Goal: Task Accomplishment & Management: Use online tool/utility

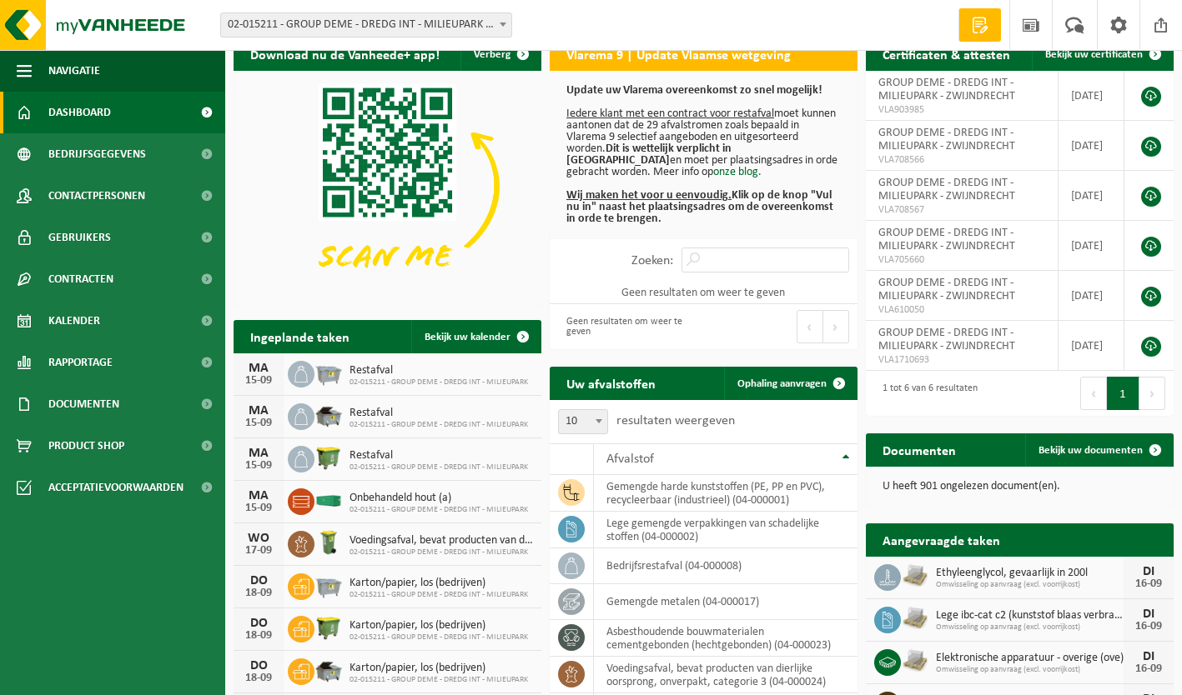
scroll to position [21, 0]
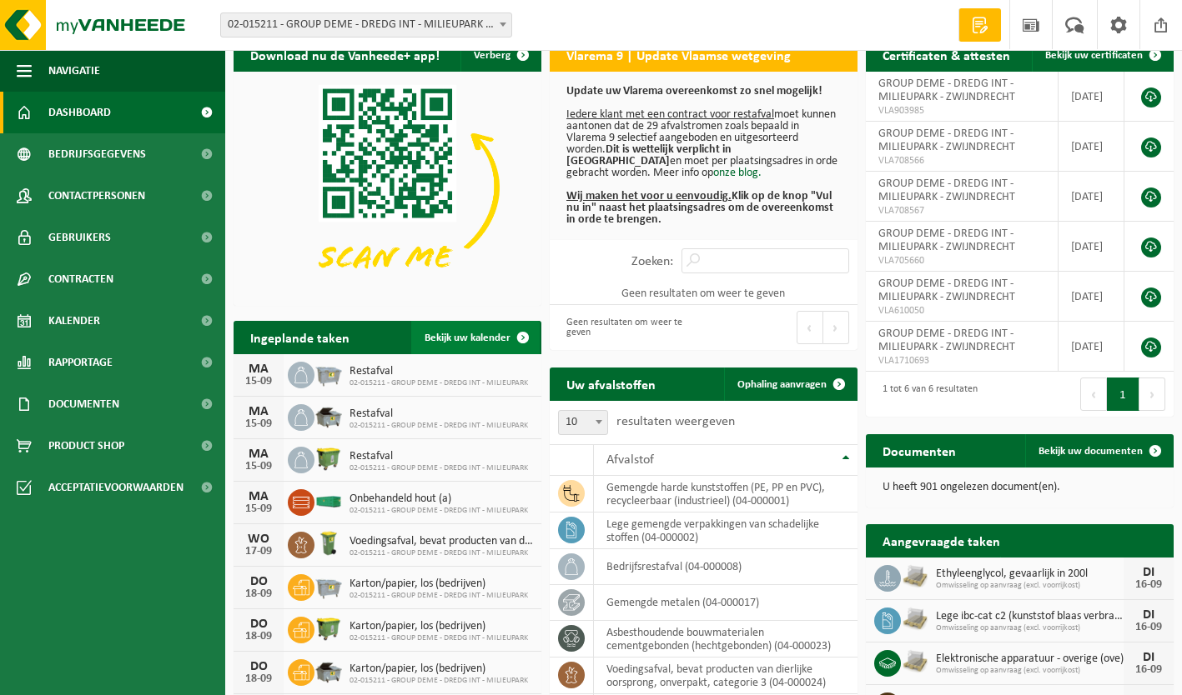
click at [456, 331] on link "Bekijk uw kalender" at bounding box center [475, 337] width 128 height 33
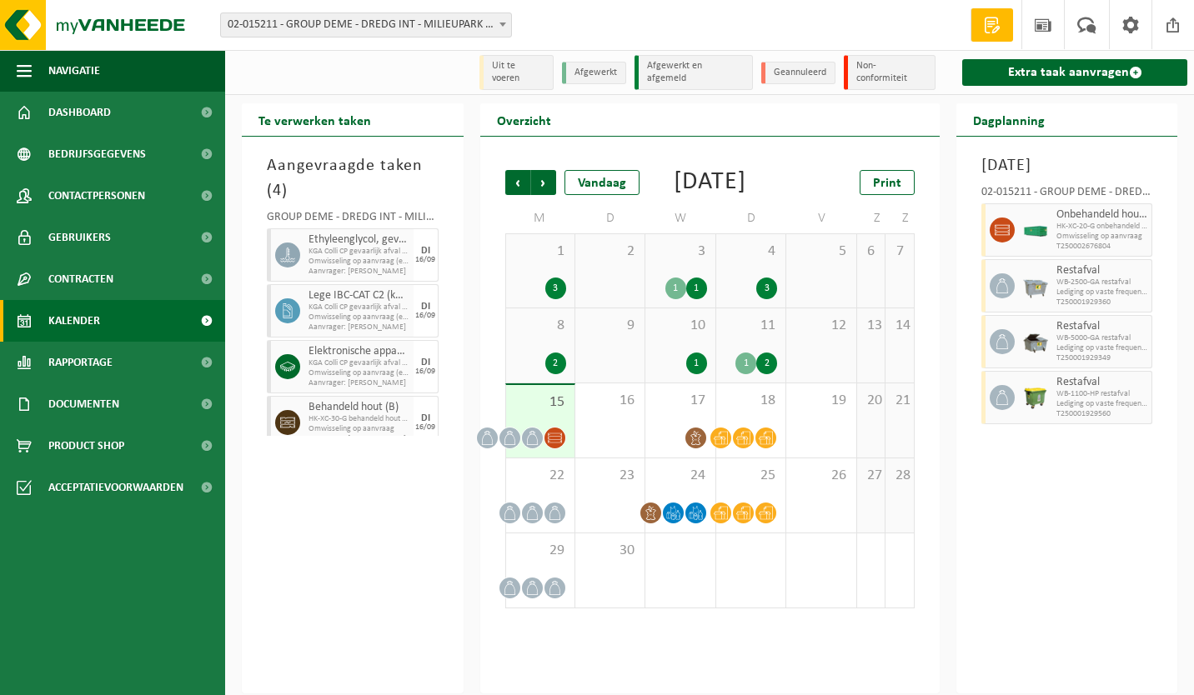
click at [739, 335] on span "11" at bounding box center [751, 326] width 53 height 18
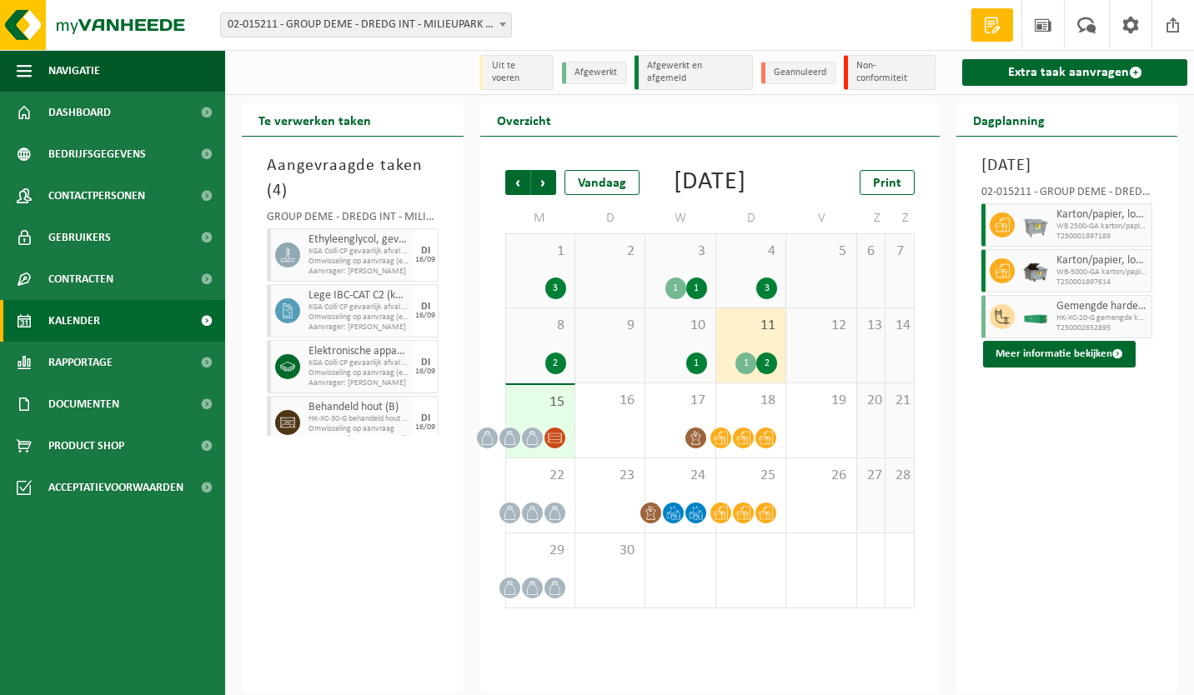
click at [677, 354] on div "10 1" at bounding box center [679, 346] width 69 height 74
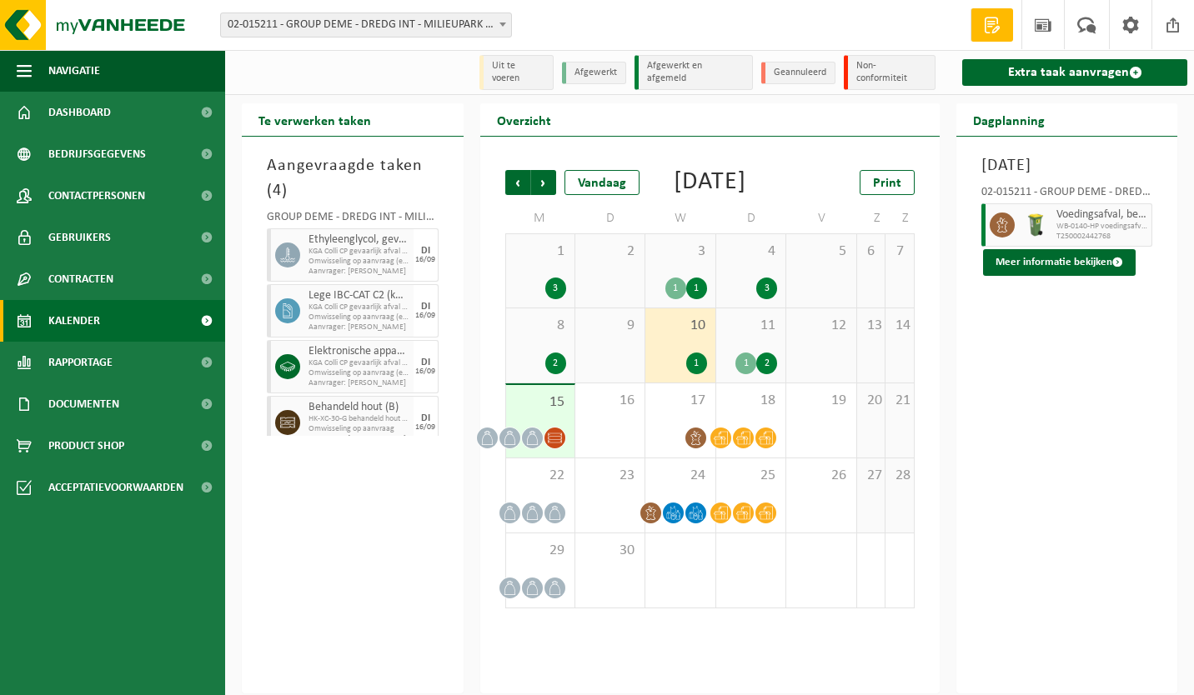
click at [537, 355] on div "8 2" at bounding box center [540, 346] width 68 height 74
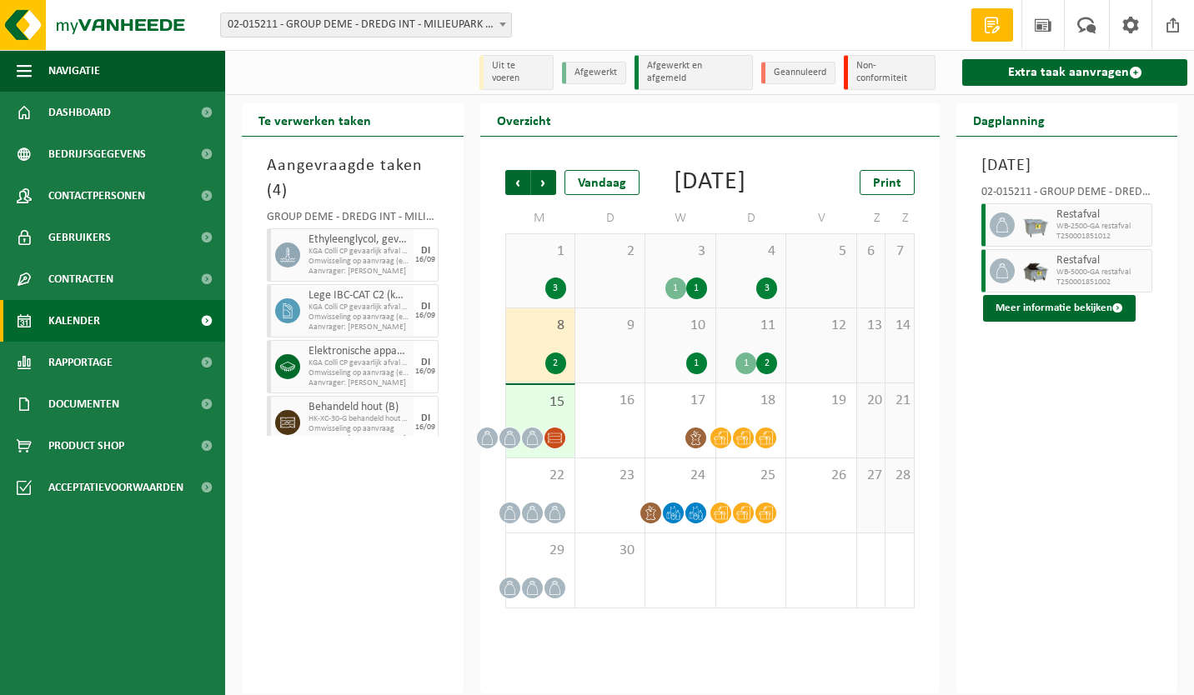
click at [756, 288] on div "4 3" at bounding box center [750, 270] width 69 height 73
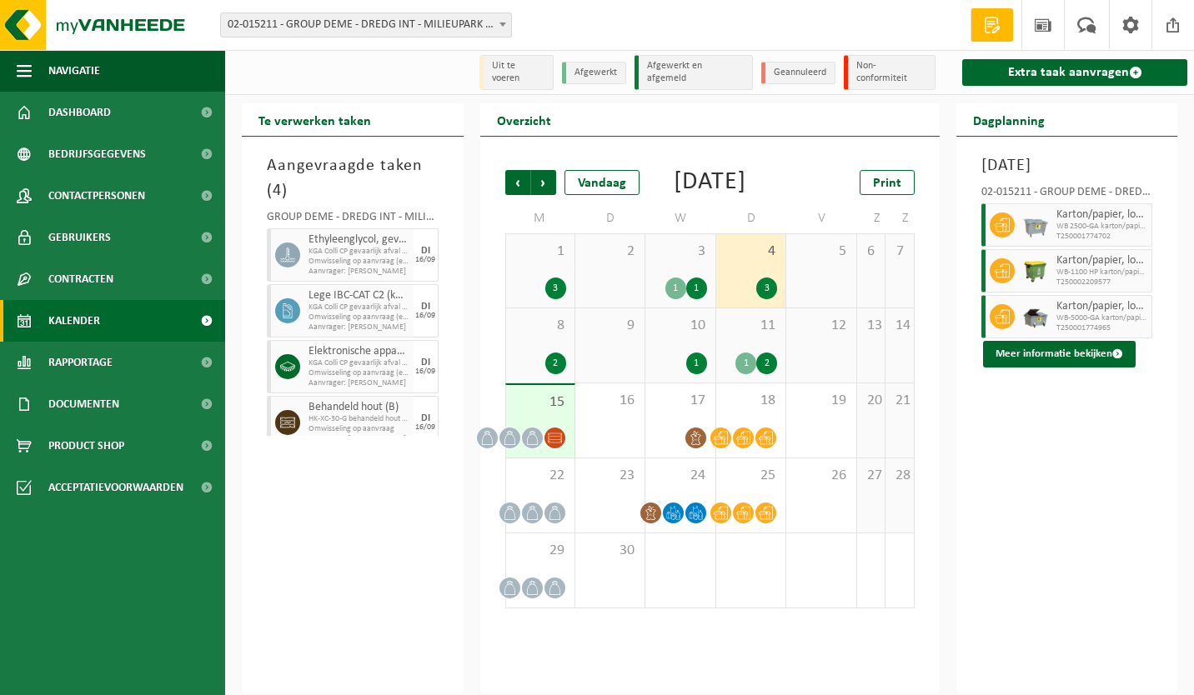
click at [675, 280] on div "3 1 1" at bounding box center [679, 270] width 69 height 73
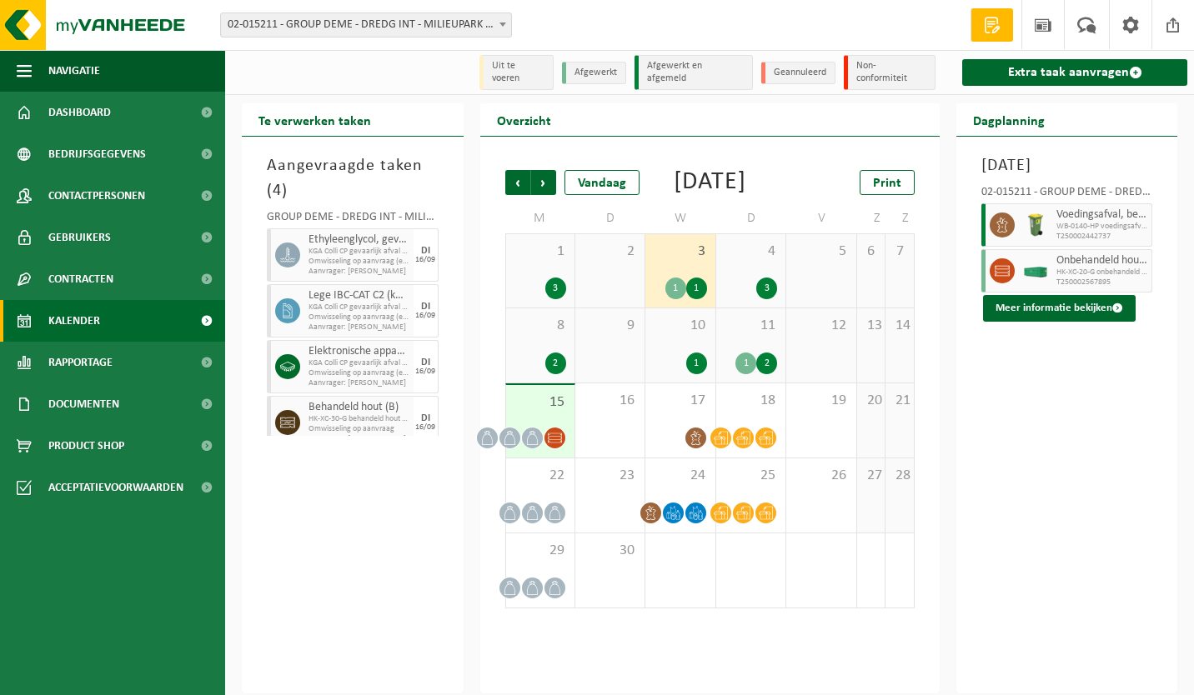
click at [541, 261] on span "1" at bounding box center [540, 252] width 52 height 18
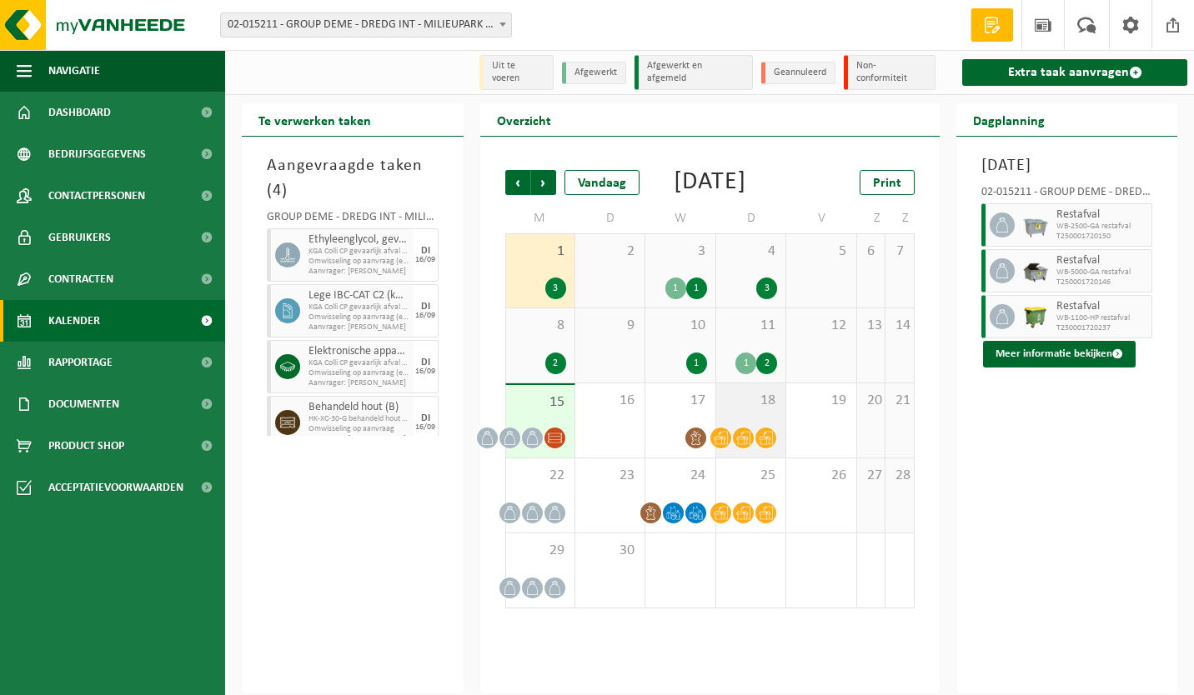
click at [743, 410] on span "18" at bounding box center [751, 401] width 53 height 18
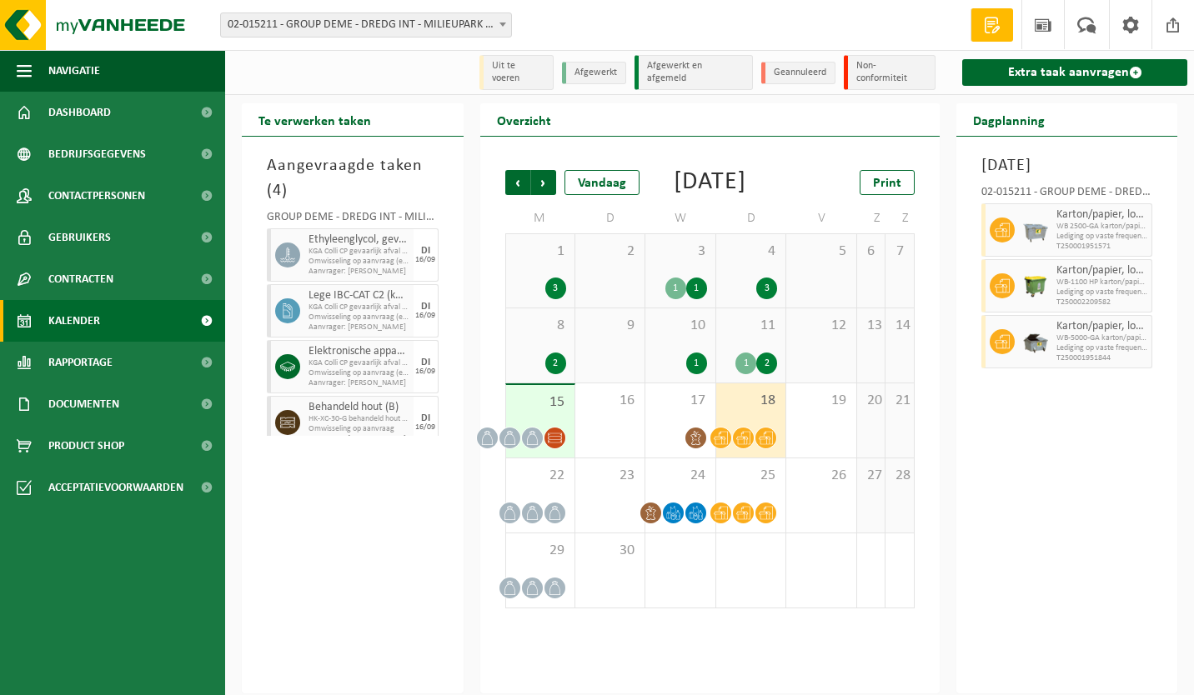
click at [542, 434] on div "15" at bounding box center [540, 421] width 68 height 73
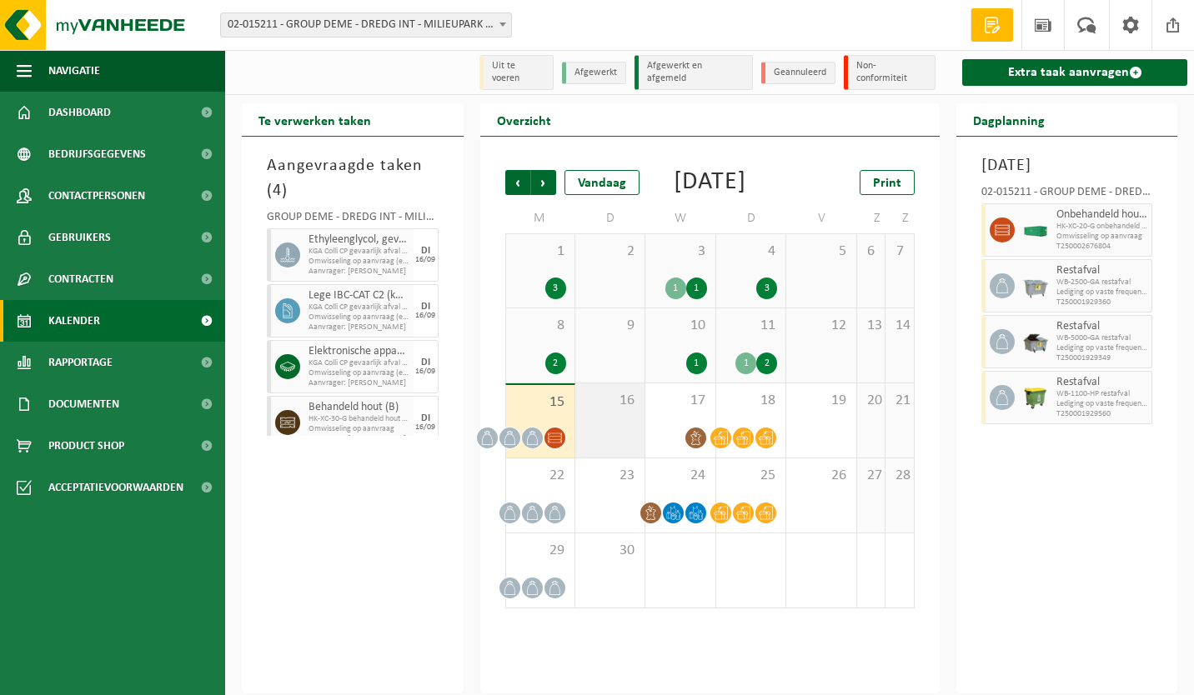
click at [612, 448] on div "16" at bounding box center [609, 421] width 69 height 74
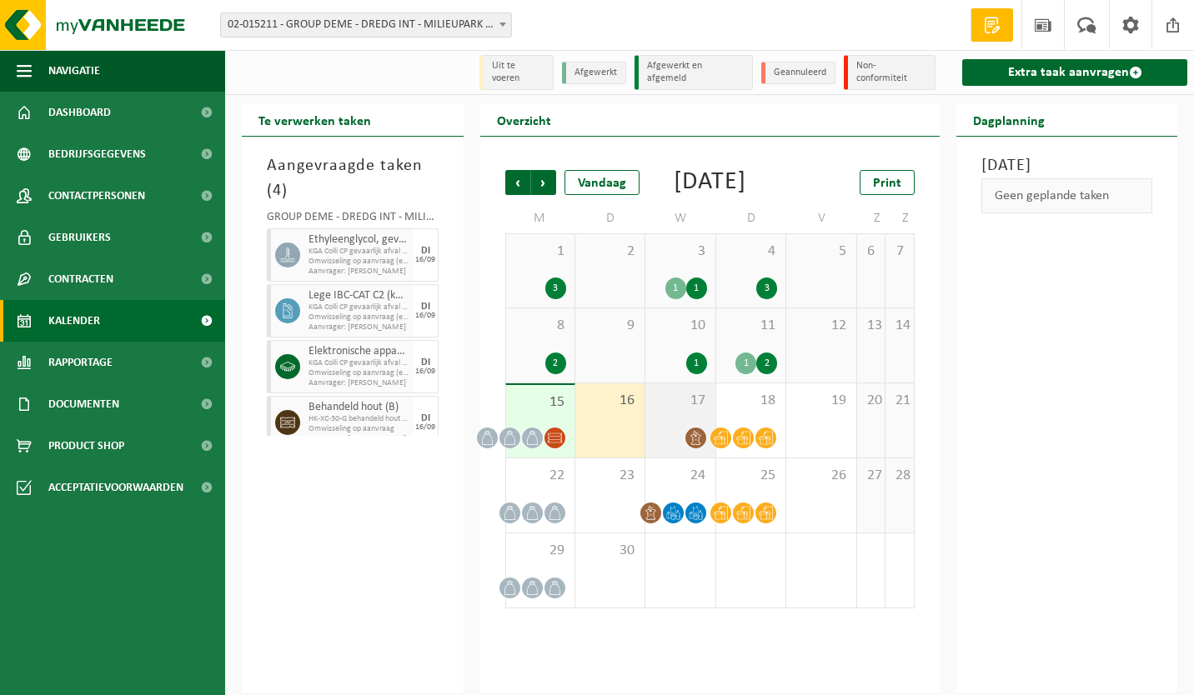
click at [677, 439] on div "17" at bounding box center [679, 421] width 69 height 74
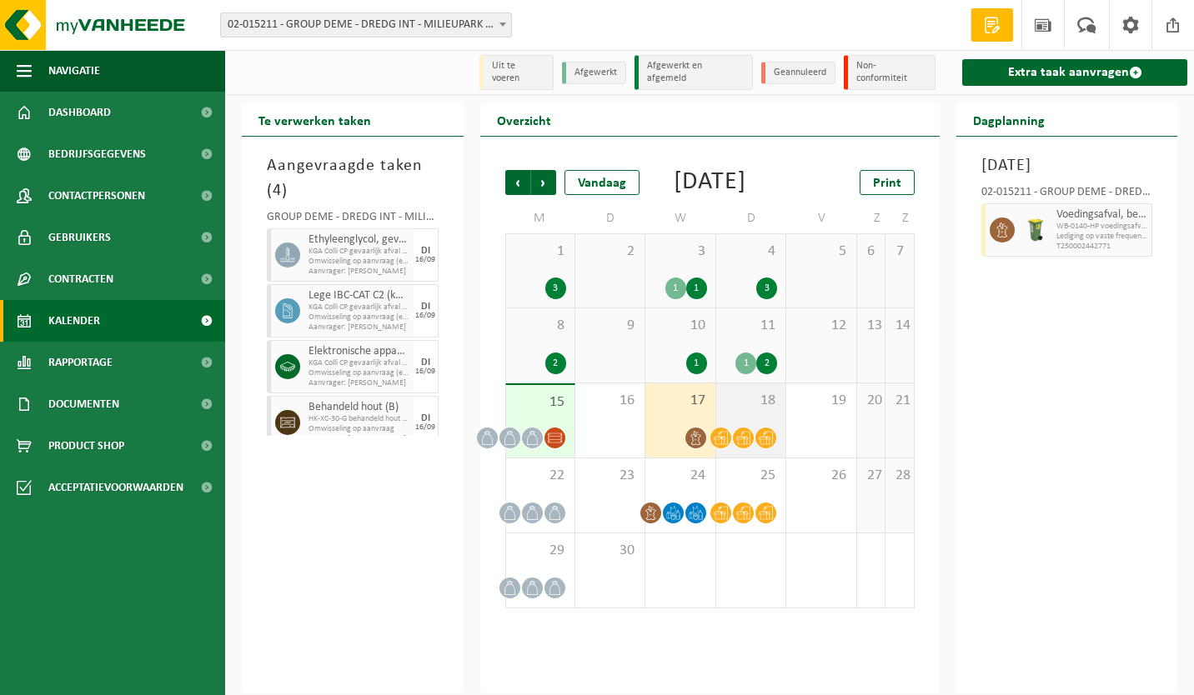
click at [734, 429] on div "18" at bounding box center [750, 421] width 69 height 74
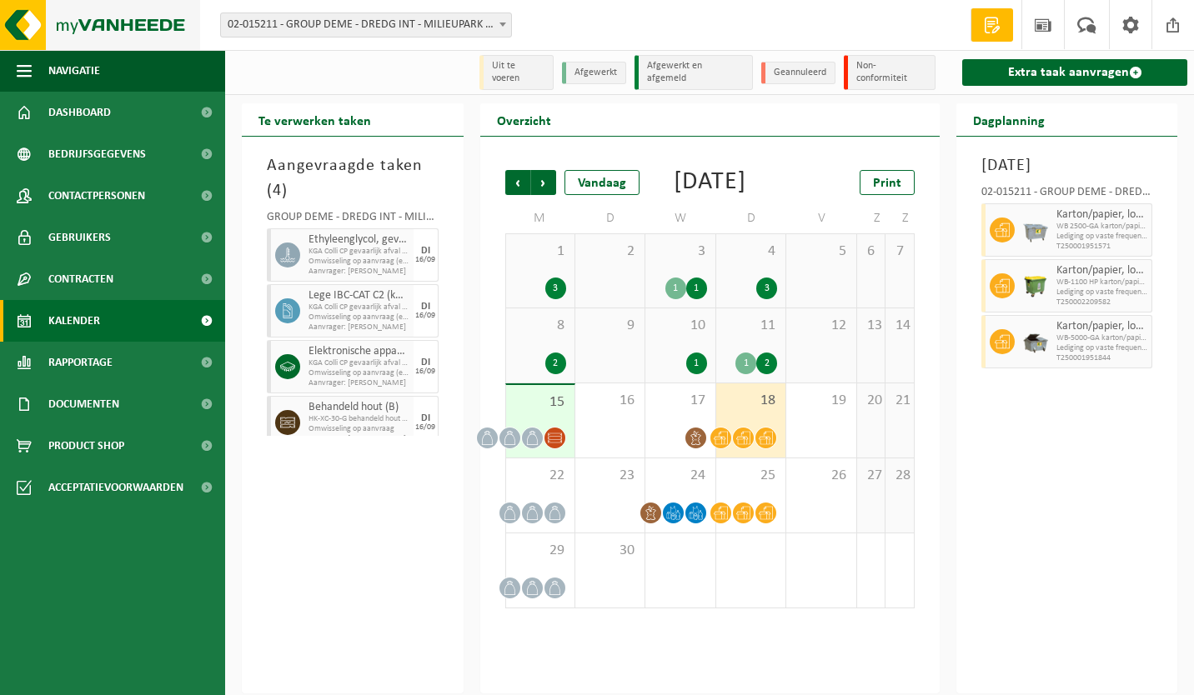
click at [28, 17] on img at bounding box center [100, 25] width 200 height 50
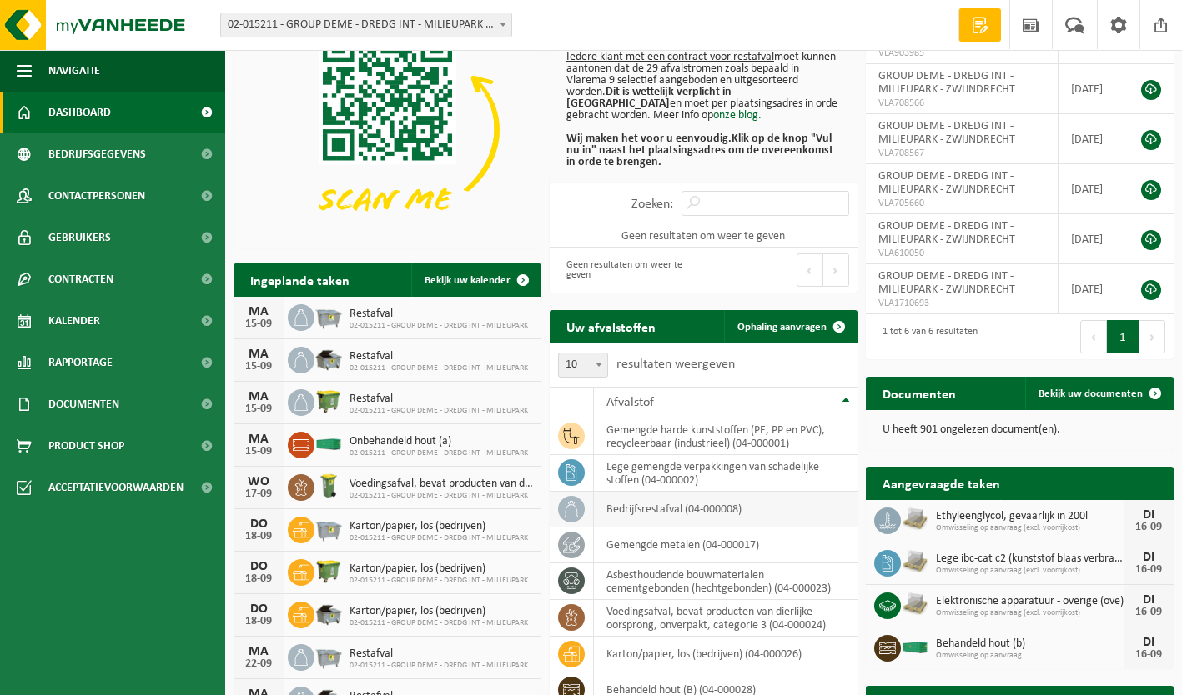
scroll to position [104, 0]
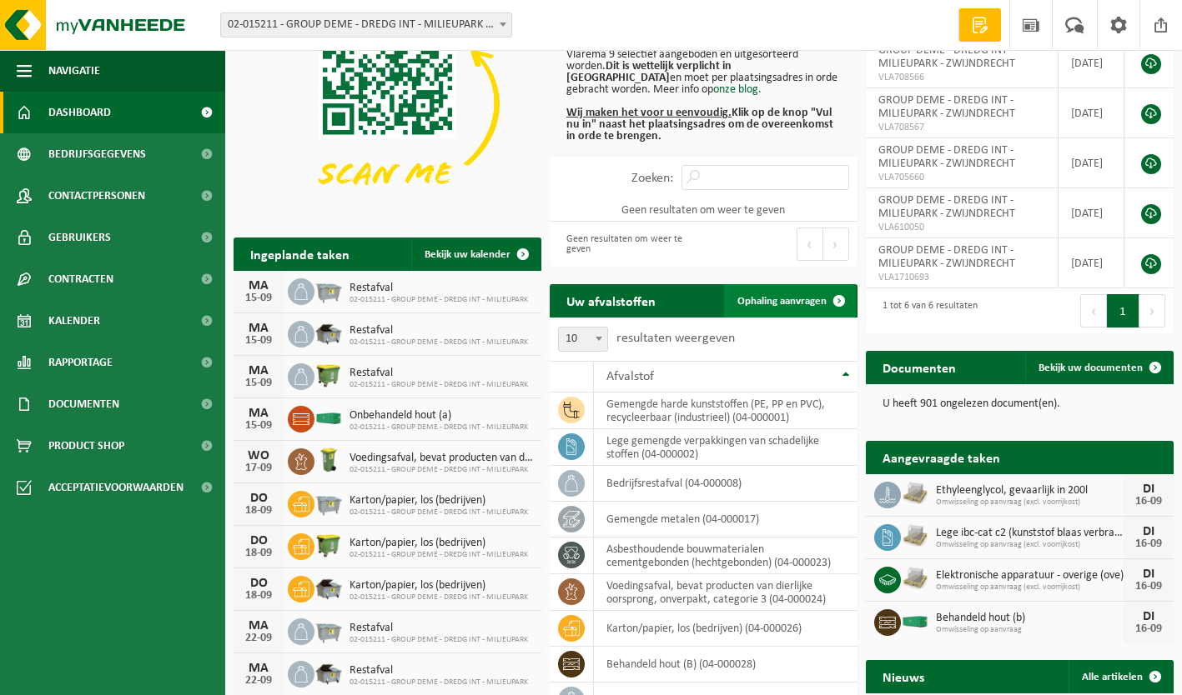
click at [785, 301] on span "Ophaling aanvragen" at bounding box center [781, 301] width 89 height 11
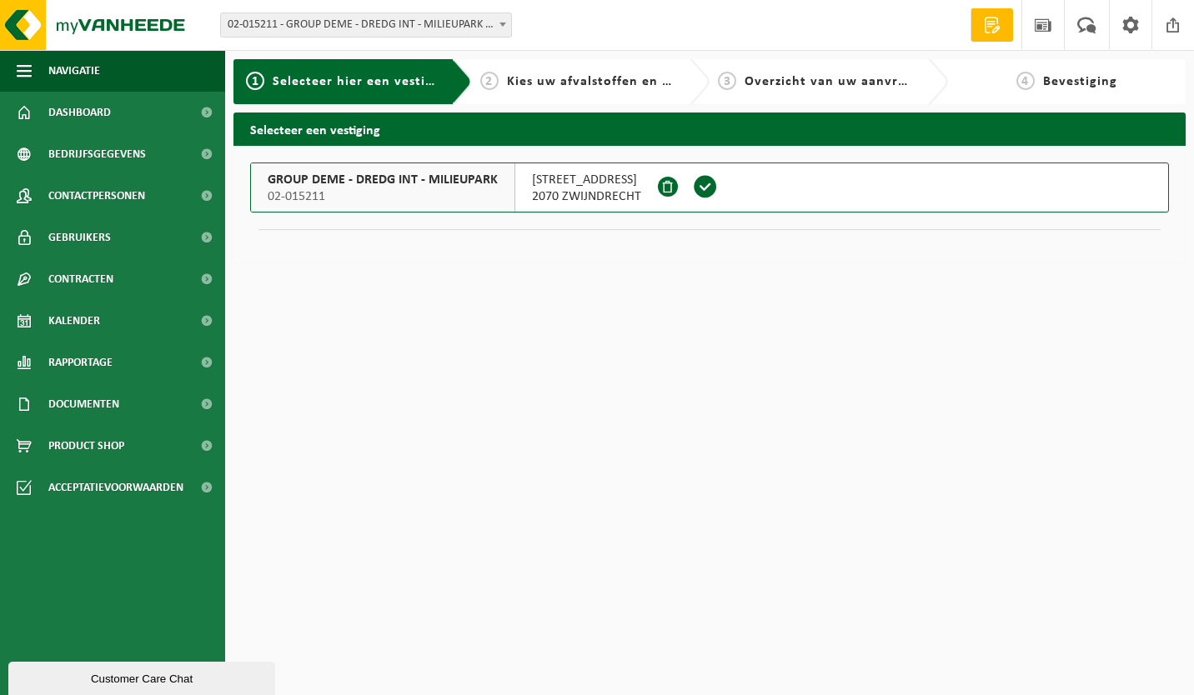
click at [448, 186] on span "GROUP DEME - DREDG INT - MILIEUPARK" at bounding box center [383, 180] width 230 height 17
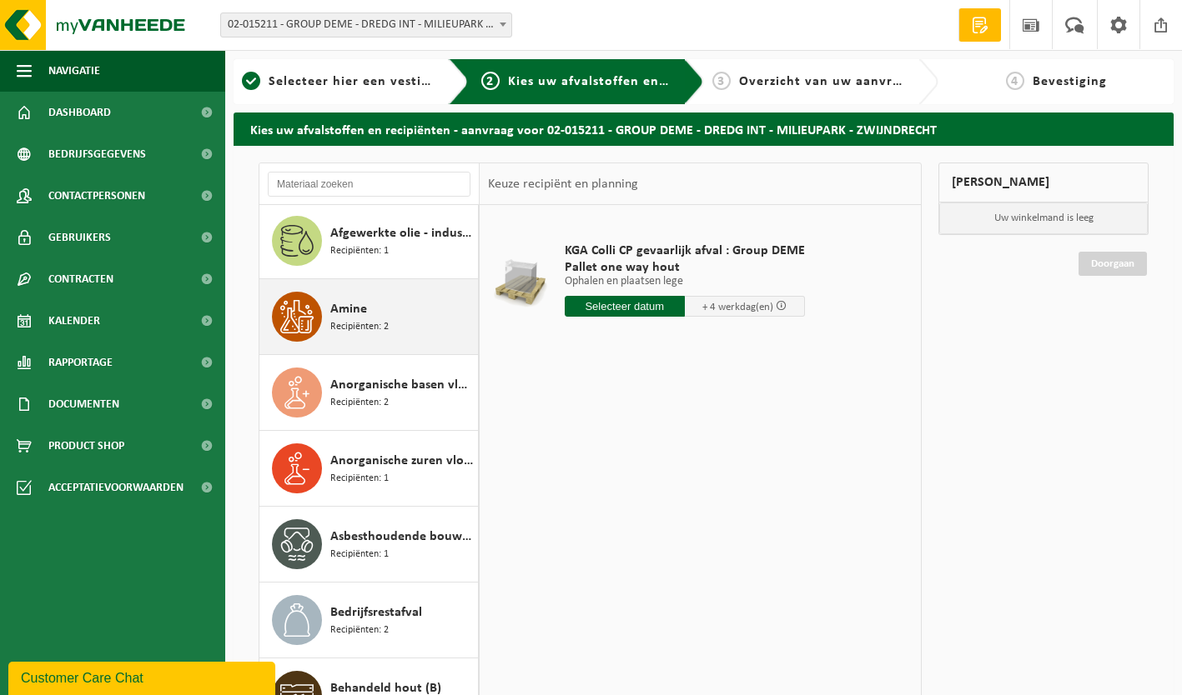
click at [391, 309] on div "Amine Recipiënten: 2" at bounding box center [401, 317] width 143 height 50
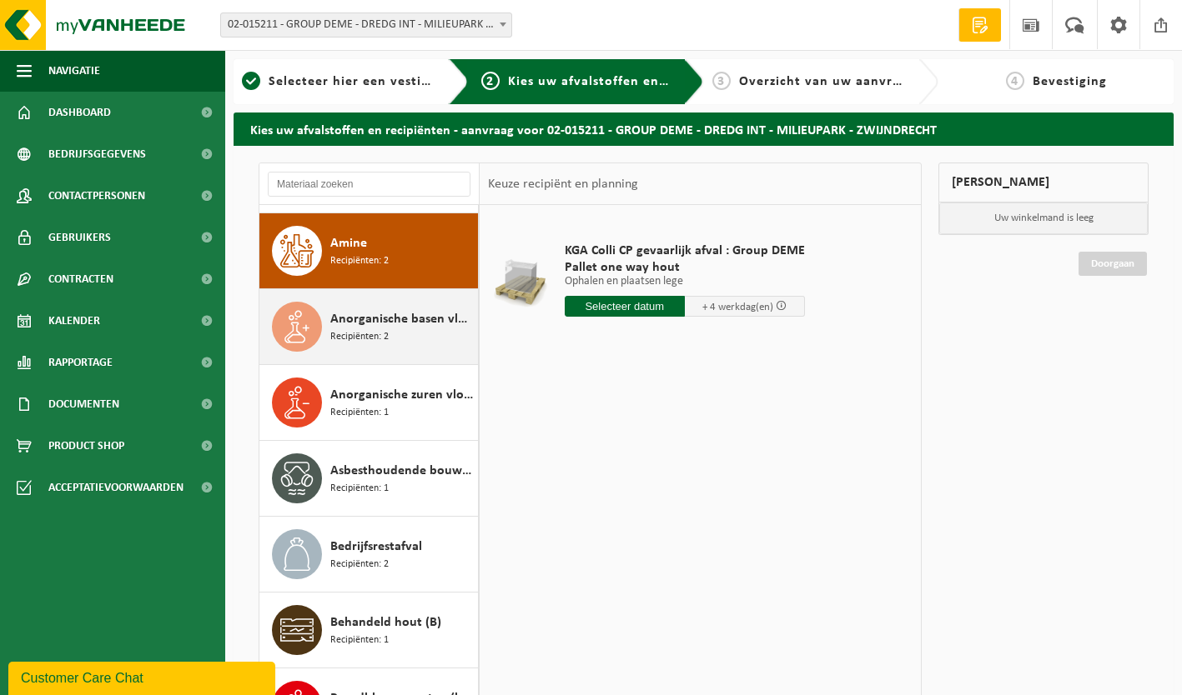
scroll to position [304, 0]
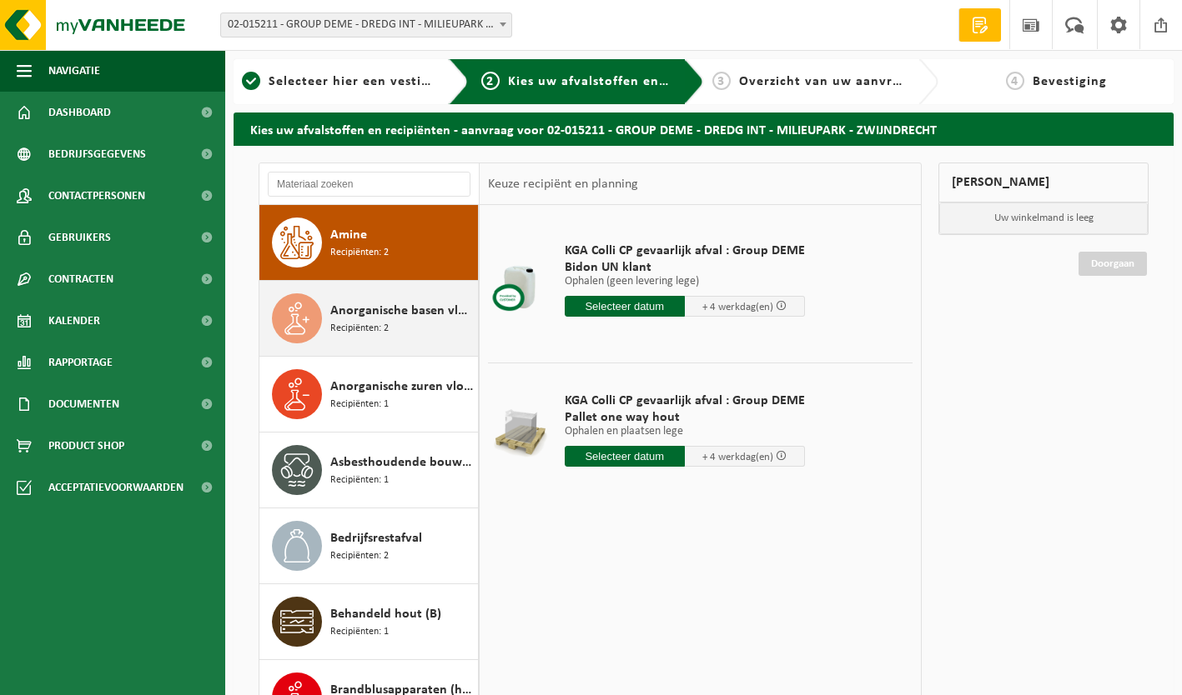
click at [360, 315] on span "Anorganische basen vloeibaar in kleinverpakking" at bounding box center [401, 311] width 143 height 20
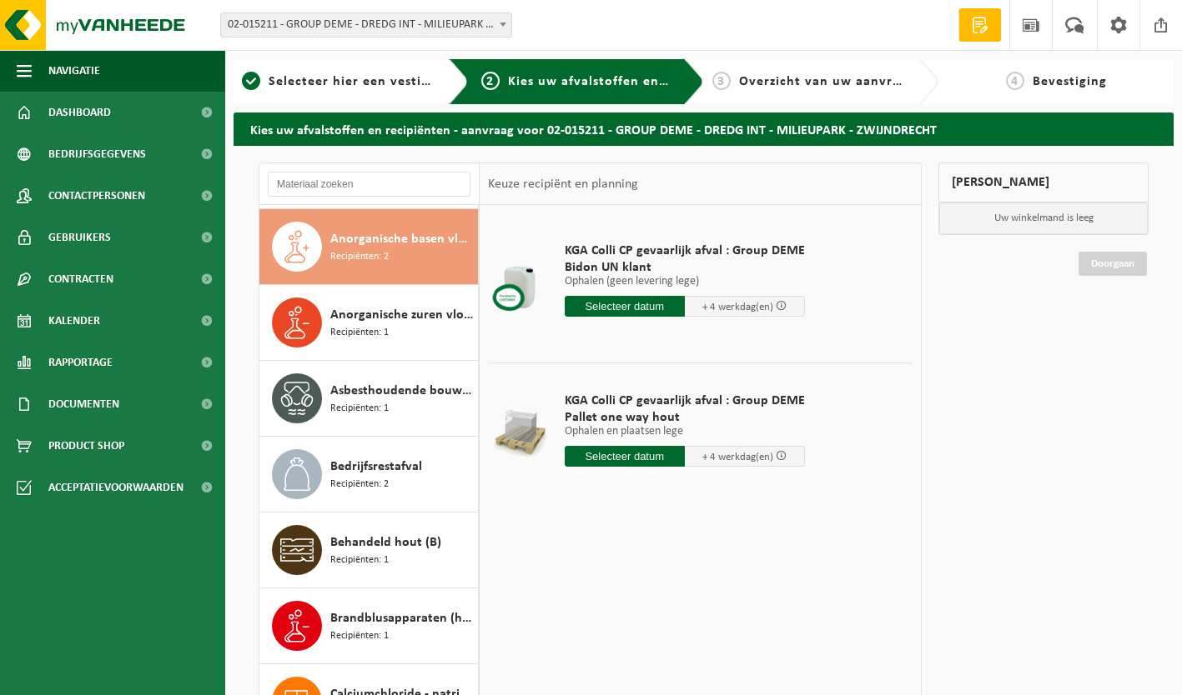
scroll to position [379, 0]
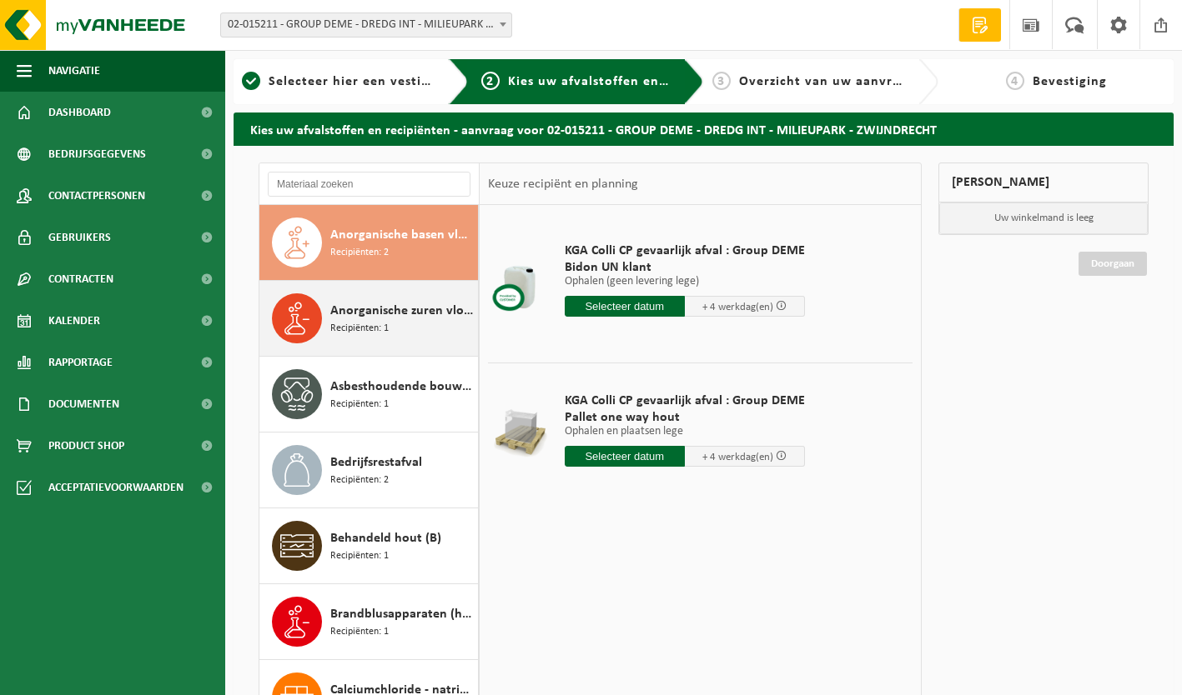
click at [364, 331] on span "Recipiënten: 1" at bounding box center [359, 329] width 58 height 16
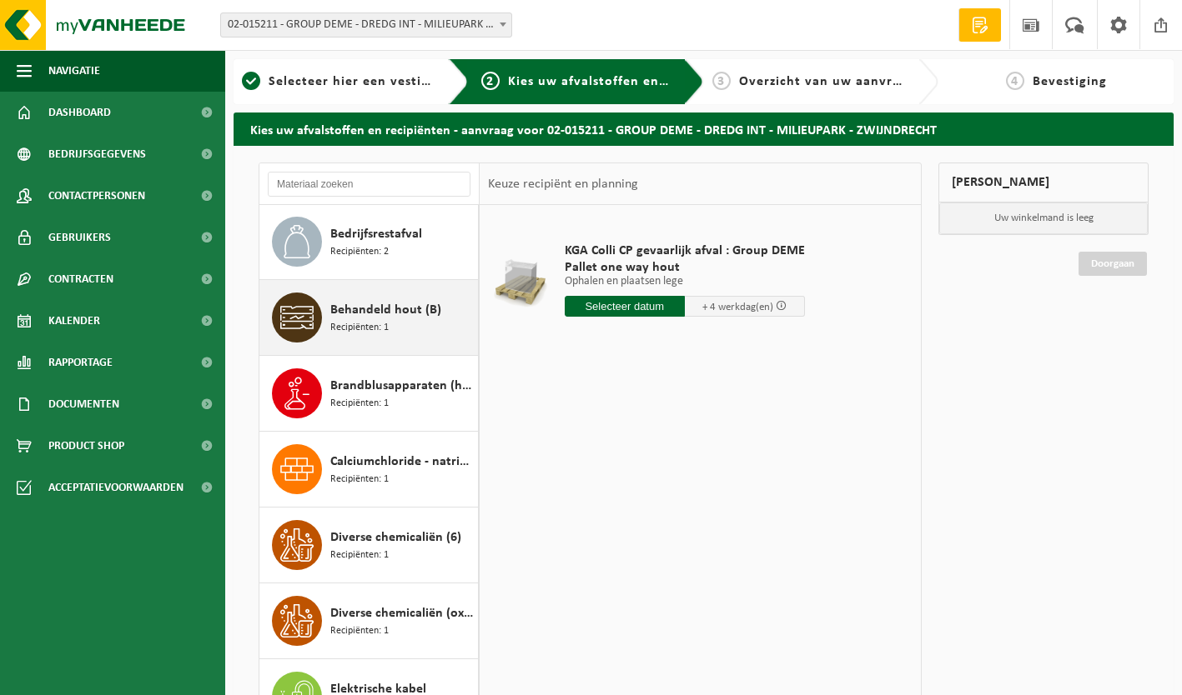
scroll to position [726, 0]
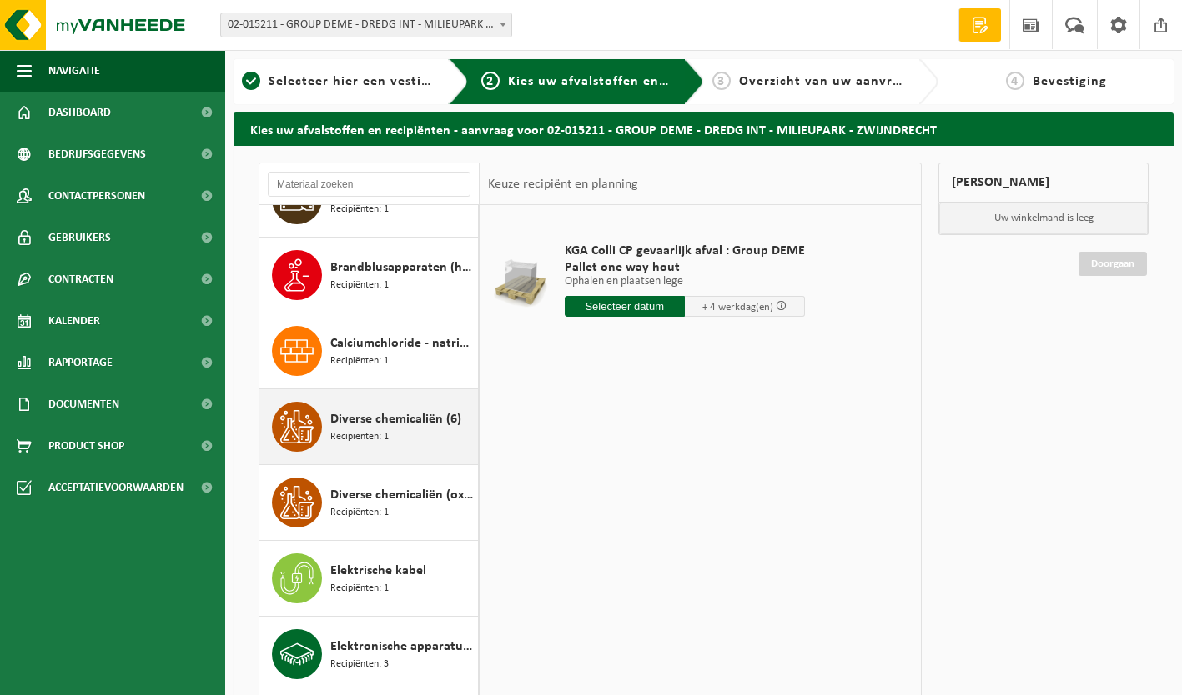
click at [389, 429] on div "Diverse chemicaliën (6) Recipiënten: 1" at bounding box center [401, 427] width 143 height 50
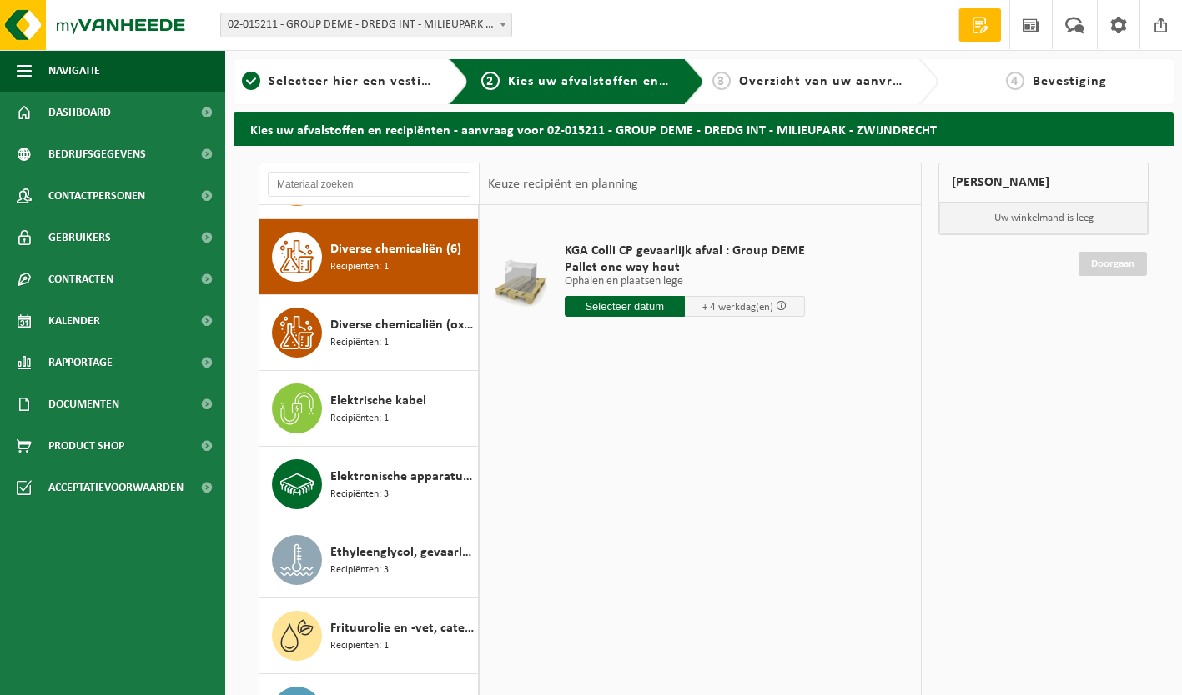
scroll to position [911, 0]
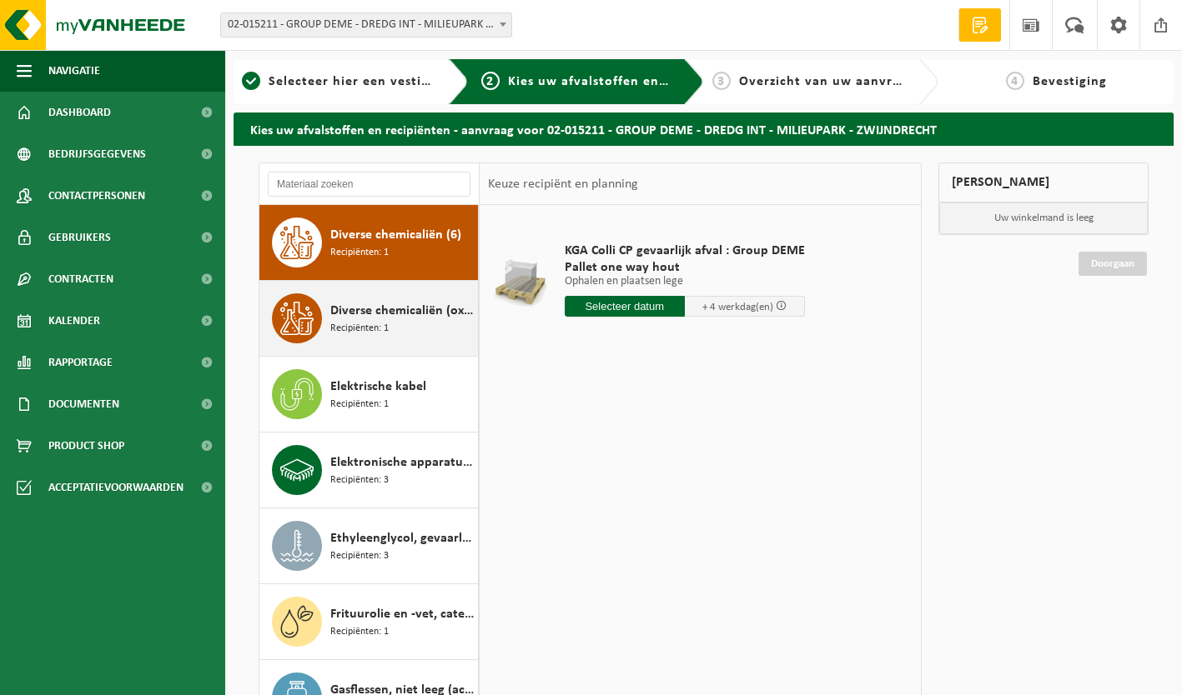
click at [363, 304] on span "Diverse chemicaliën (oxiderend)" at bounding box center [401, 311] width 143 height 20
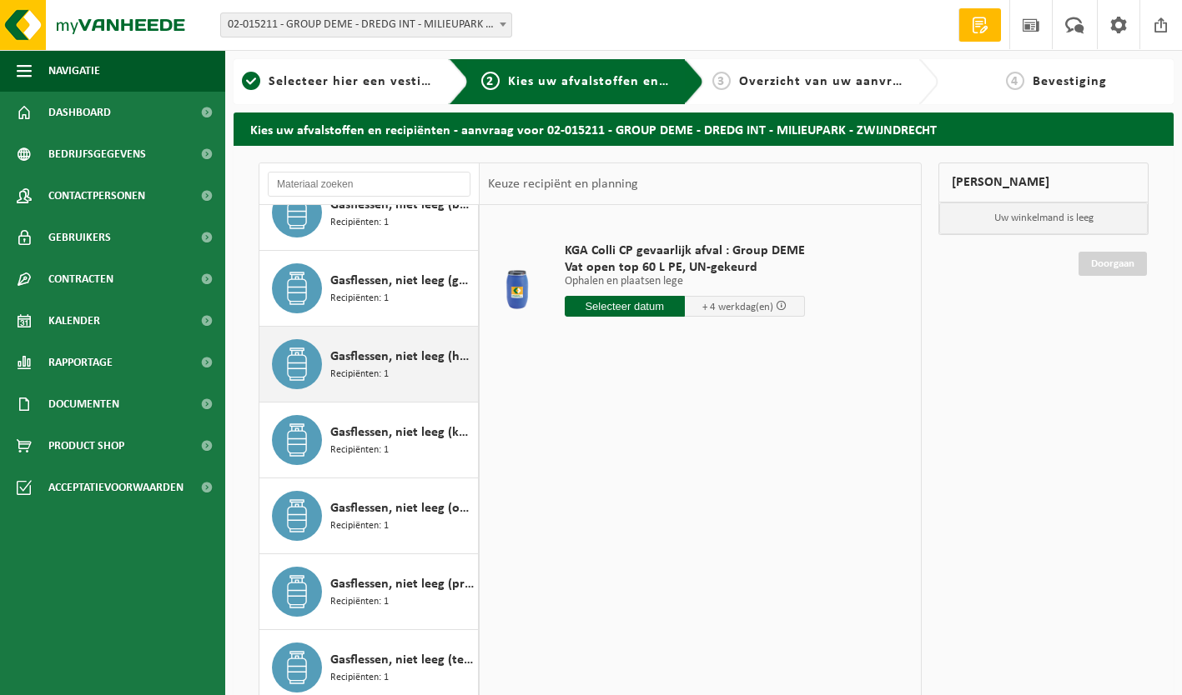
scroll to position [1674, 0]
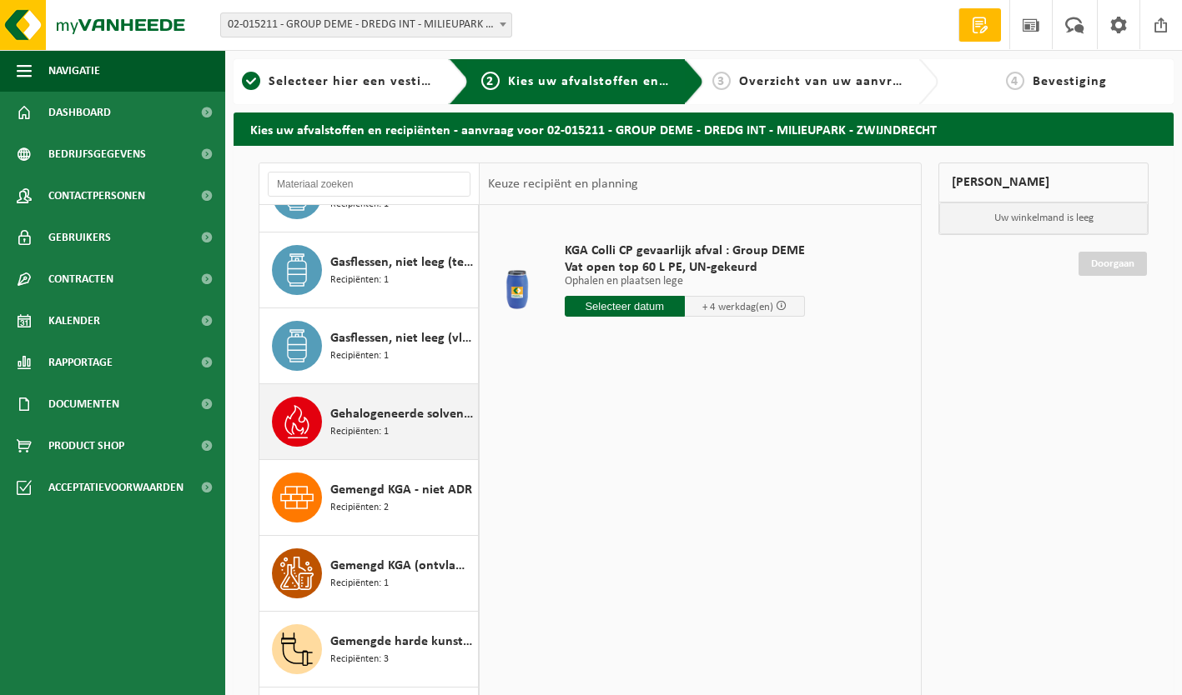
click at [386, 424] on span "Recipiënten: 1" at bounding box center [359, 432] width 58 height 16
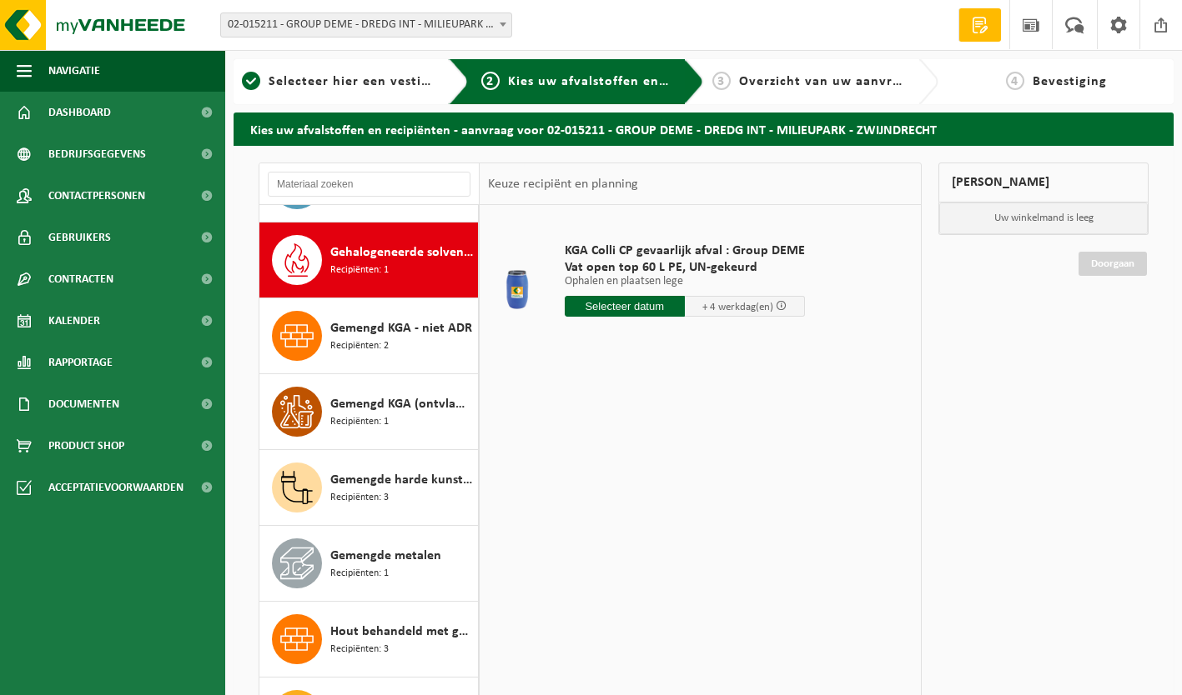
scroll to position [2125, 0]
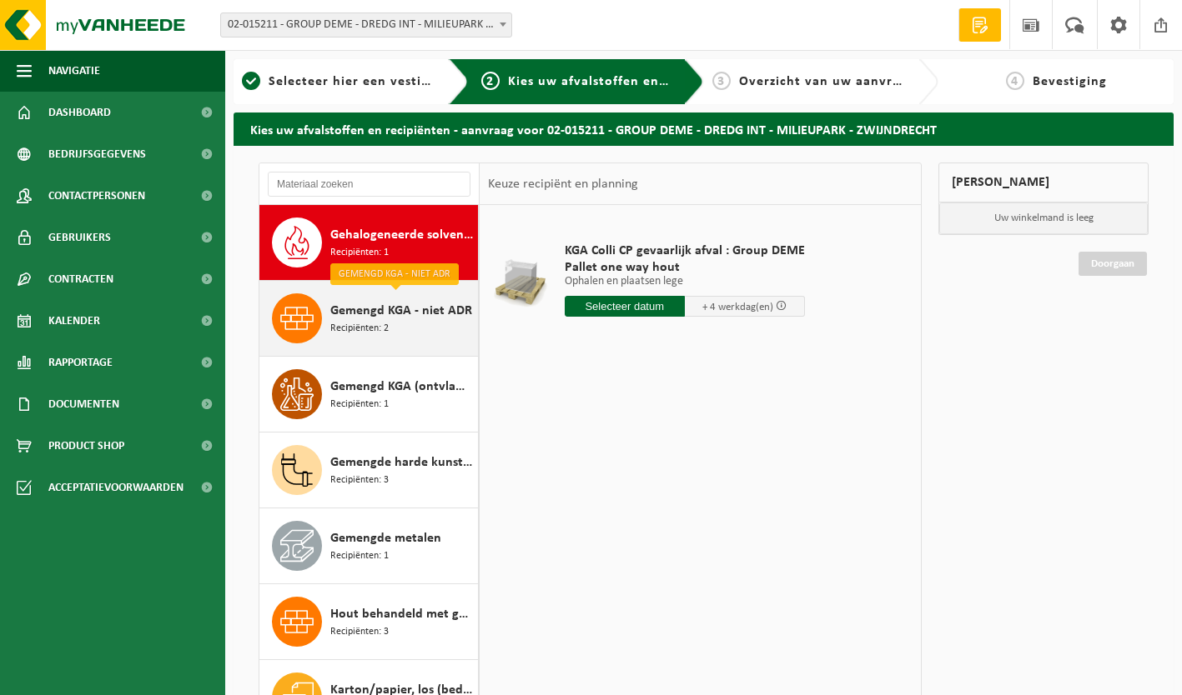
click at [390, 319] on span "Gemengd KGA - niet ADR" at bounding box center [401, 311] width 142 height 20
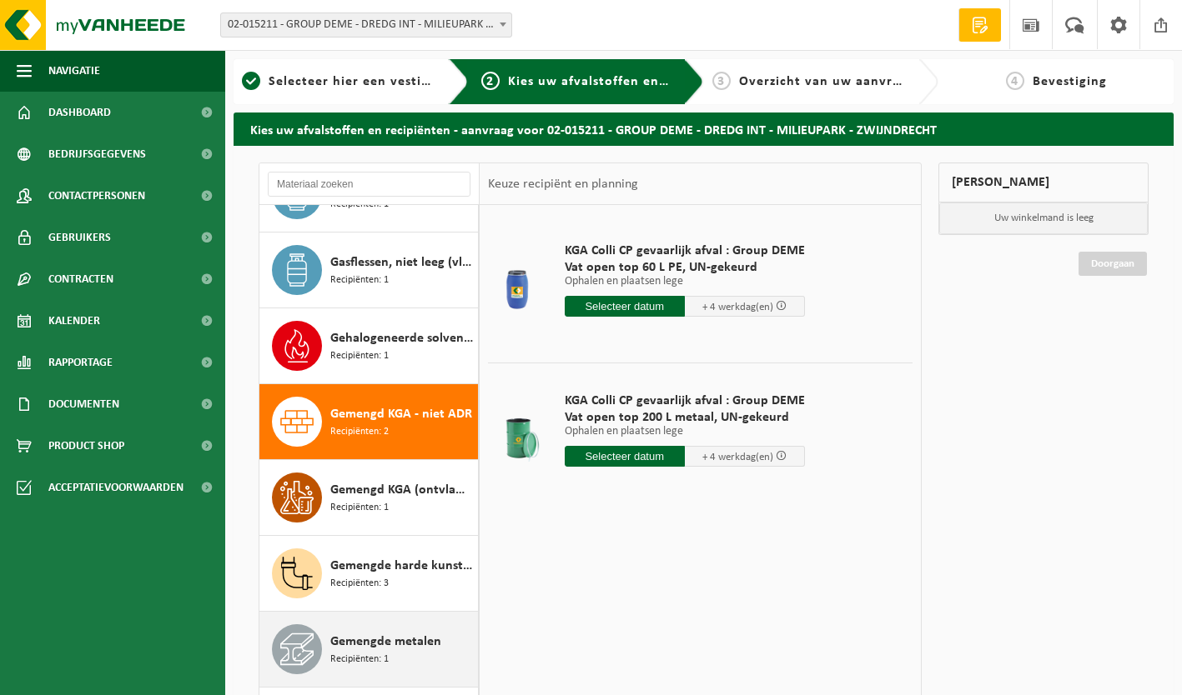
scroll to position [1950, 0]
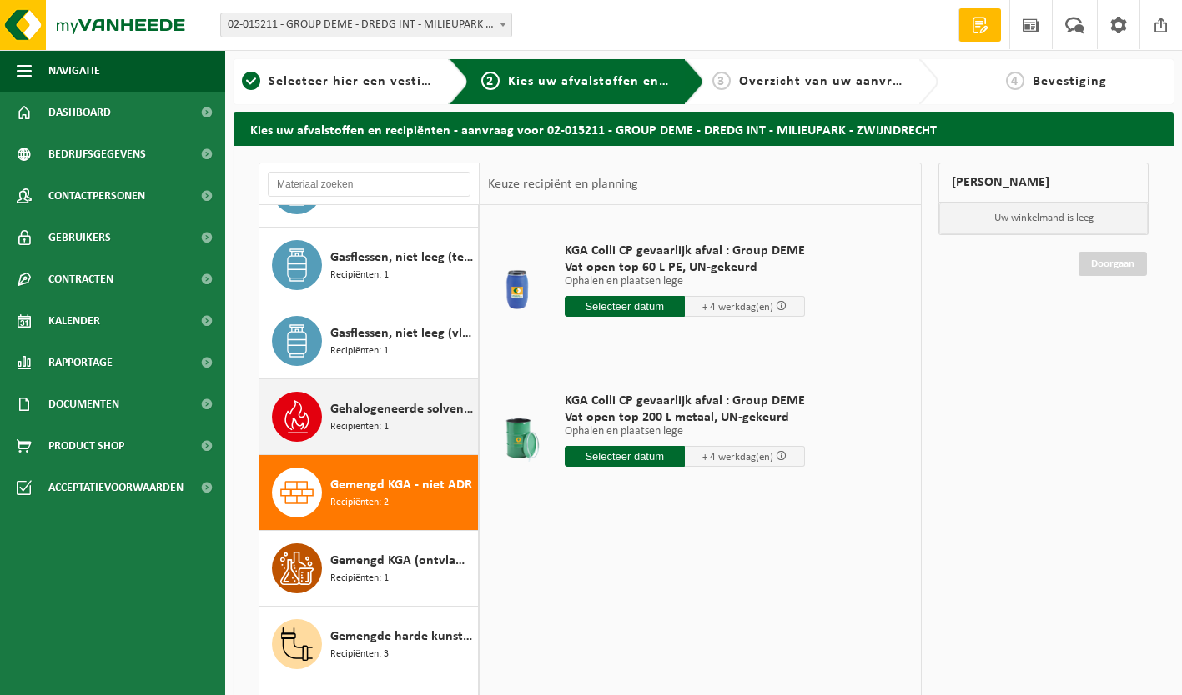
click at [384, 412] on span "Gehalogeneerde solventen in kleinverpakking" at bounding box center [401, 409] width 143 height 20
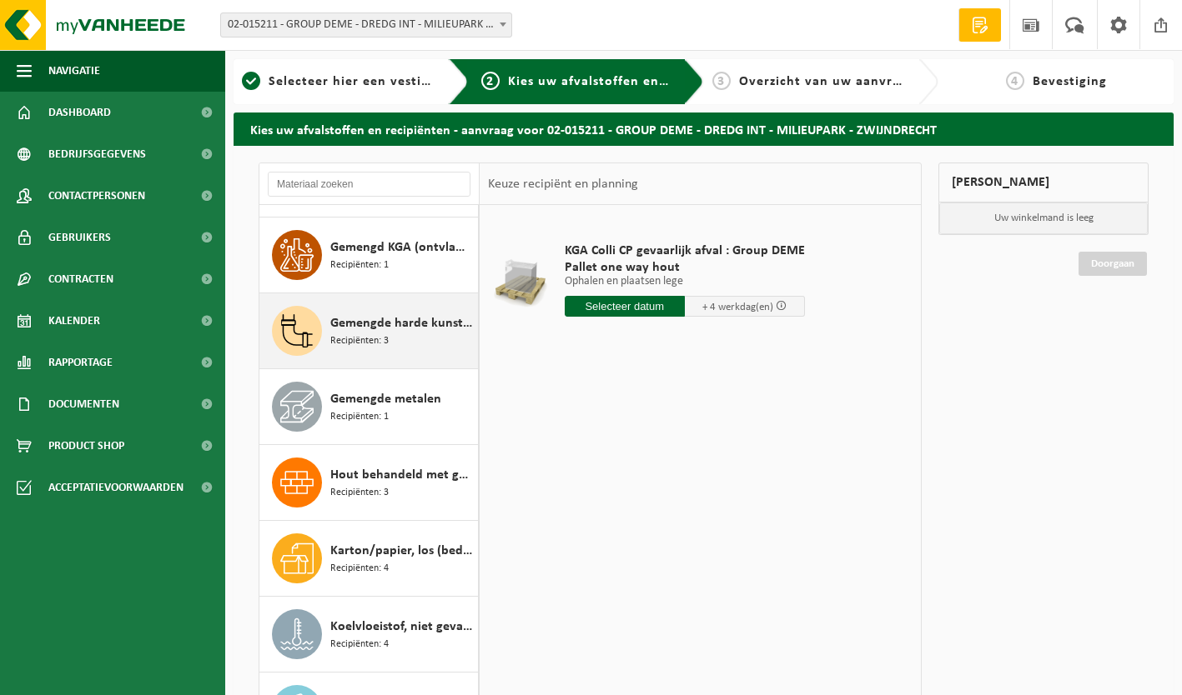
scroll to position [2312, 0]
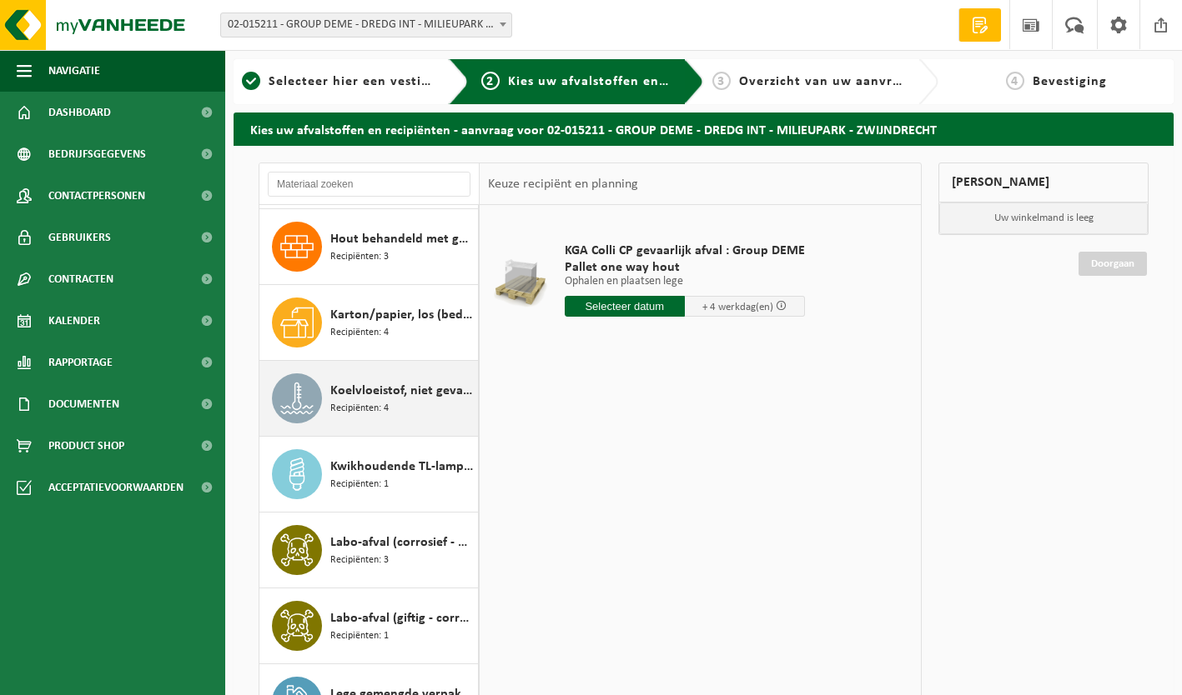
click at [381, 386] on span "Koelvloeistof, niet gevaarlijk" at bounding box center [401, 391] width 143 height 20
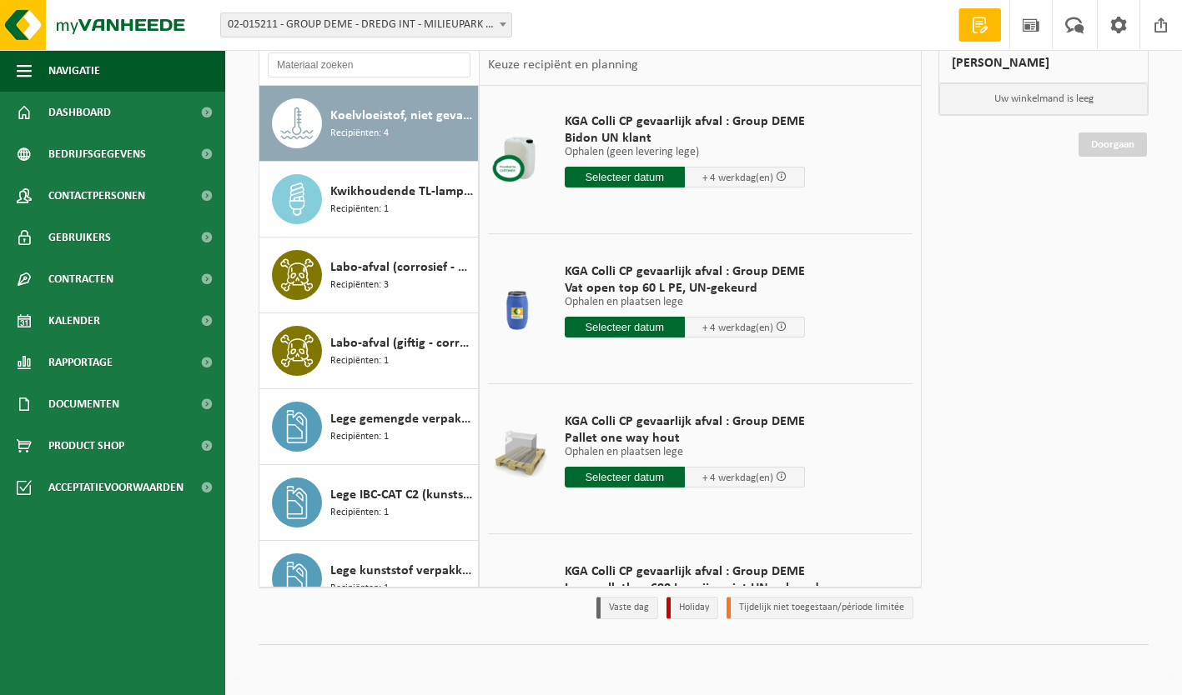
scroll to position [0, 0]
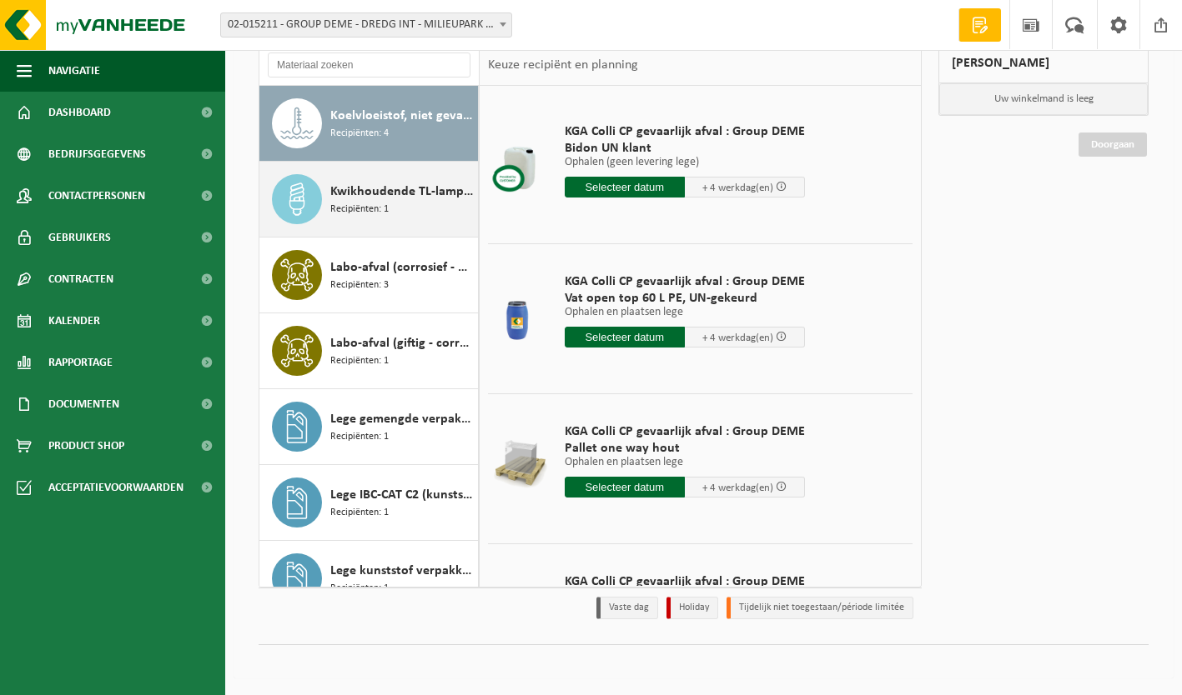
click at [371, 193] on span "Kwikhoudende TL-lampen" at bounding box center [401, 192] width 143 height 20
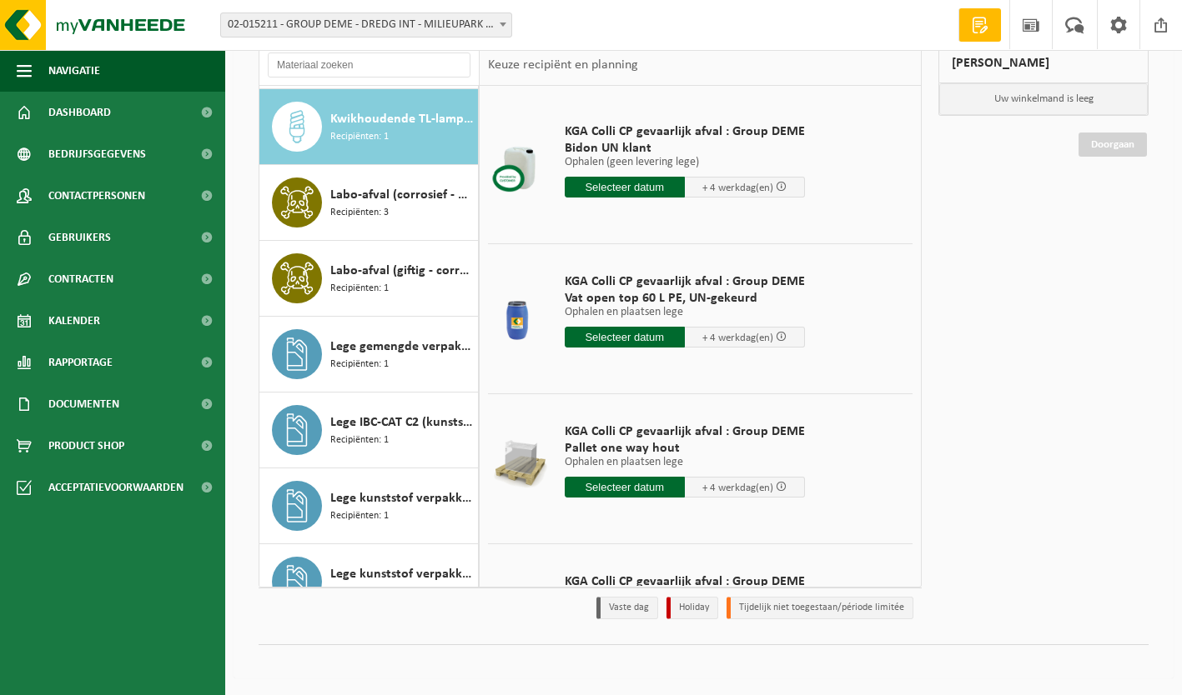
scroll to position [2732, 0]
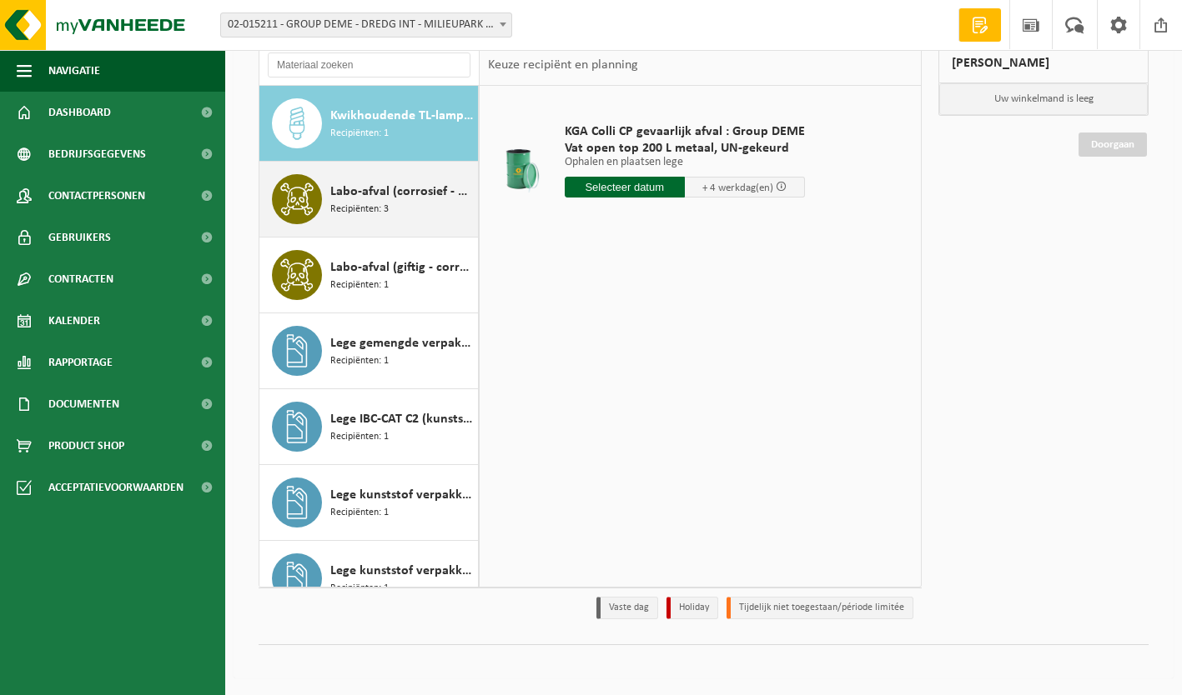
click at [391, 202] on div "Labo-afval (corrosief - ontvlambaar) Recipiënten: 3" at bounding box center [401, 199] width 143 height 50
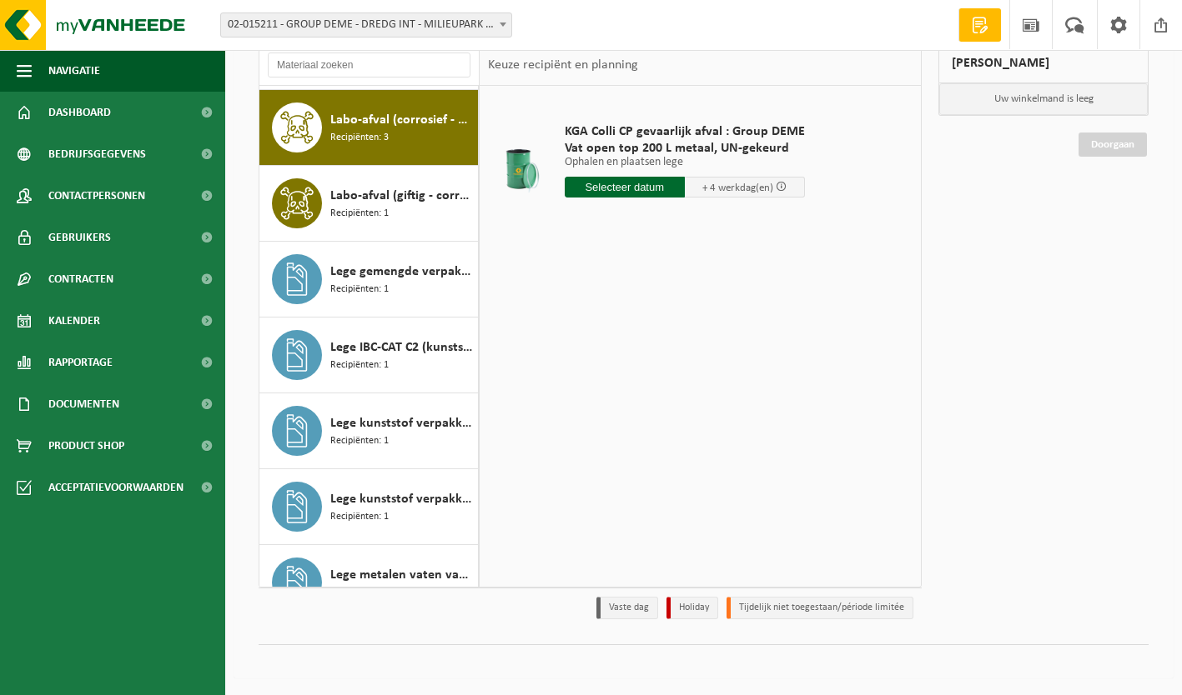
scroll to position [2807, 0]
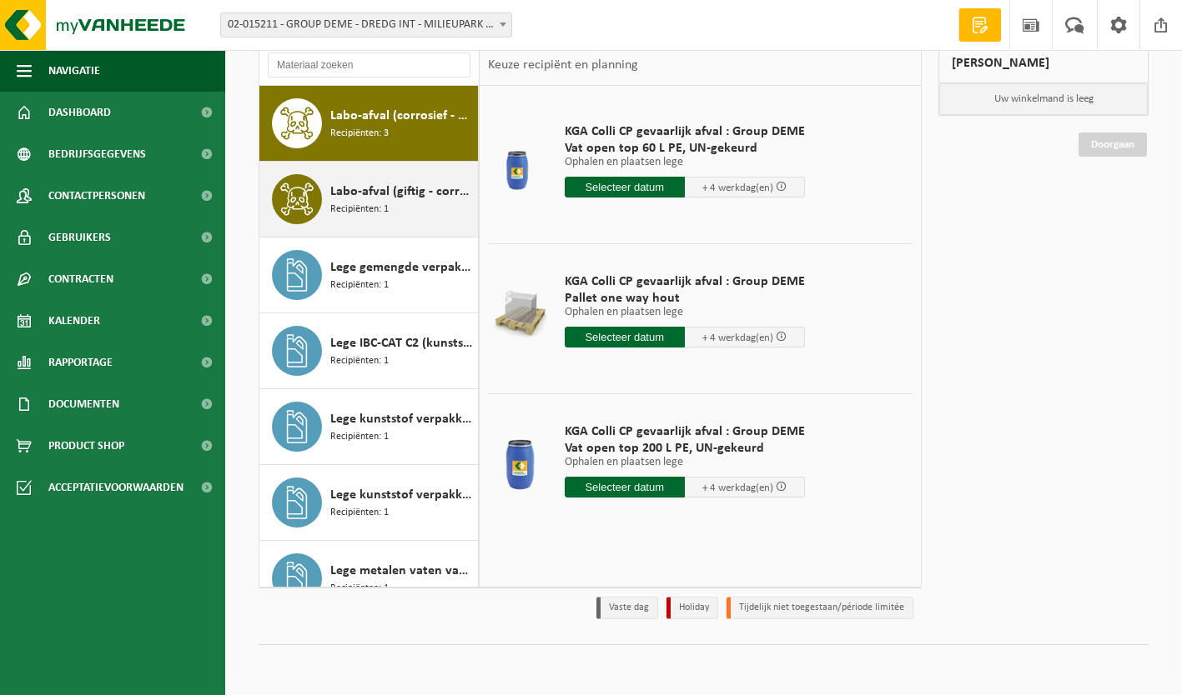
click at [354, 198] on span "Labo-afval (giftig - corrosief)" at bounding box center [401, 192] width 143 height 20
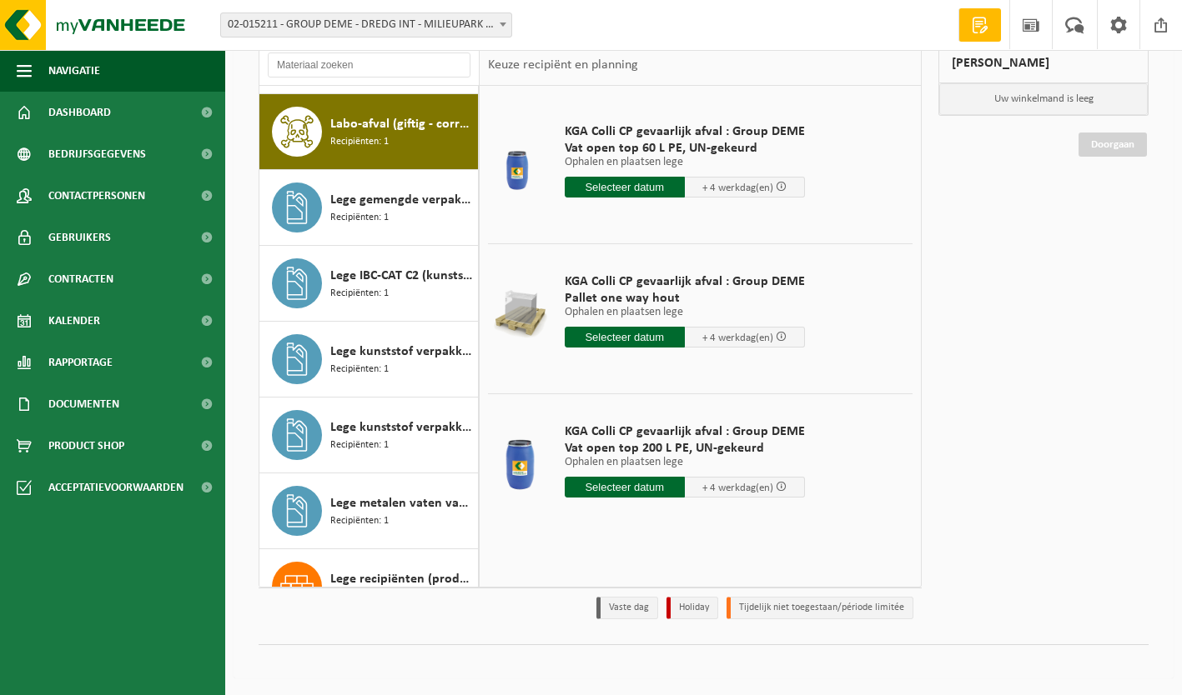
scroll to position [2883, 0]
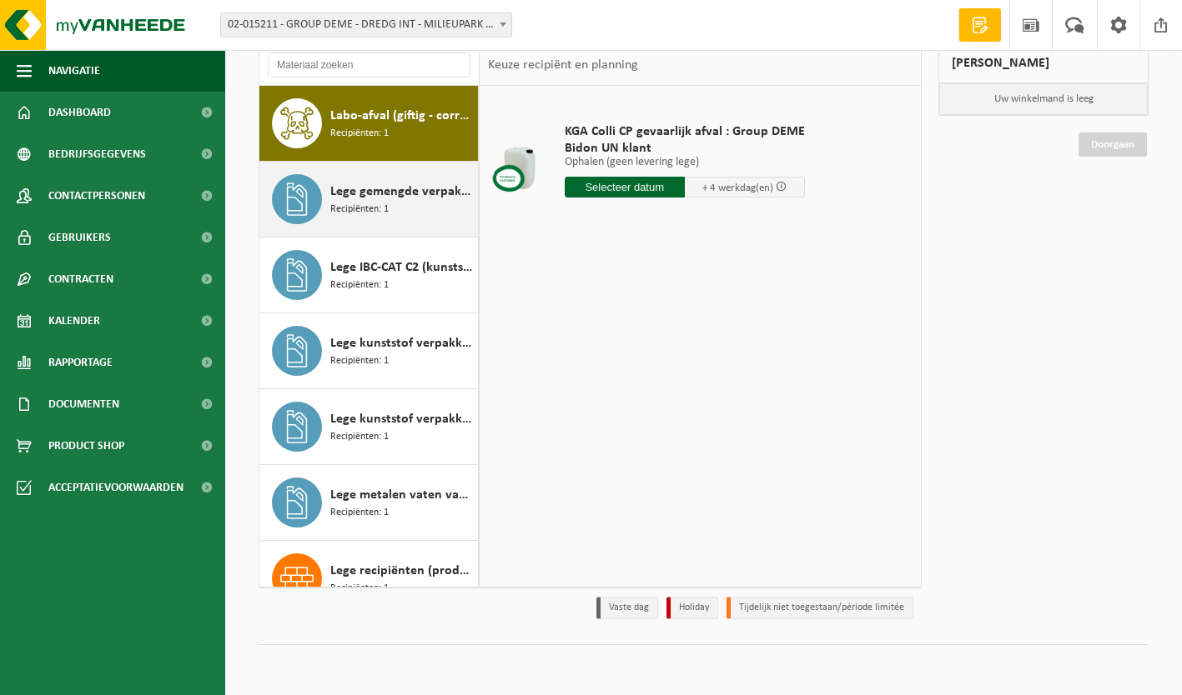
click at [379, 195] on span "Lege gemengde verpakkingen van schadelijke stoffen" at bounding box center [401, 192] width 143 height 20
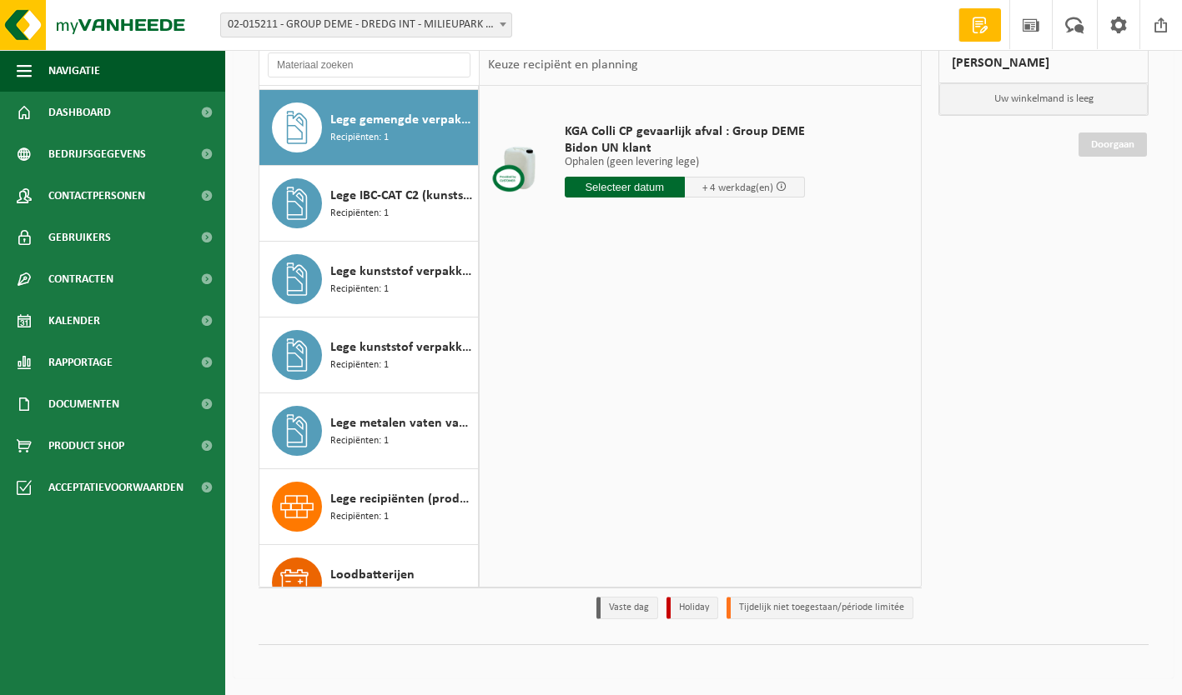
scroll to position [2959, 0]
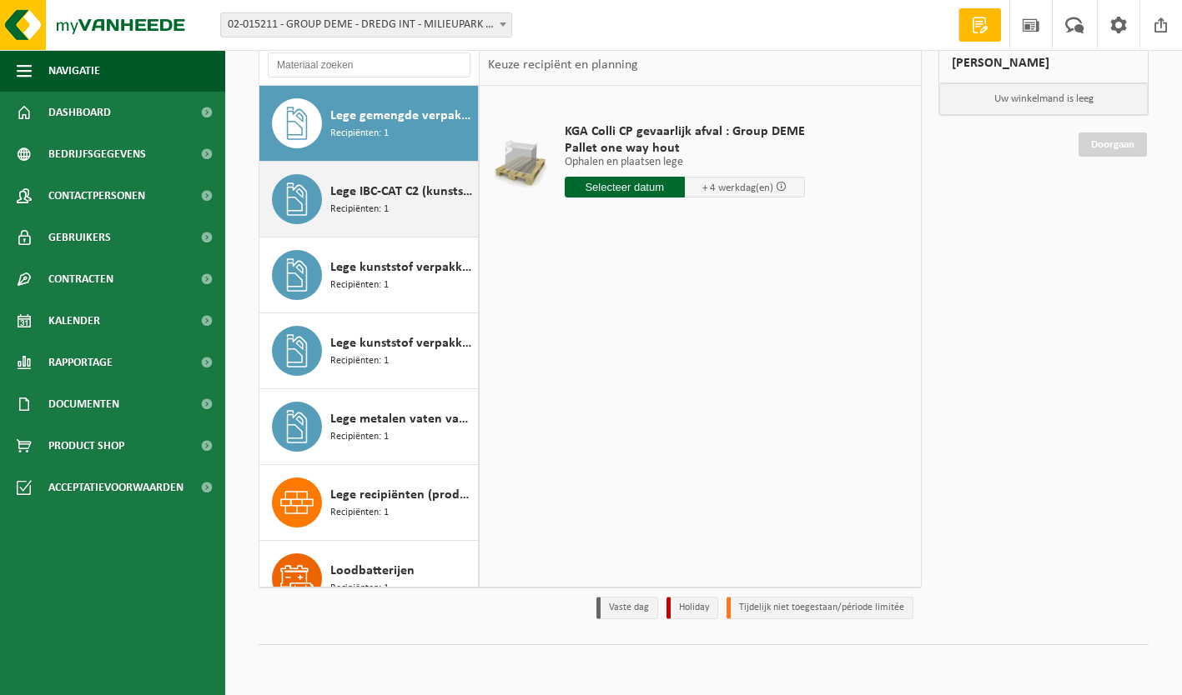
click at [365, 197] on span "Lege IBC-CAT C2 (kunststof blaas verbranden)" at bounding box center [401, 192] width 143 height 20
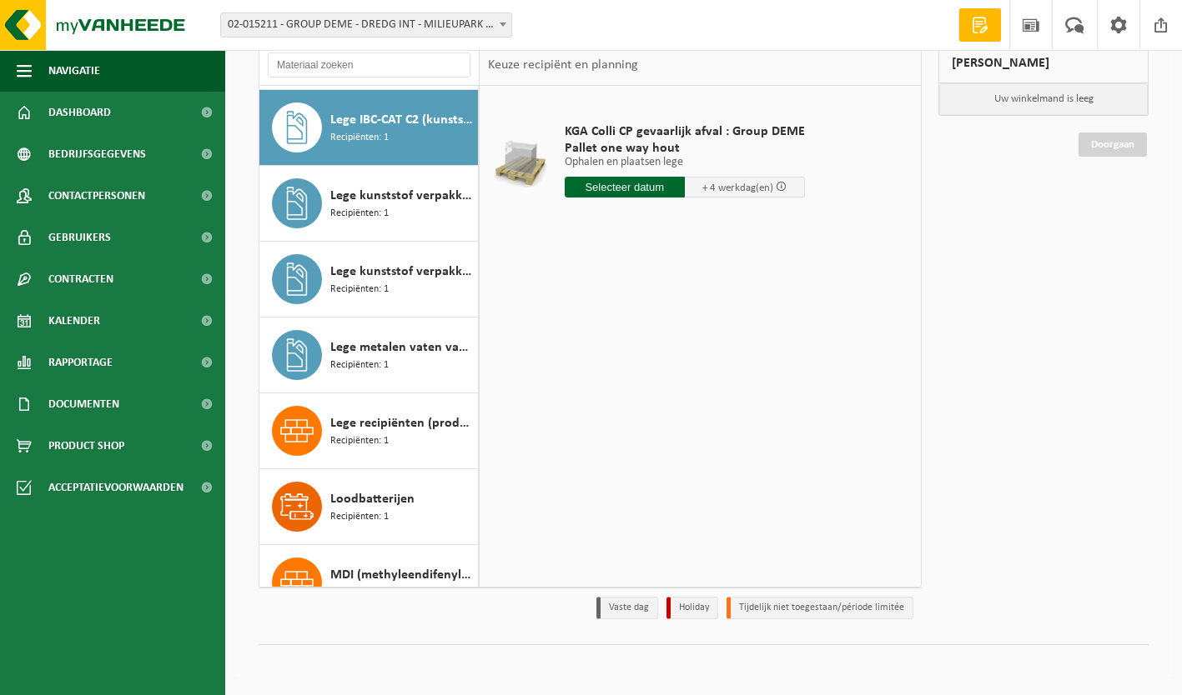
scroll to position [3035, 0]
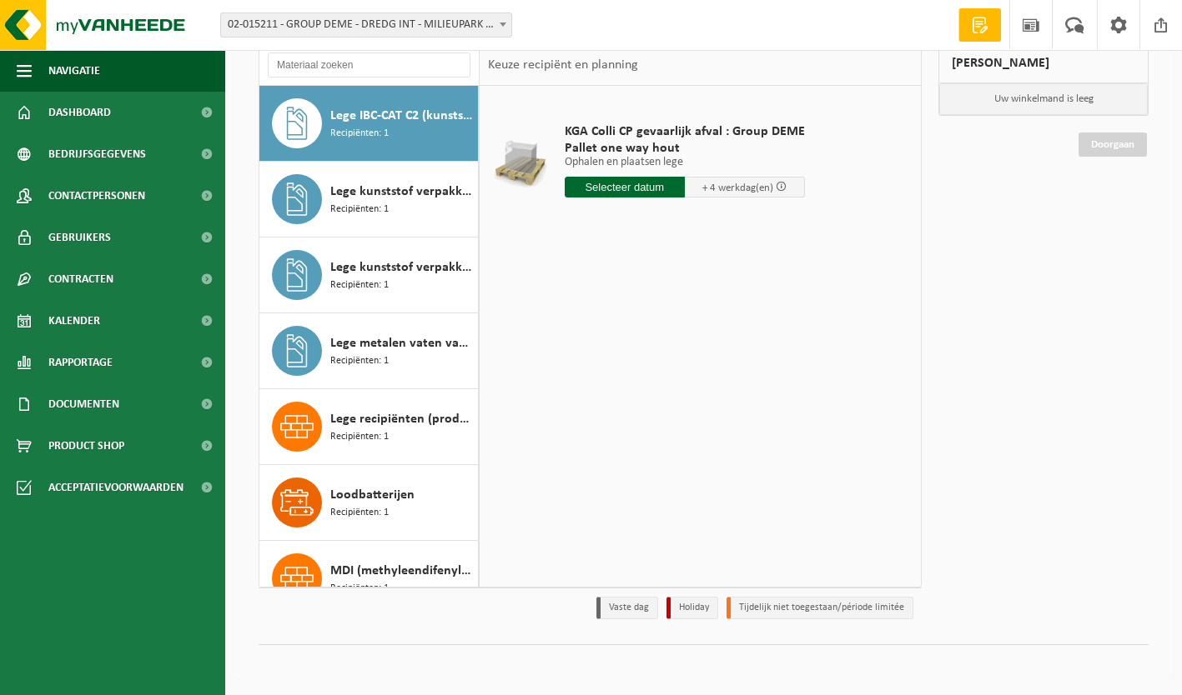
click at [365, 197] on span "Lege kunststof verpakkingen van gevaarlijke stoffen" at bounding box center [401, 192] width 143 height 20
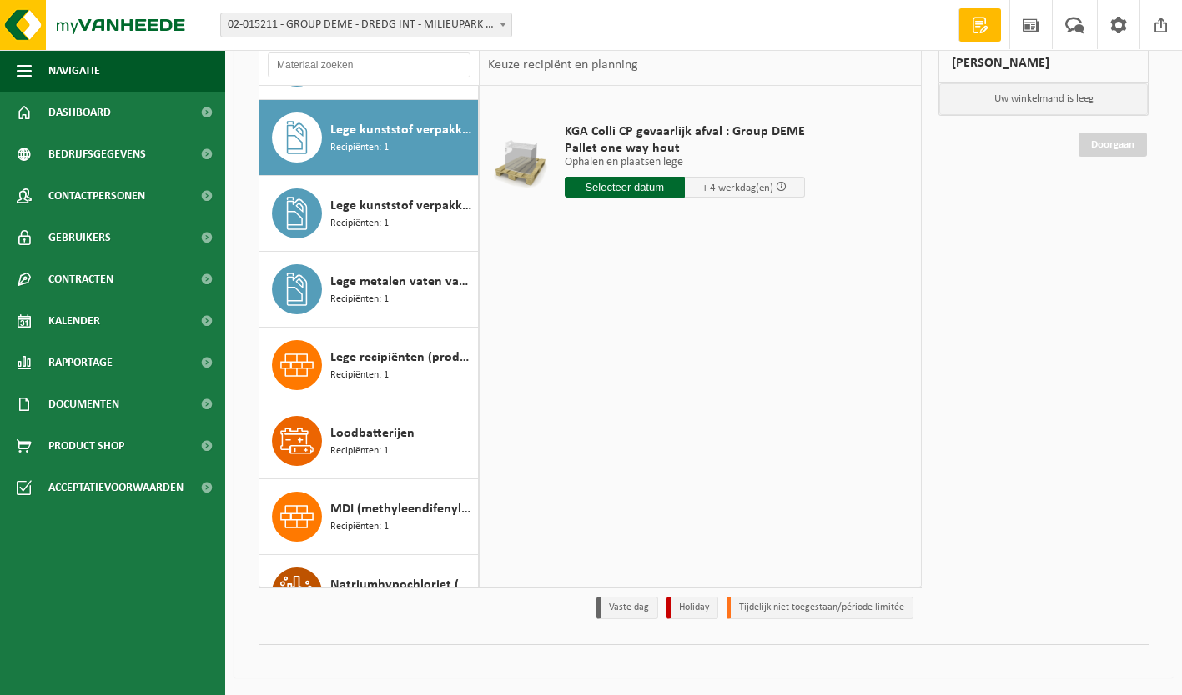
scroll to position [3111, 0]
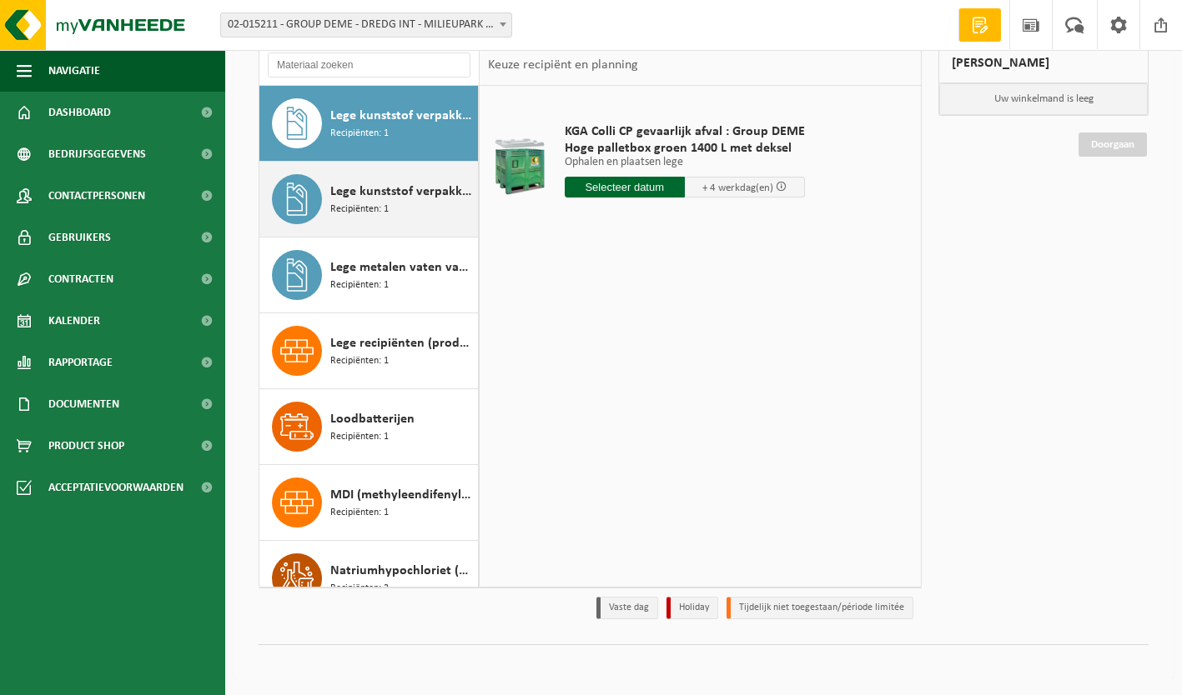
click at [391, 190] on span "Lege kunststof verpakkingen van olie" at bounding box center [401, 192] width 143 height 20
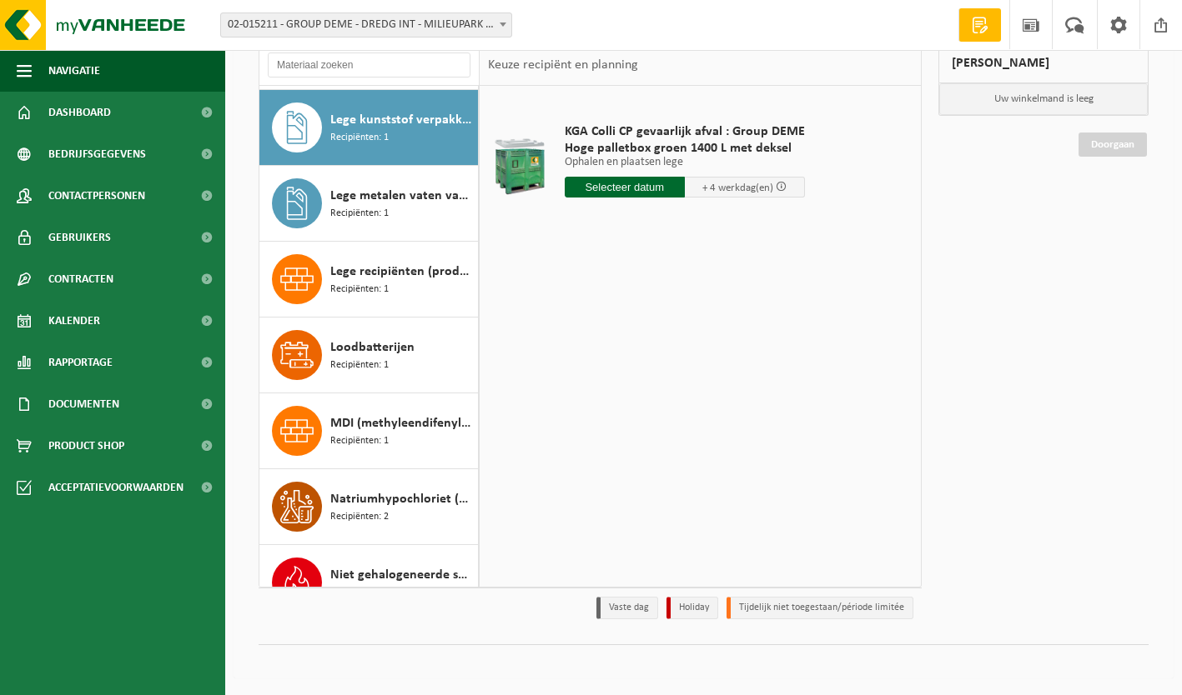
scroll to position [3187, 0]
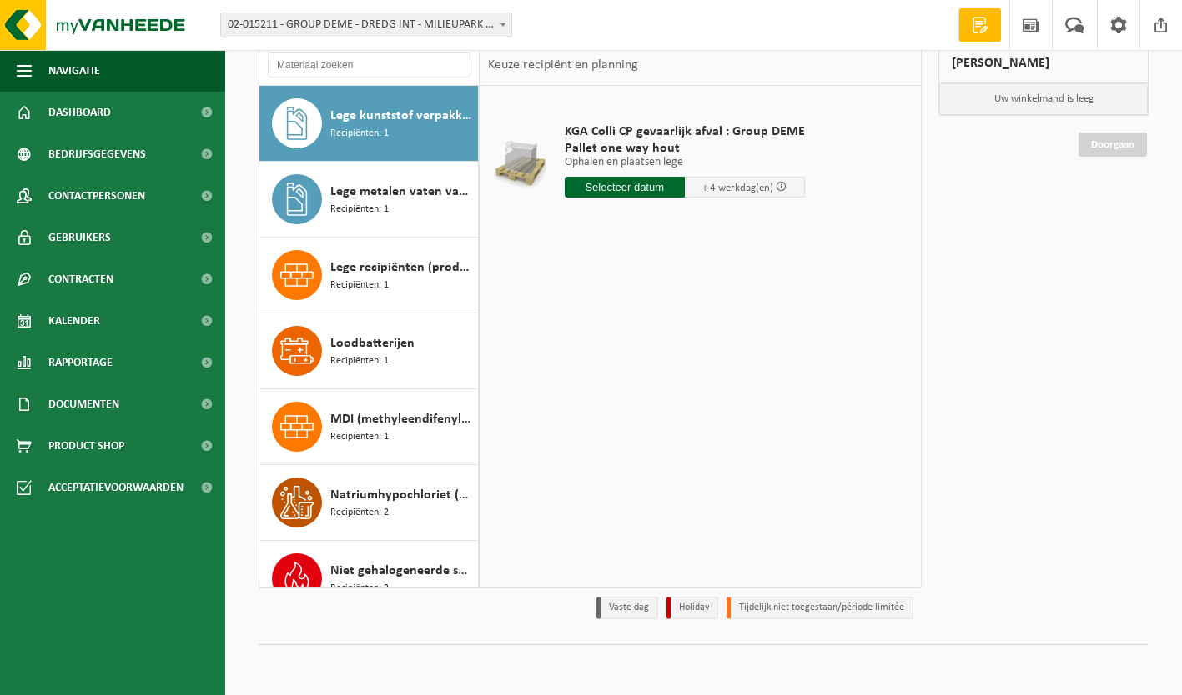
click at [391, 190] on span "Lege metalen vaten van olie" at bounding box center [401, 192] width 143 height 20
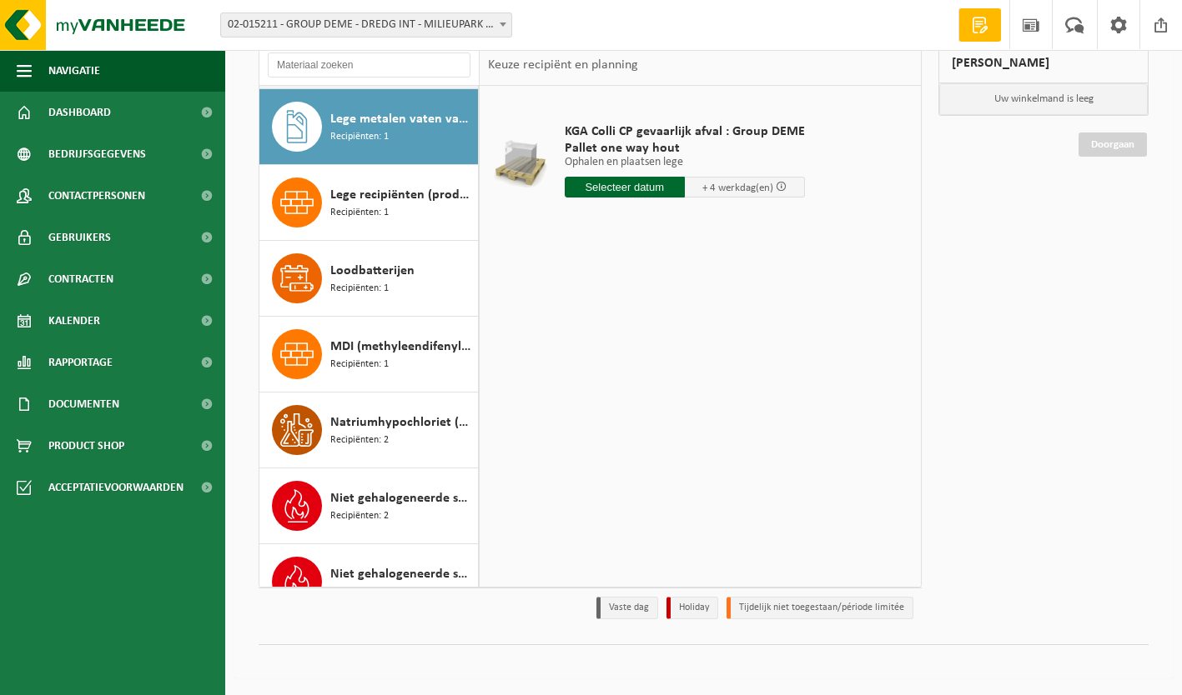
scroll to position [3263, 0]
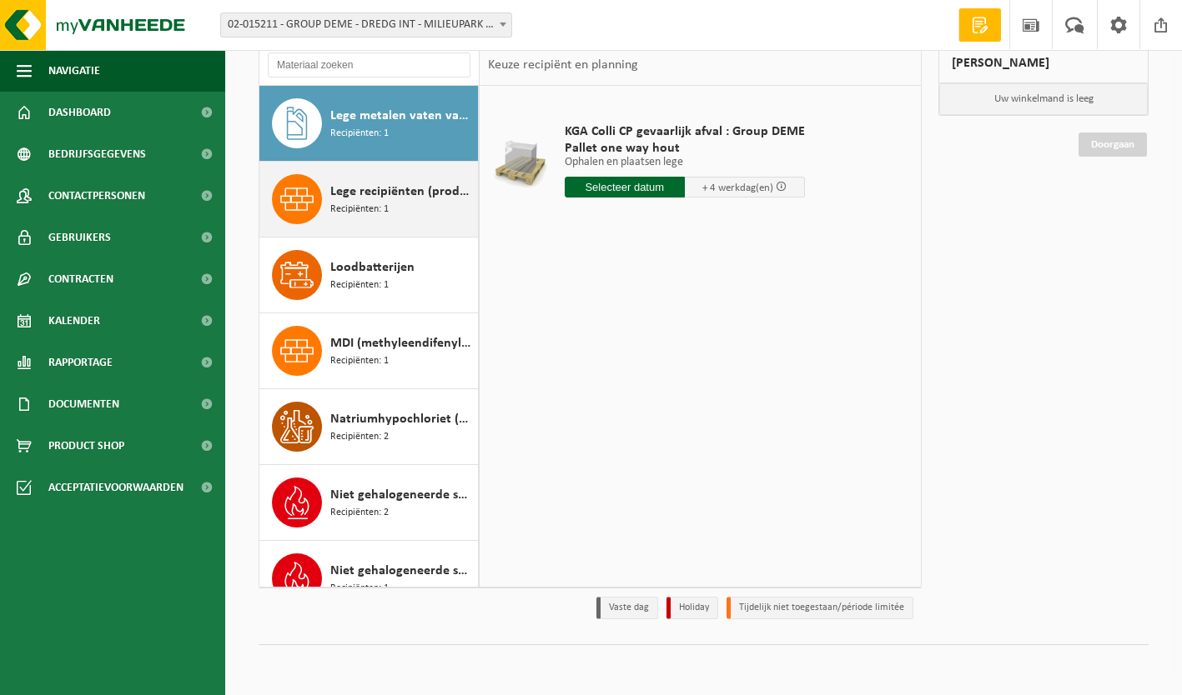
click at [412, 188] on span "Lege recipiënten (product)" at bounding box center [401, 192] width 143 height 20
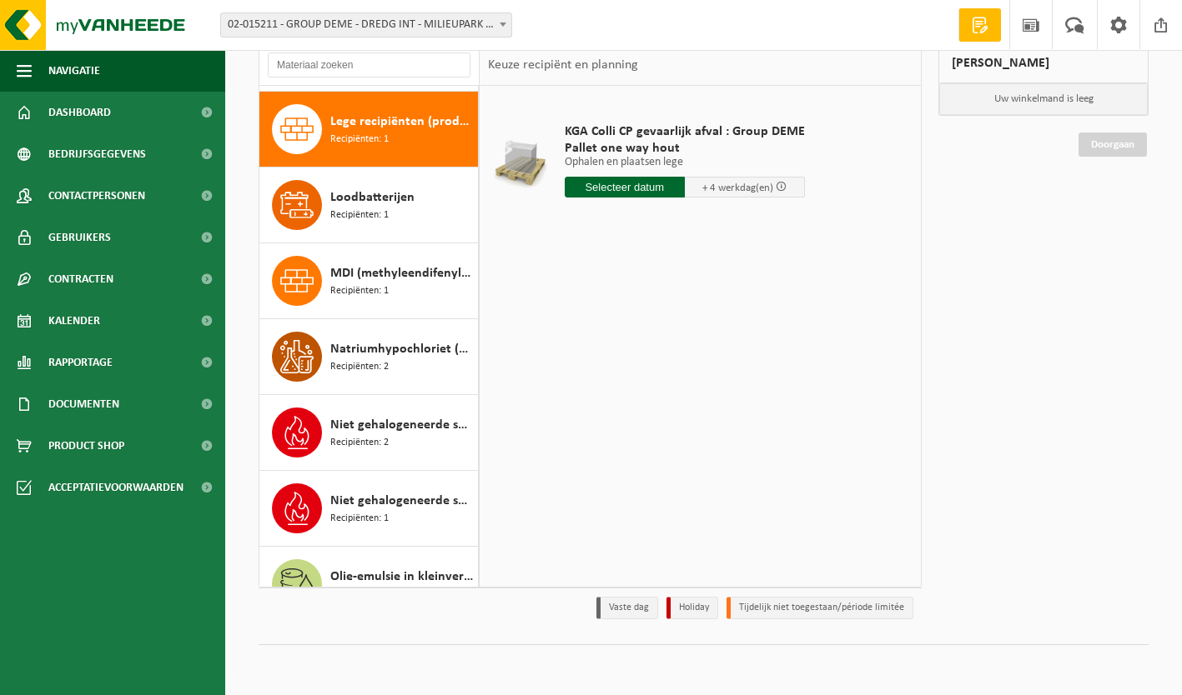
scroll to position [3339, 0]
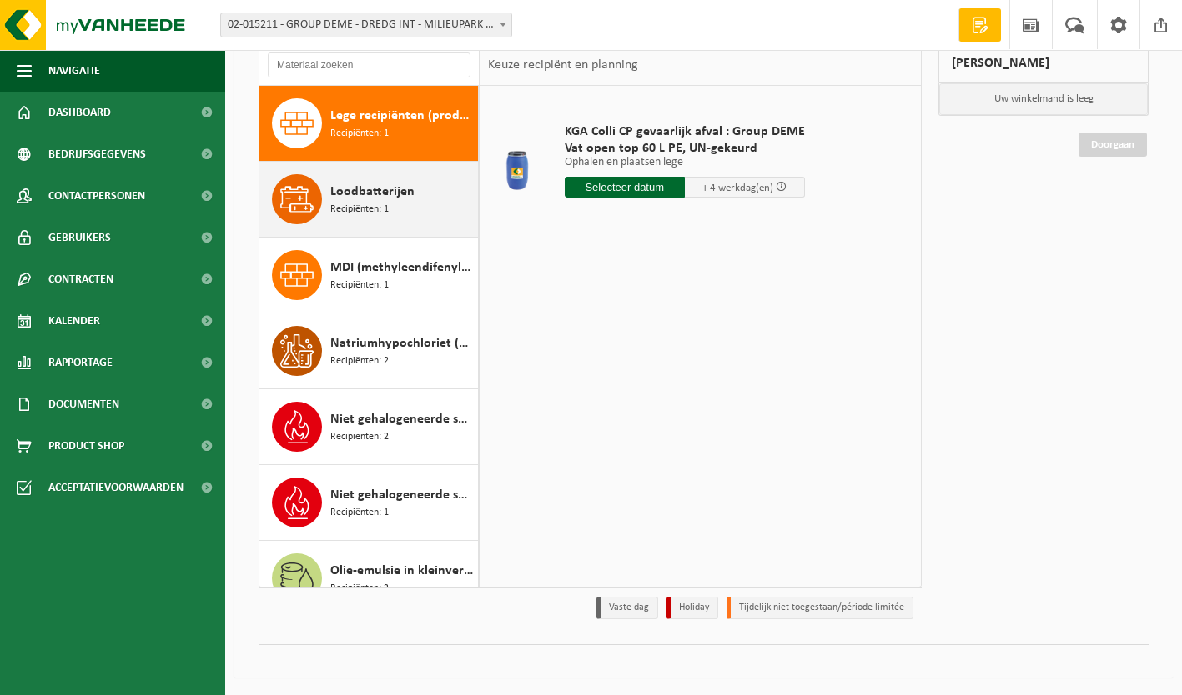
click at [399, 191] on span "Loodbatterijen" at bounding box center [372, 192] width 84 height 20
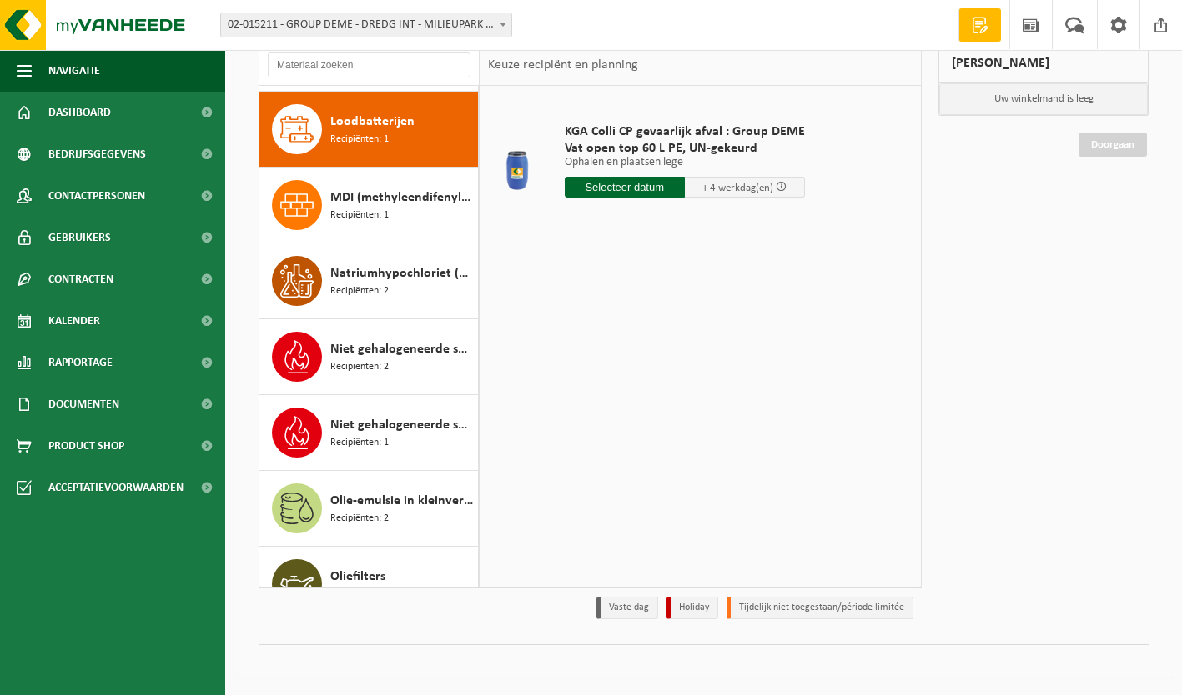
scroll to position [3415, 0]
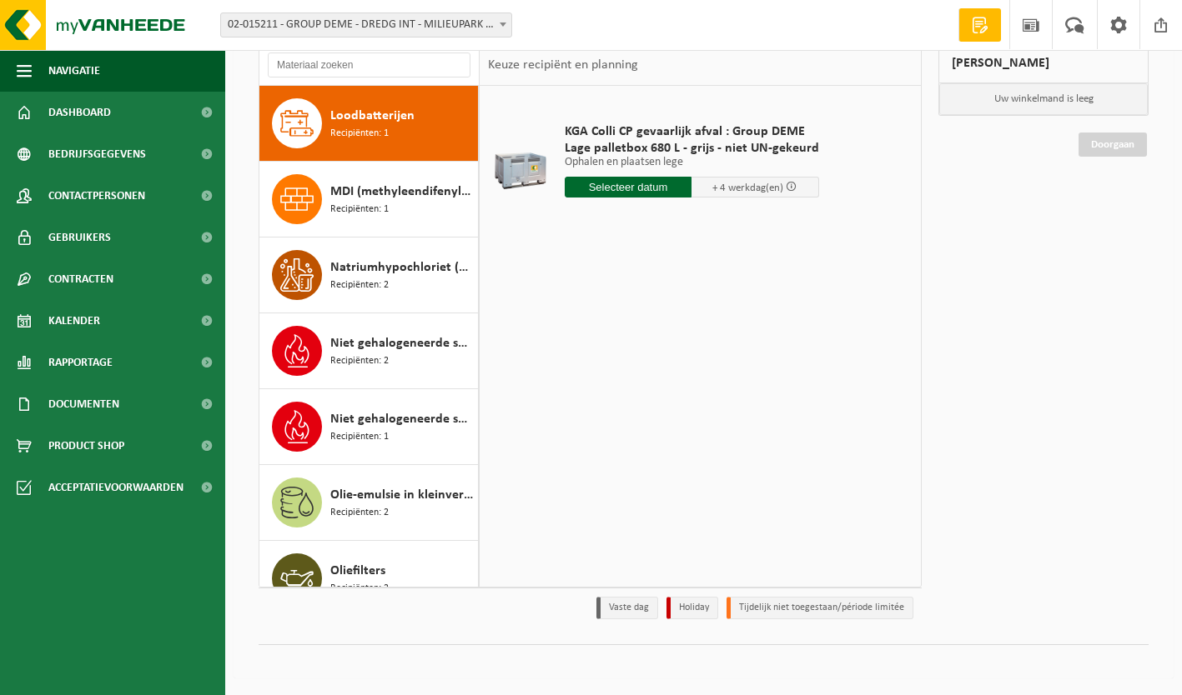
click at [399, 191] on span "MDI (methyleendifenyldi-isocyanaat) in IBC" at bounding box center [401, 192] width 143 height 20
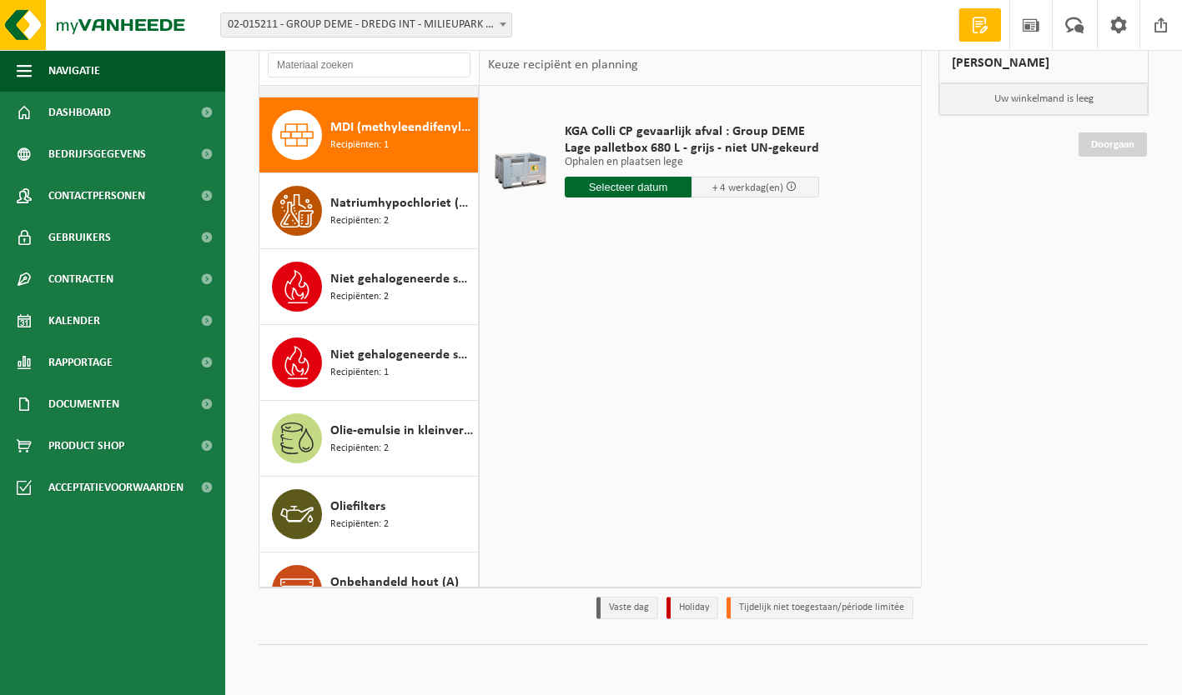
scroll to position [3490, 0]
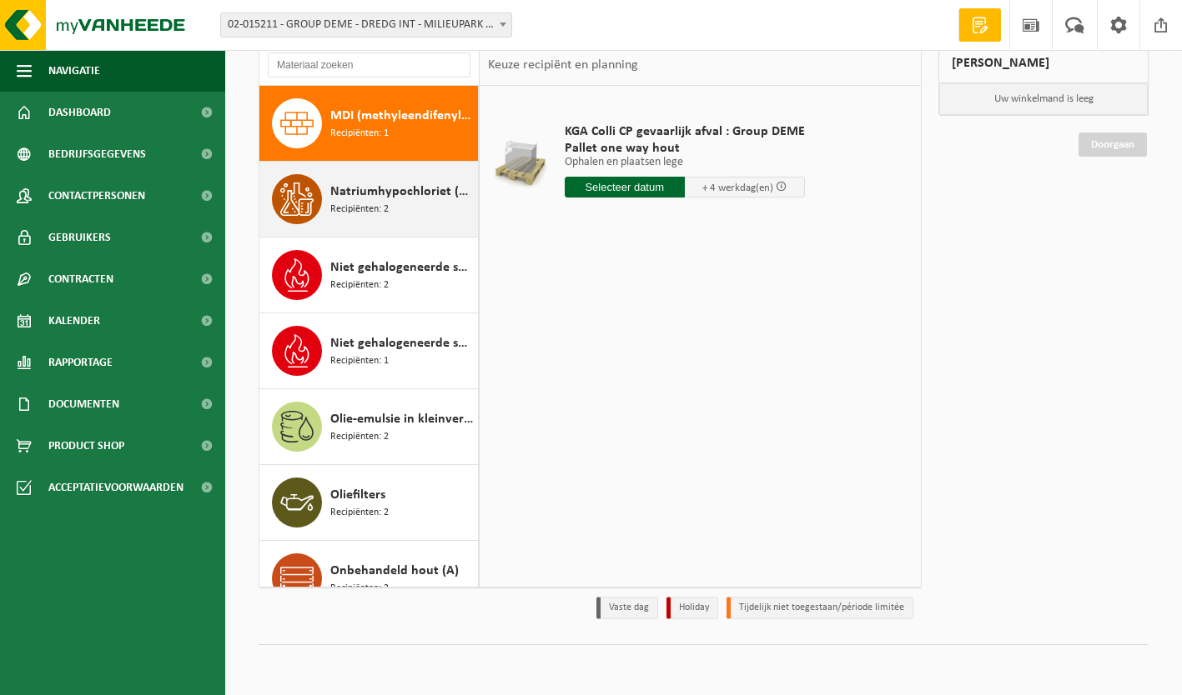
click at [388, 201] on span "Natriumhypochloriet (bleekwater) in kleinverpakking" at bounding box center [401, 192] width 143 height 20
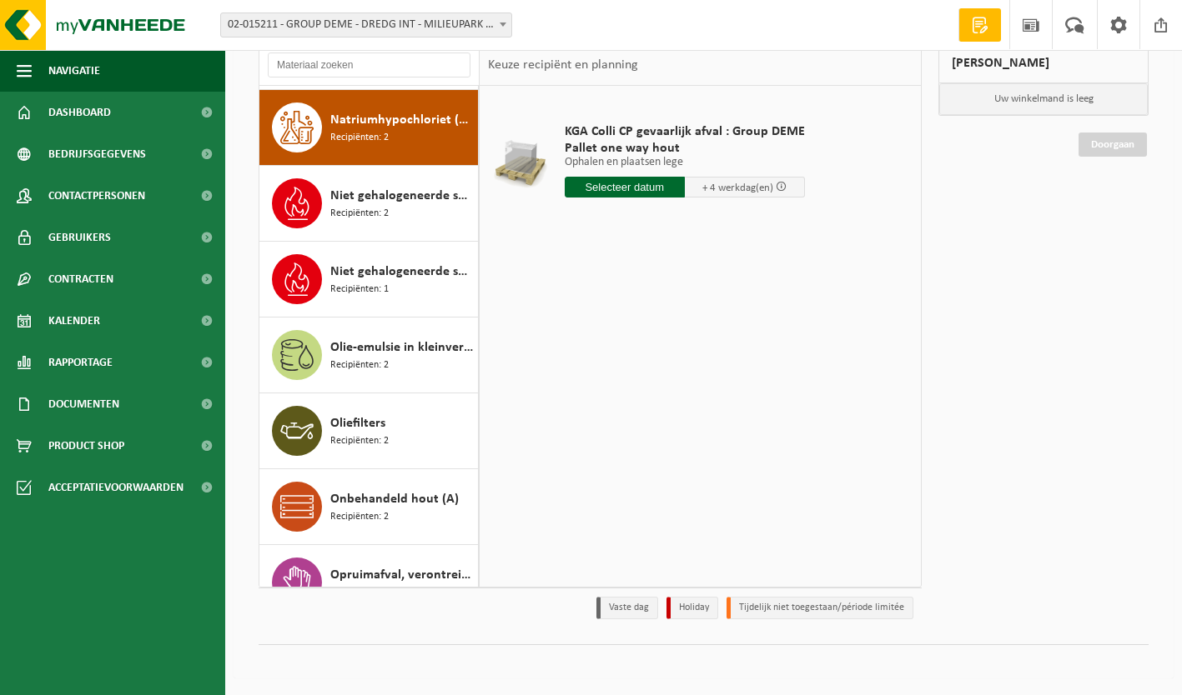
scroll to position [3566, 0]
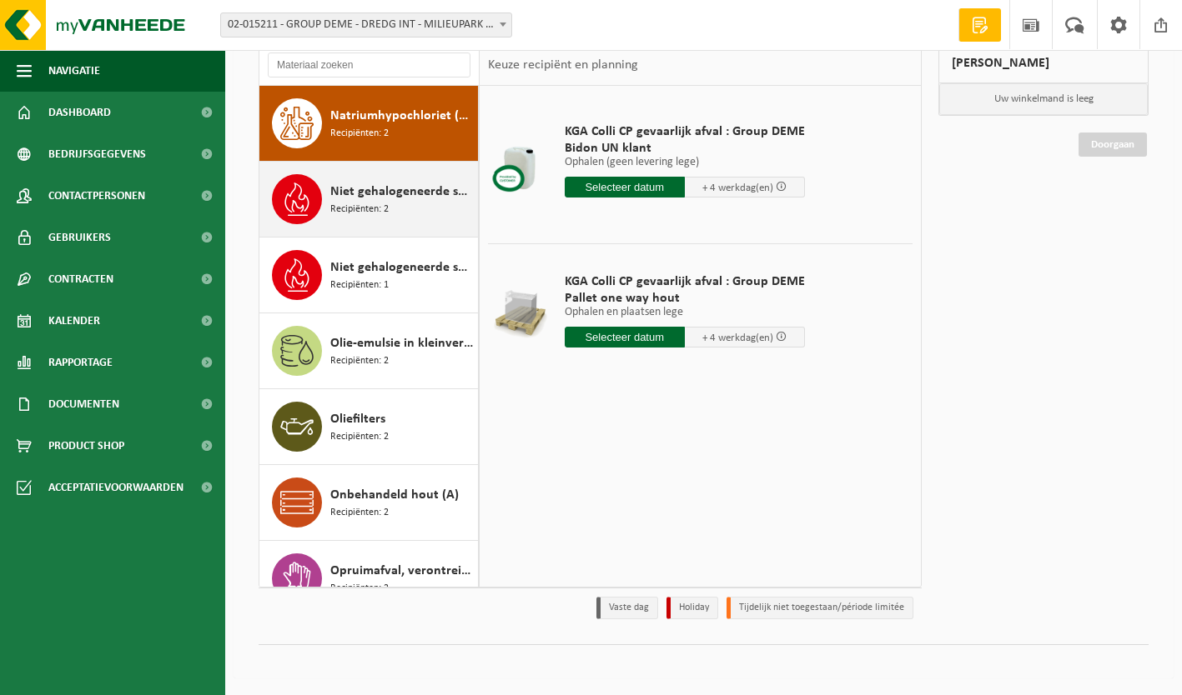
click at [379, 206] on span "Recipiënten: 2" at bounding box center [359, 210] width 58 height 16
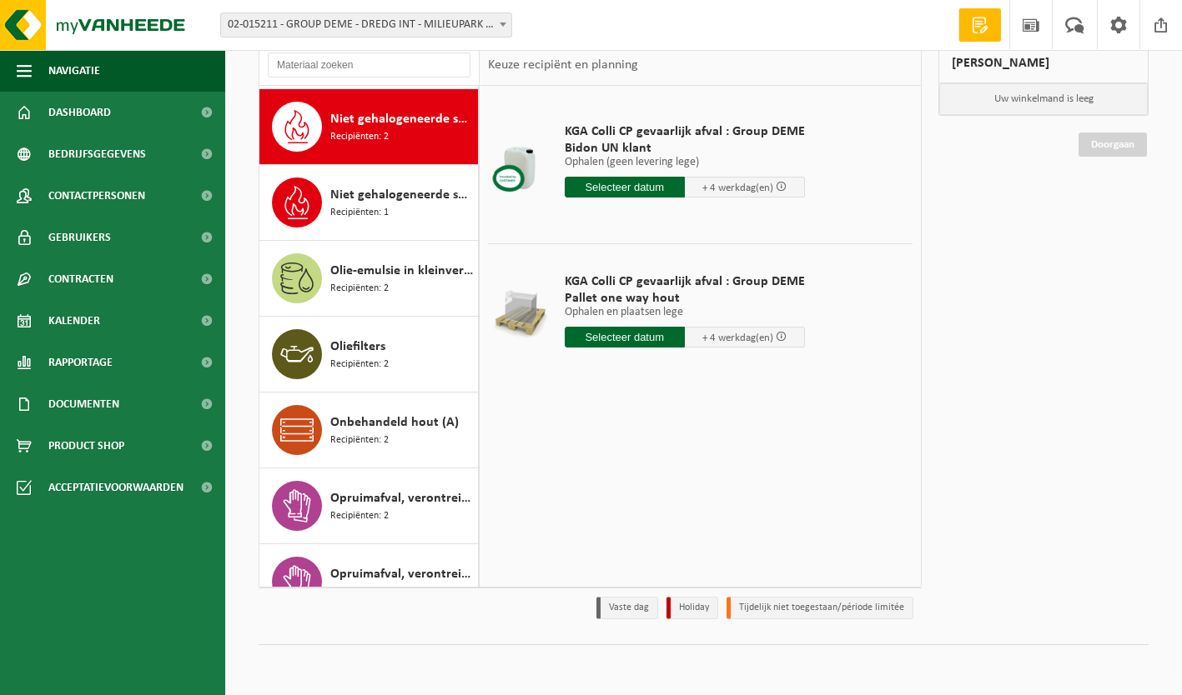
scroll to position [3642, 0]
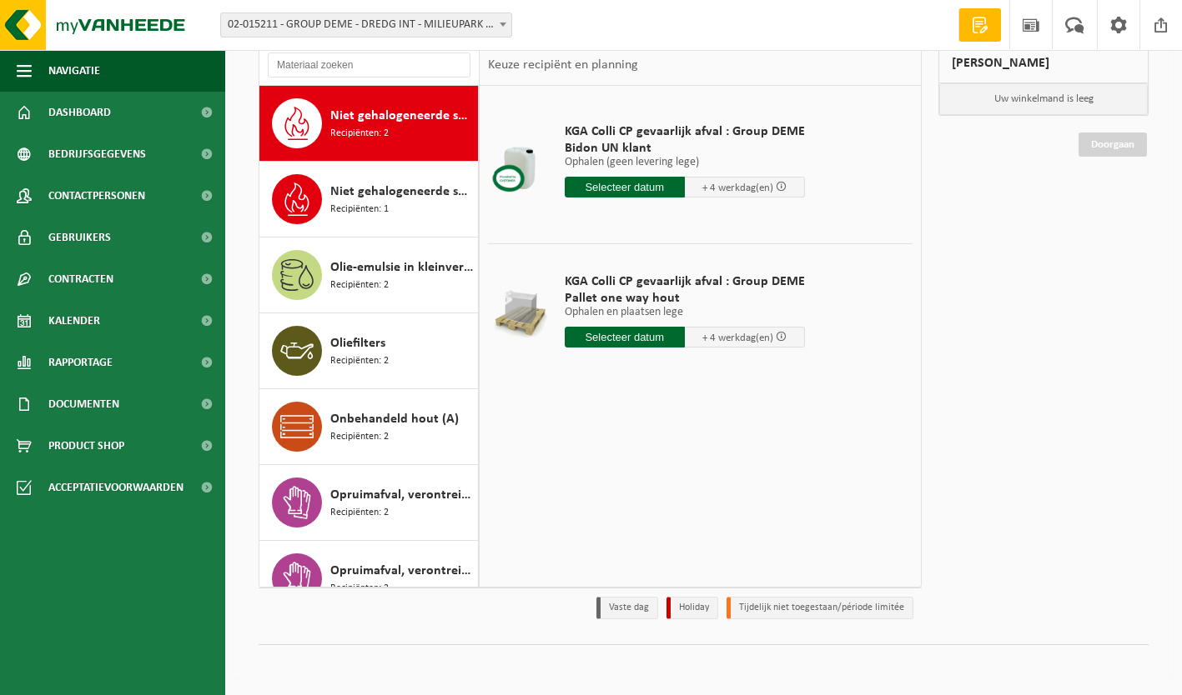
click at [379, 206] on span "Recipiënten: 1" at bounding box center [359, 210] width 58 height 16
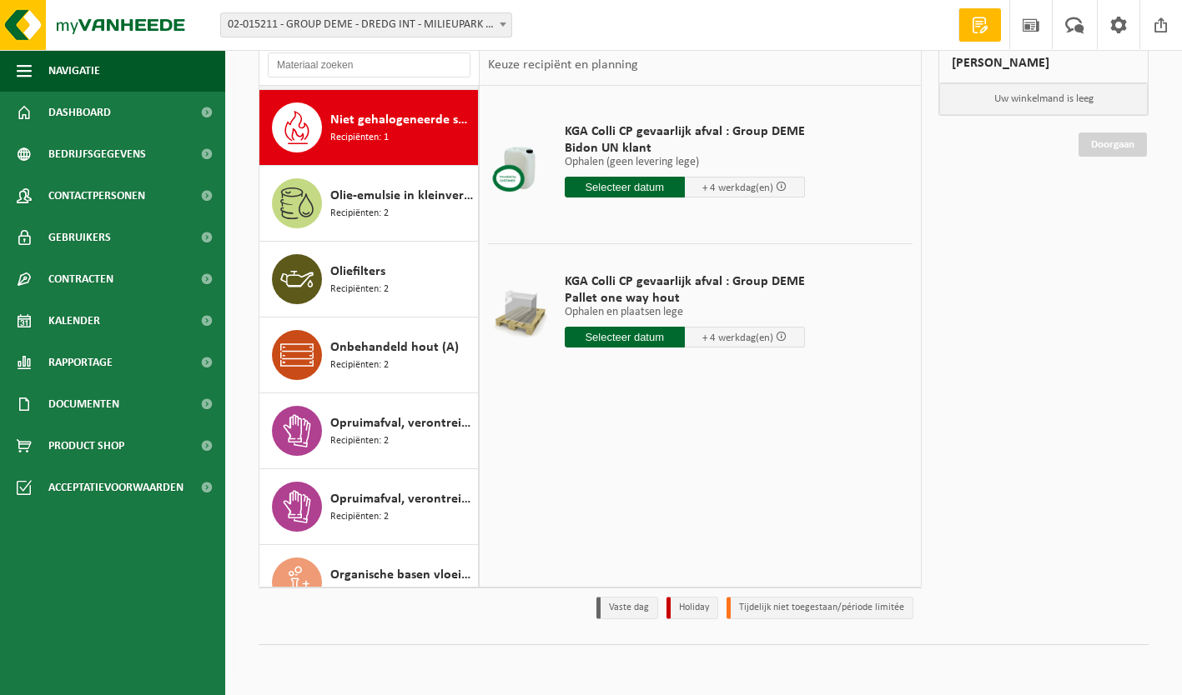
scroll to position [3718, 0]
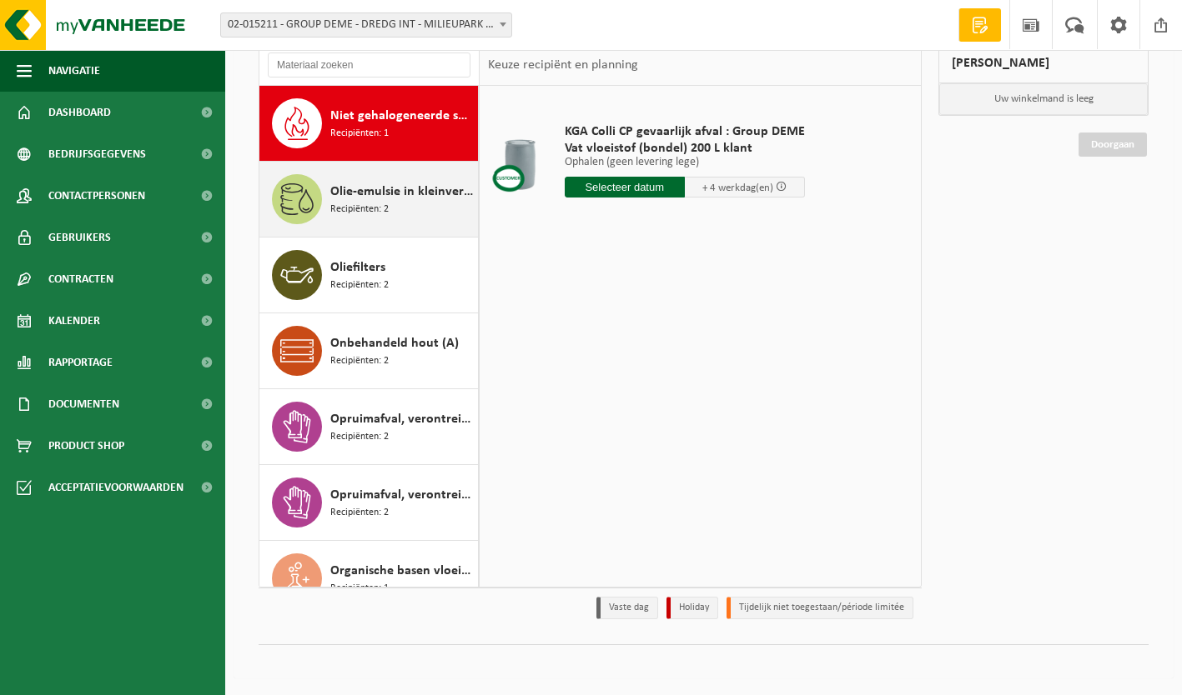
click at [380, 199] on span "Olie-emulsie in kleinverpakking" at bounding box center [401, 192] width 143 height 20
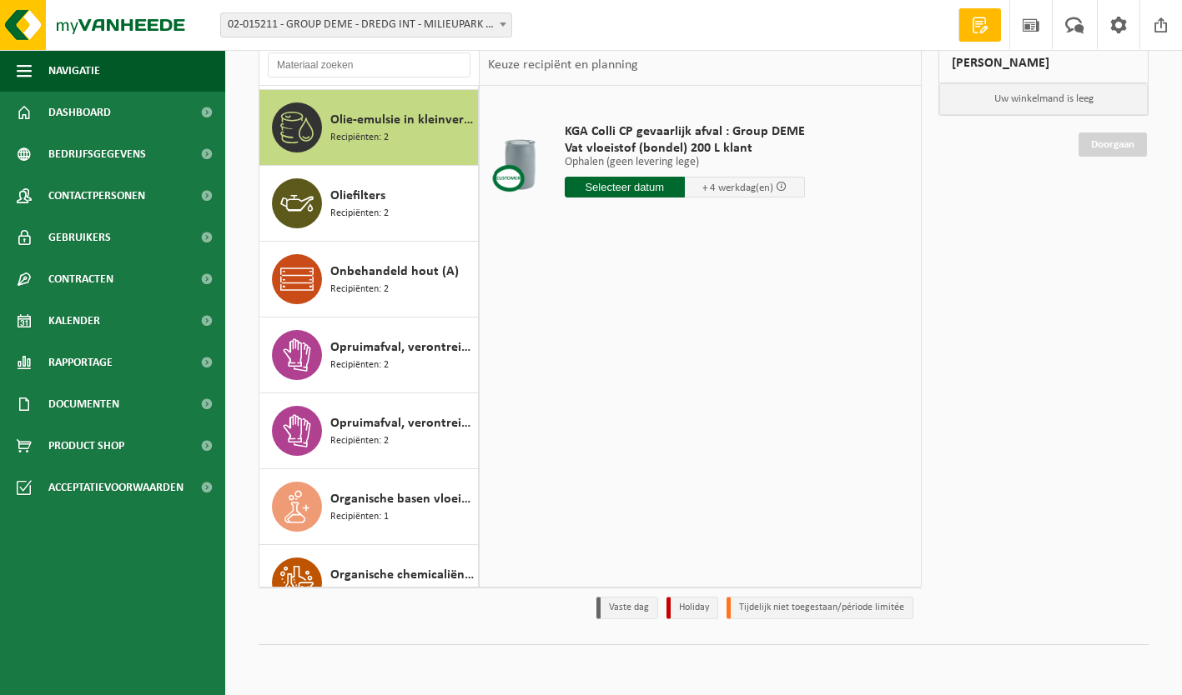
scroll to position [3794, 0]
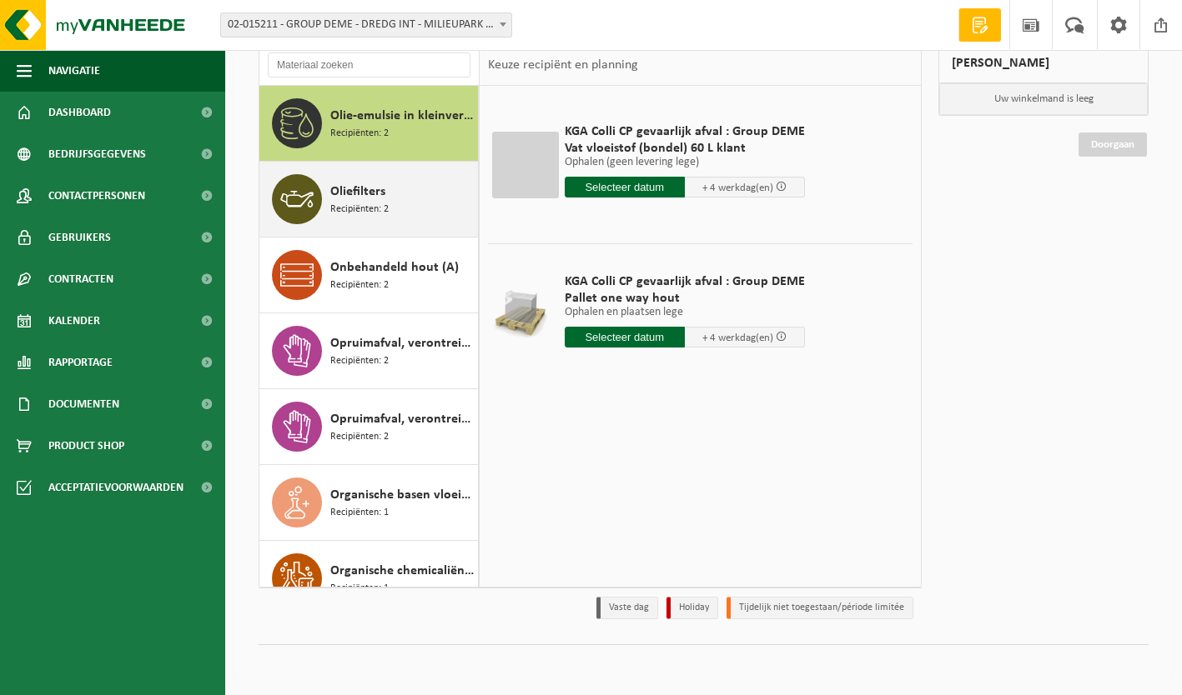
click at [379, 197] on span "Oliefilters" at bounding box center [357, 192] width 55 height 20
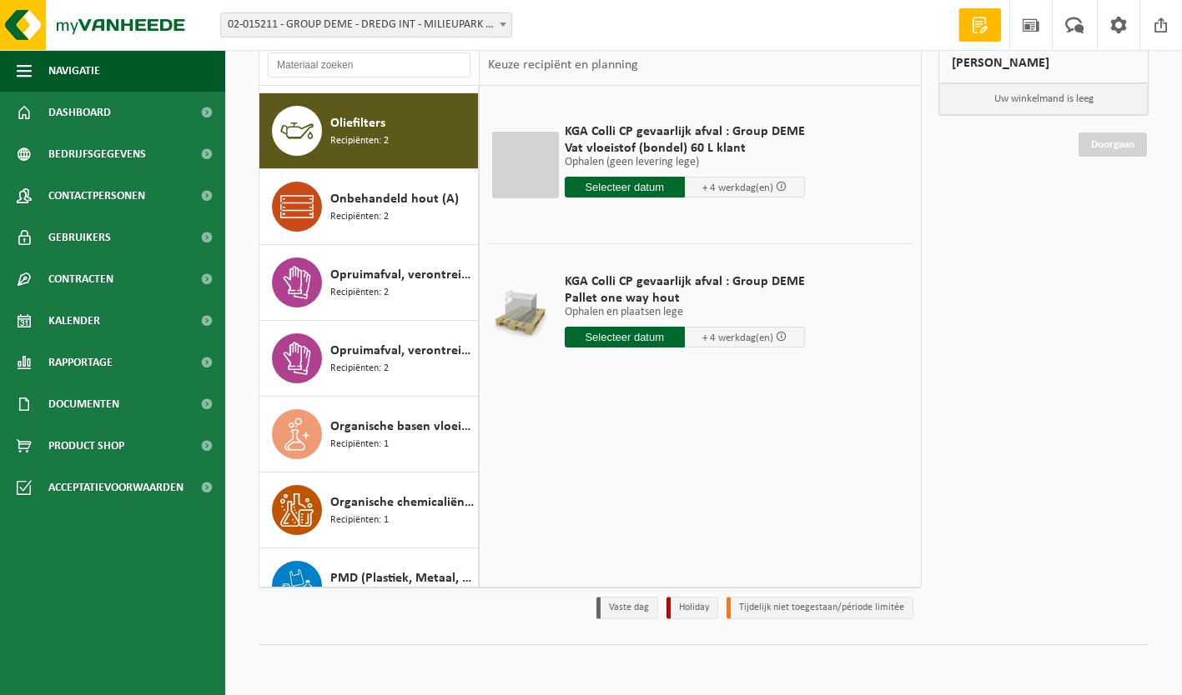
scroll to position [3870, 0]
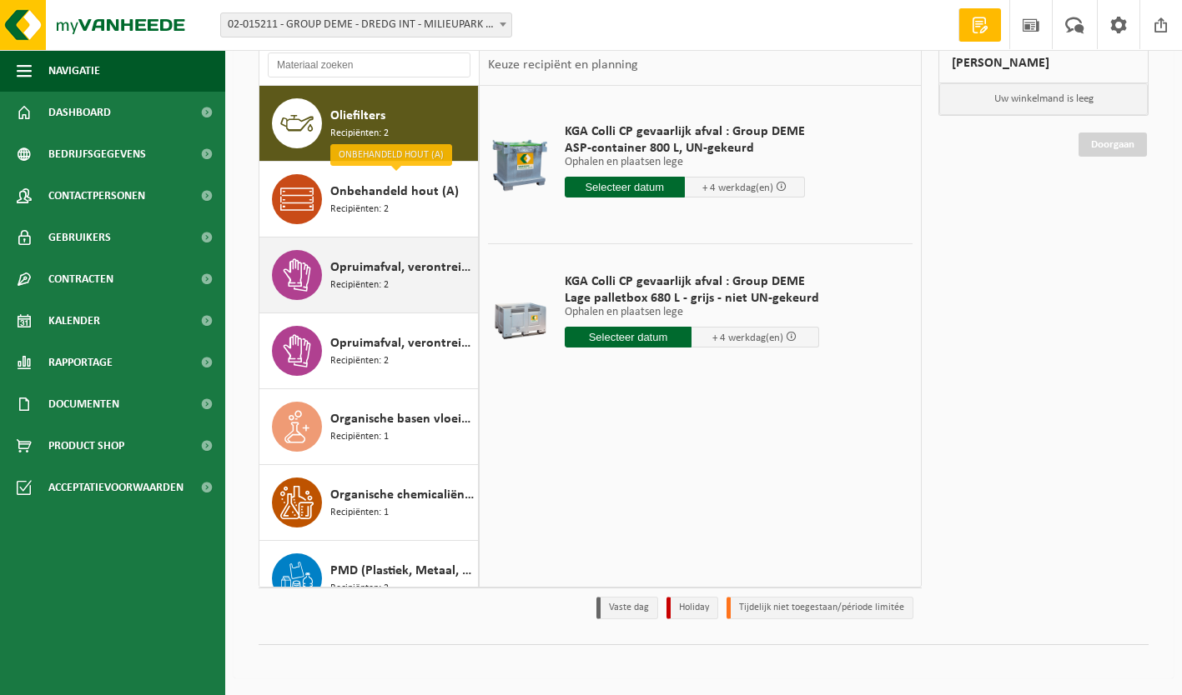
click at [398, 266] on span "Opruimafval, verontreinigd met diverse gevaarlijke afvalstoffen" at bounding box center [401, 268] width 143 height 20
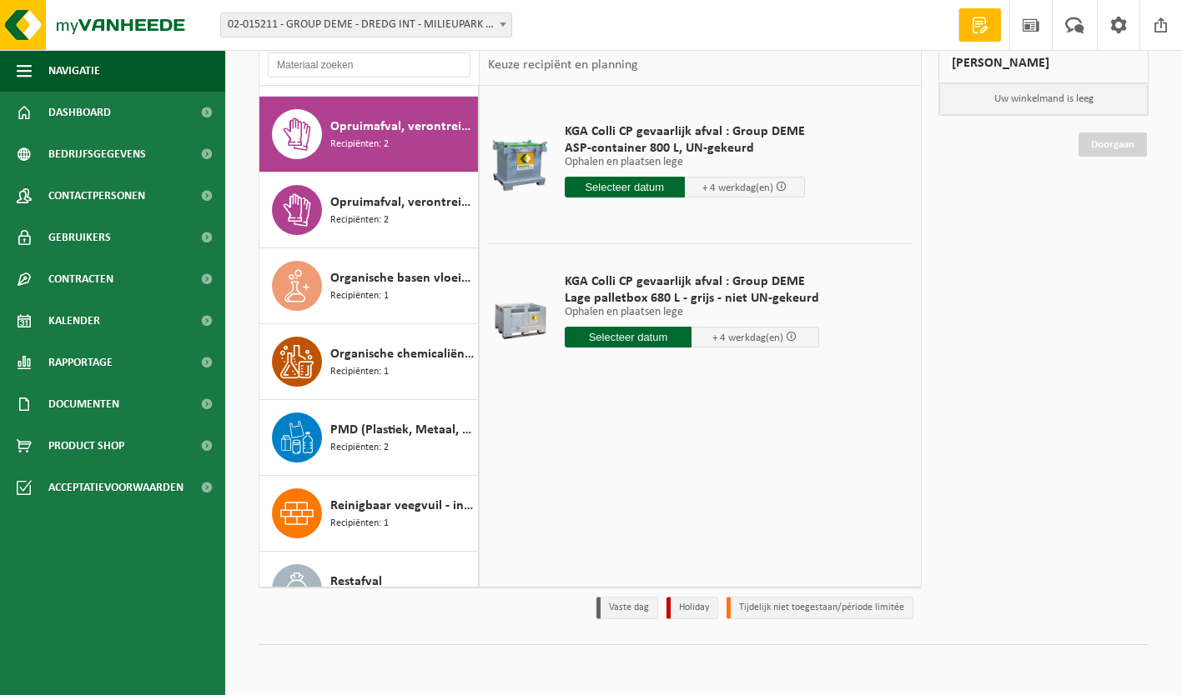
scroll to position [4022, 0]
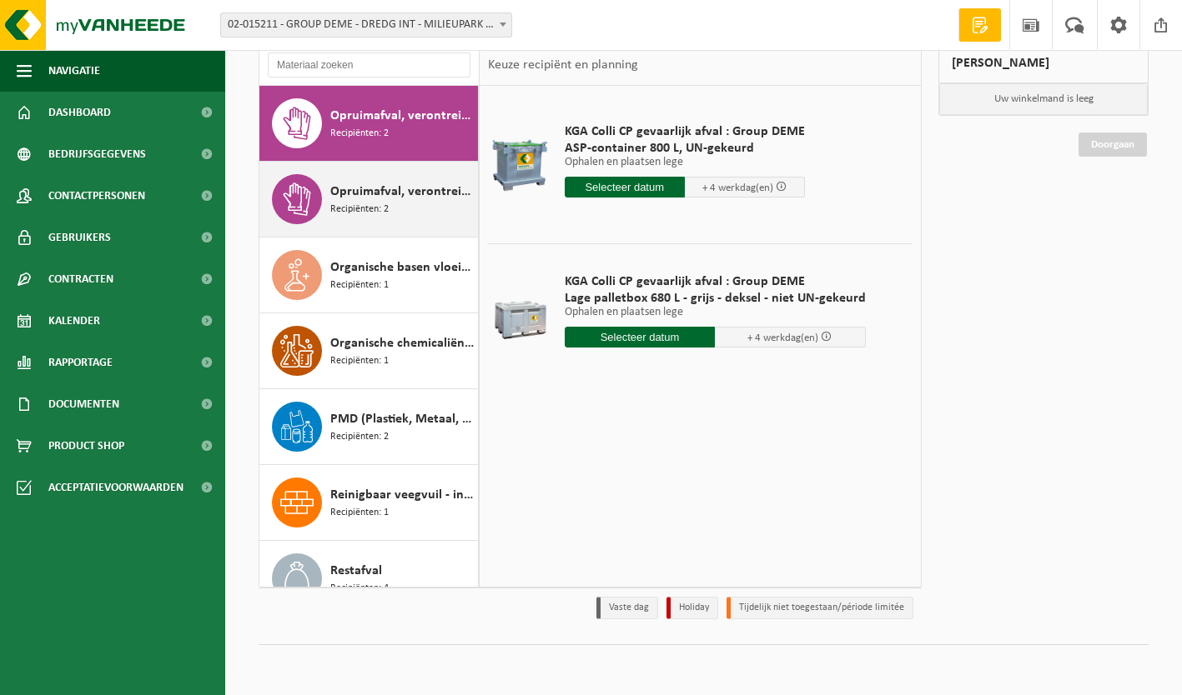
click at [387, 195] on span "Opruimafval, verontreinigd met olie" at bounding box center [401, 192] width 143 height 20
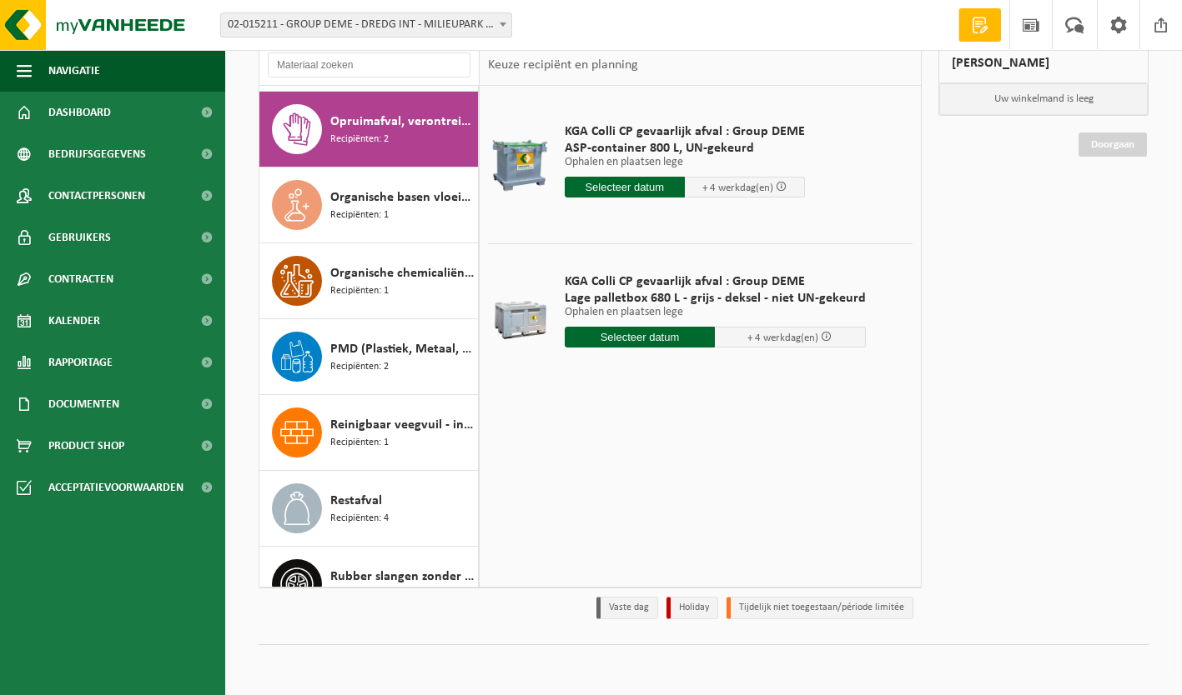
scroll to position [4097, 0]
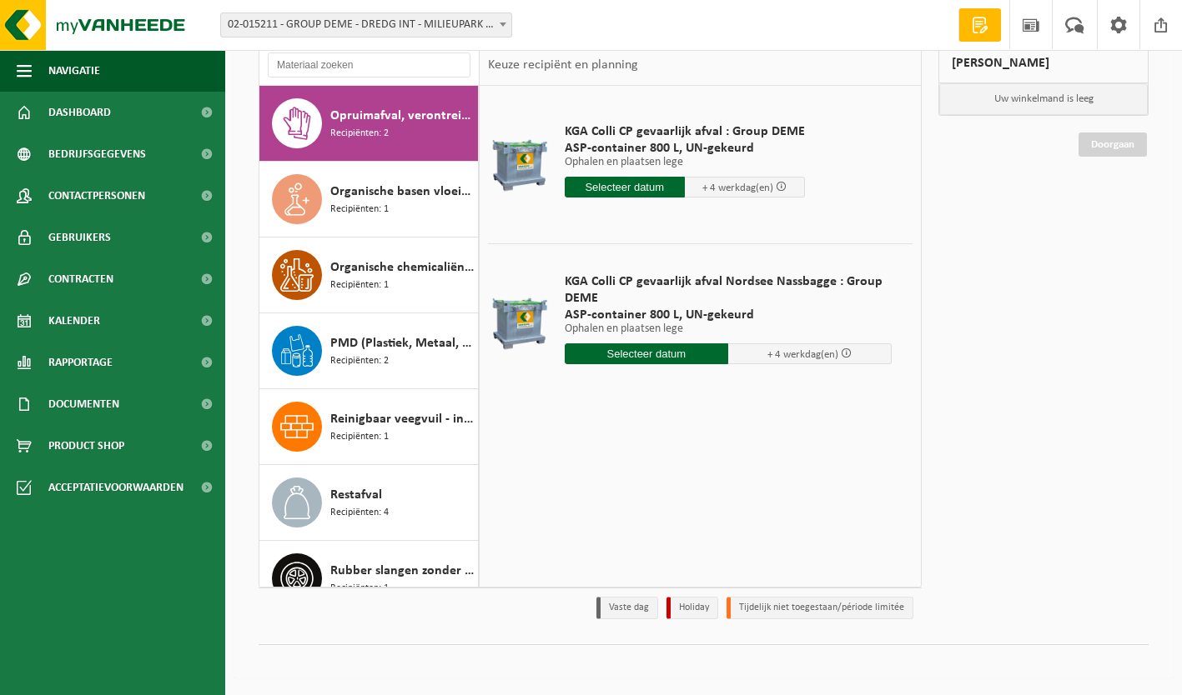
click at [387, 195] on span "Organische basen vloeibaar in kleinverpakking" at bounding box center [401, 192] width 143 height 20
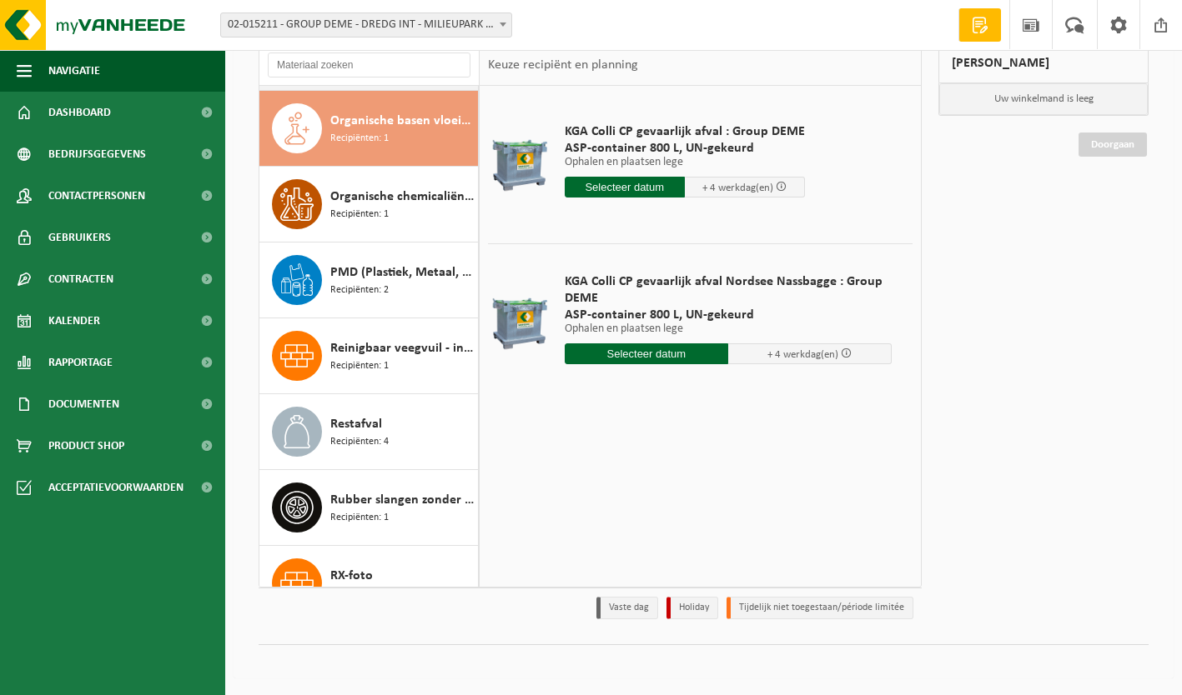
scroll to position [4173, 0]
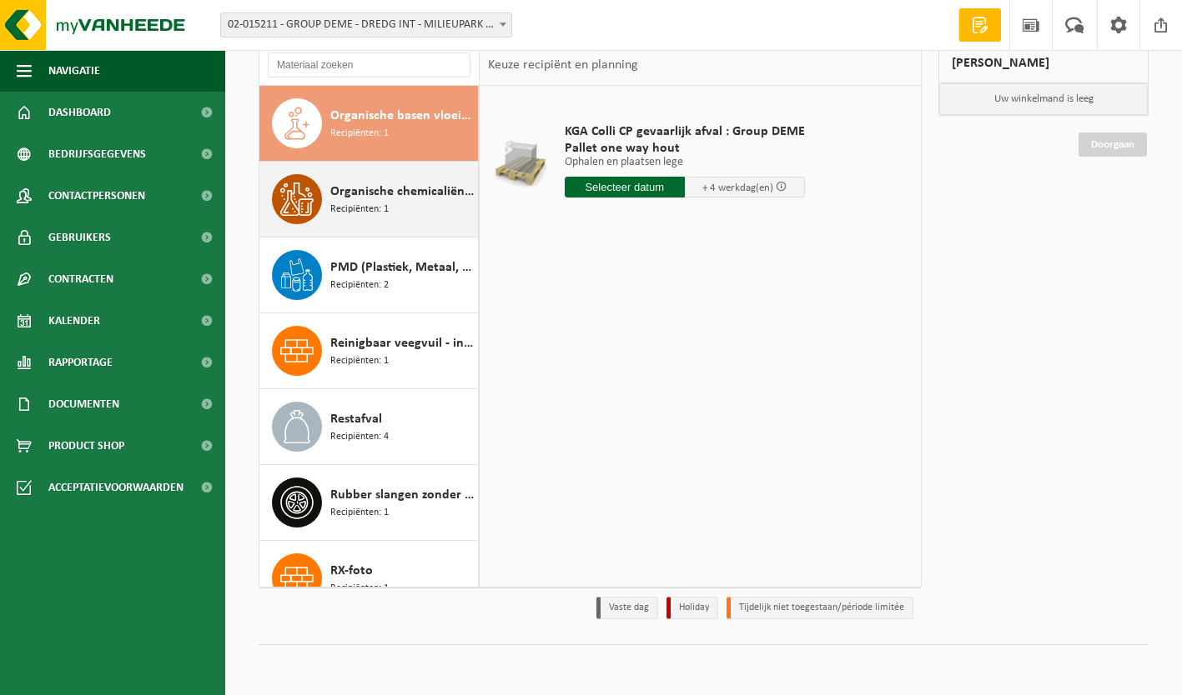
click at [381, 193] on span "Organische chemicaliën niet gevaarlijk, vloeibaar in kleinverpakking" at bounding box center [401, 192] width 143 height 20
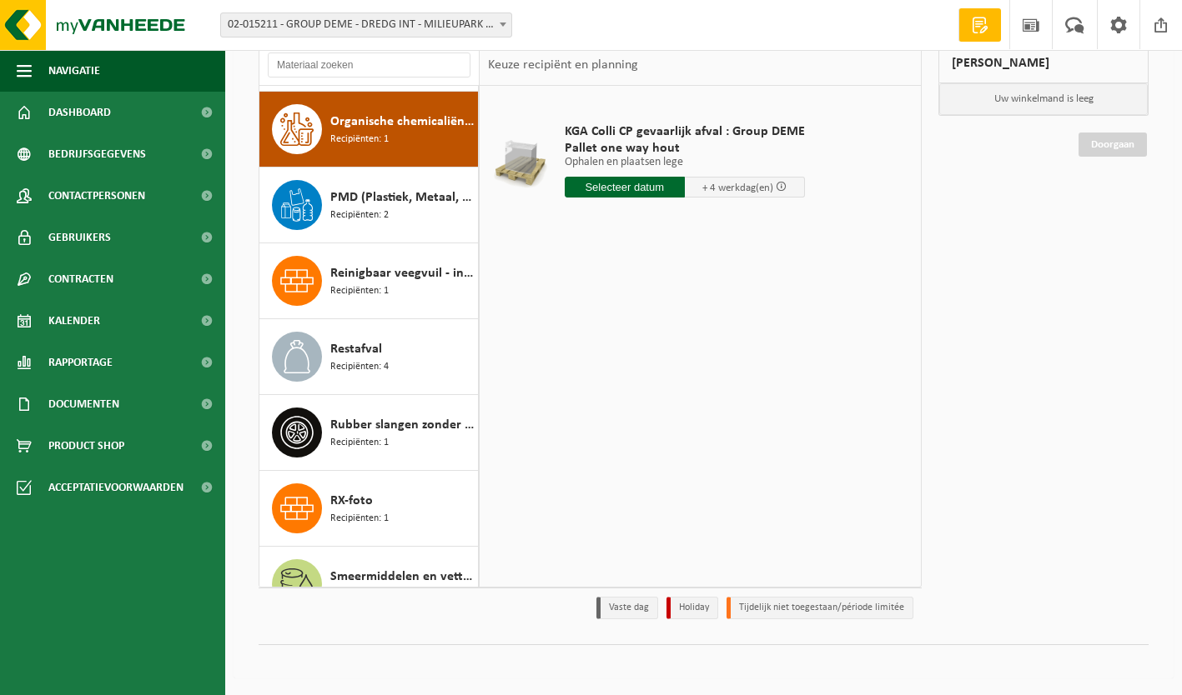
scroll to position [4249, 0]
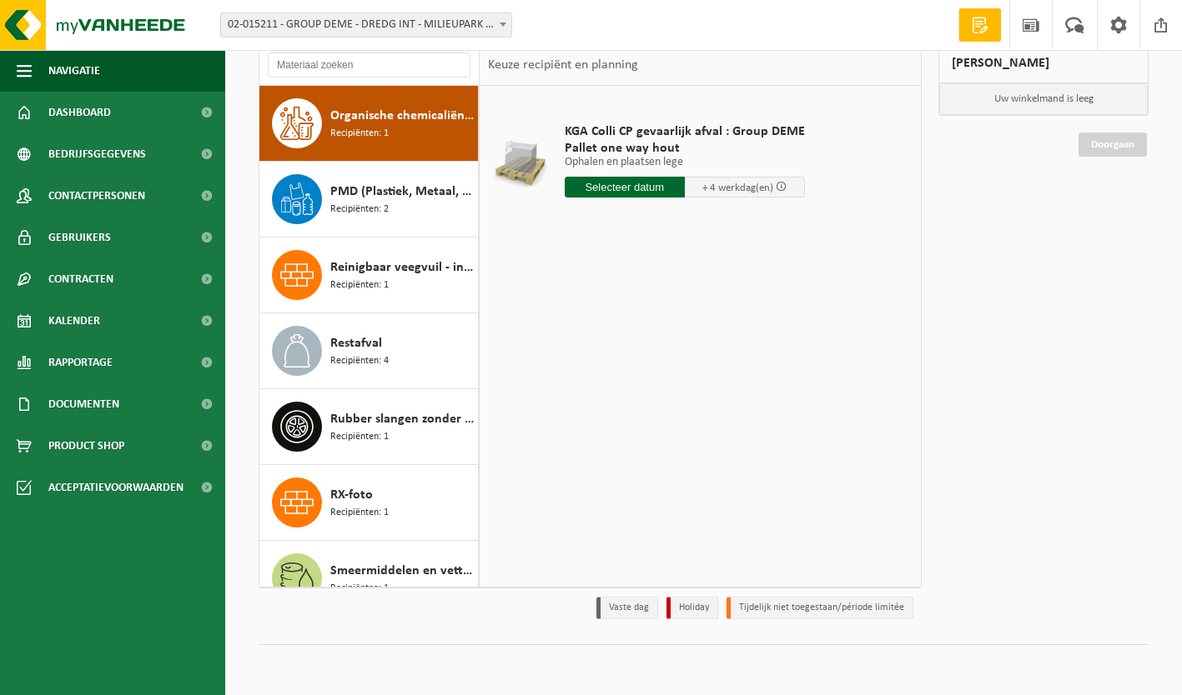
click at [381, 193] on span "PMD (Plastiek, Metaal, Drankkartons) (bedrijven)" at bounding box center [401, 192] width 143 height 20
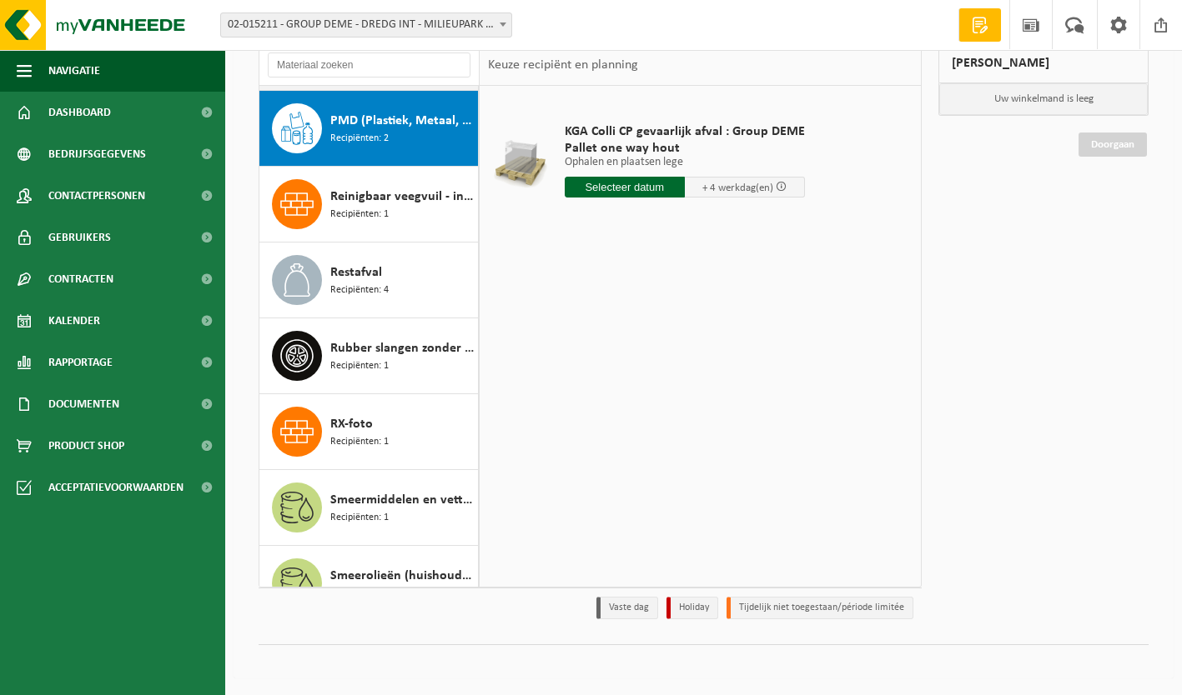
scroll to position [4325, 0]
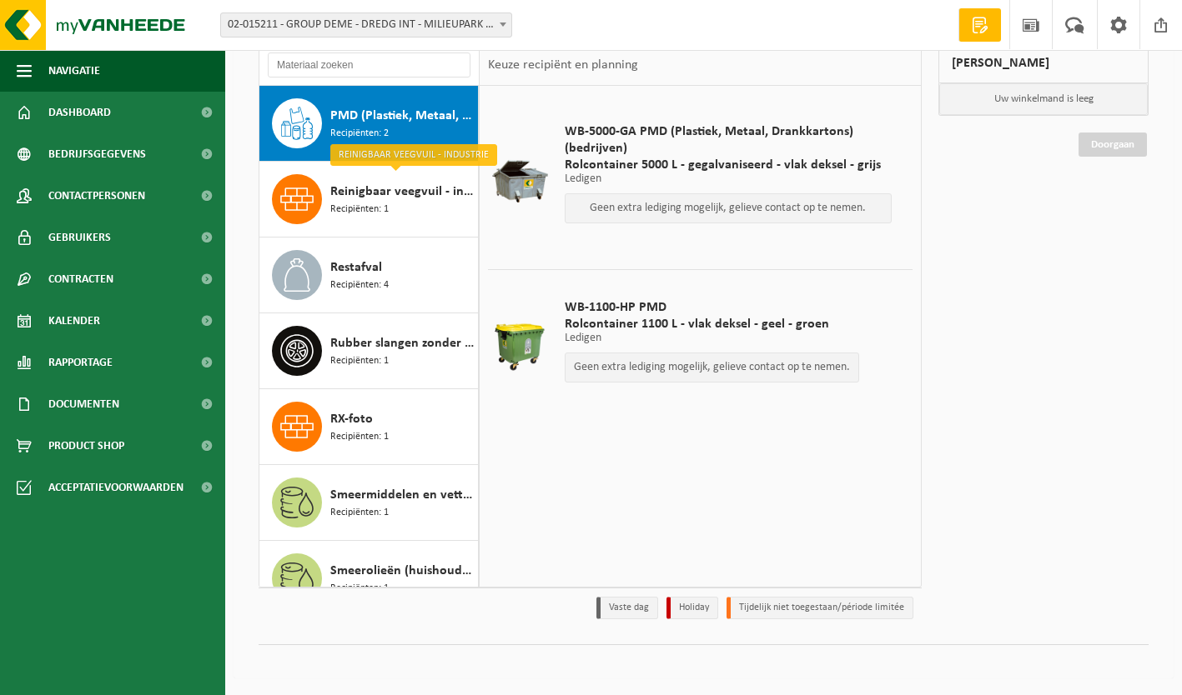
click at [381, 193] on span "Reinigbaar veegvuil - industrie" at bounding box center [401, 192] width 143 height 20
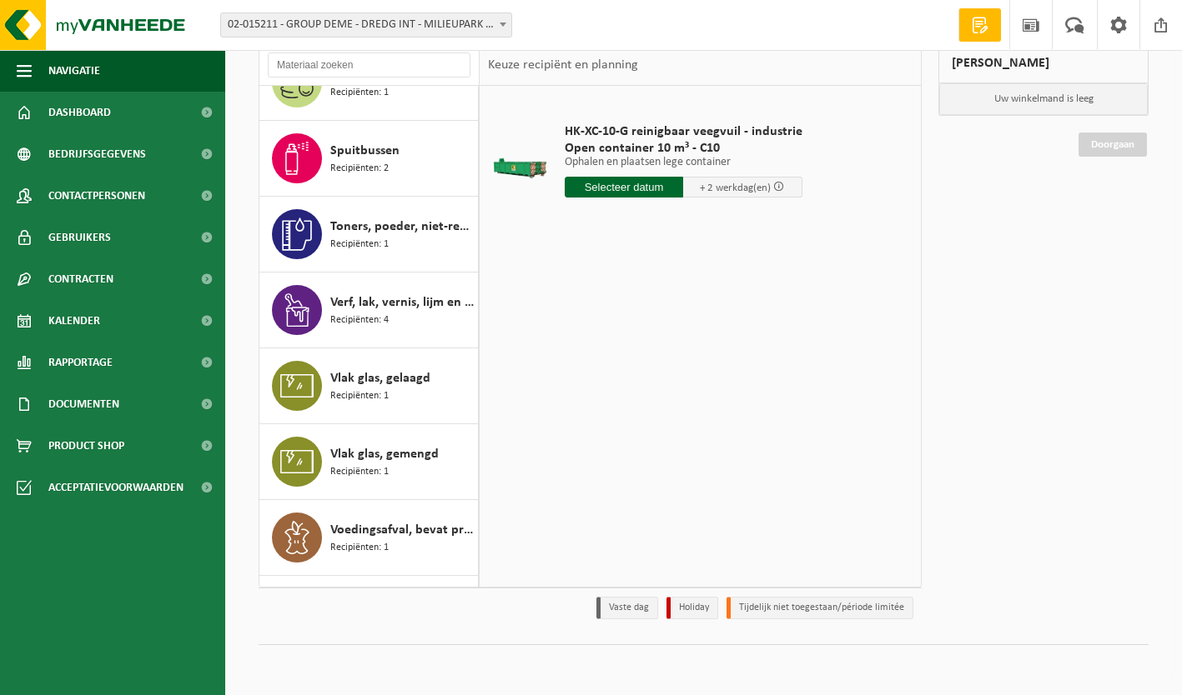
scroll to position [4839, 0]
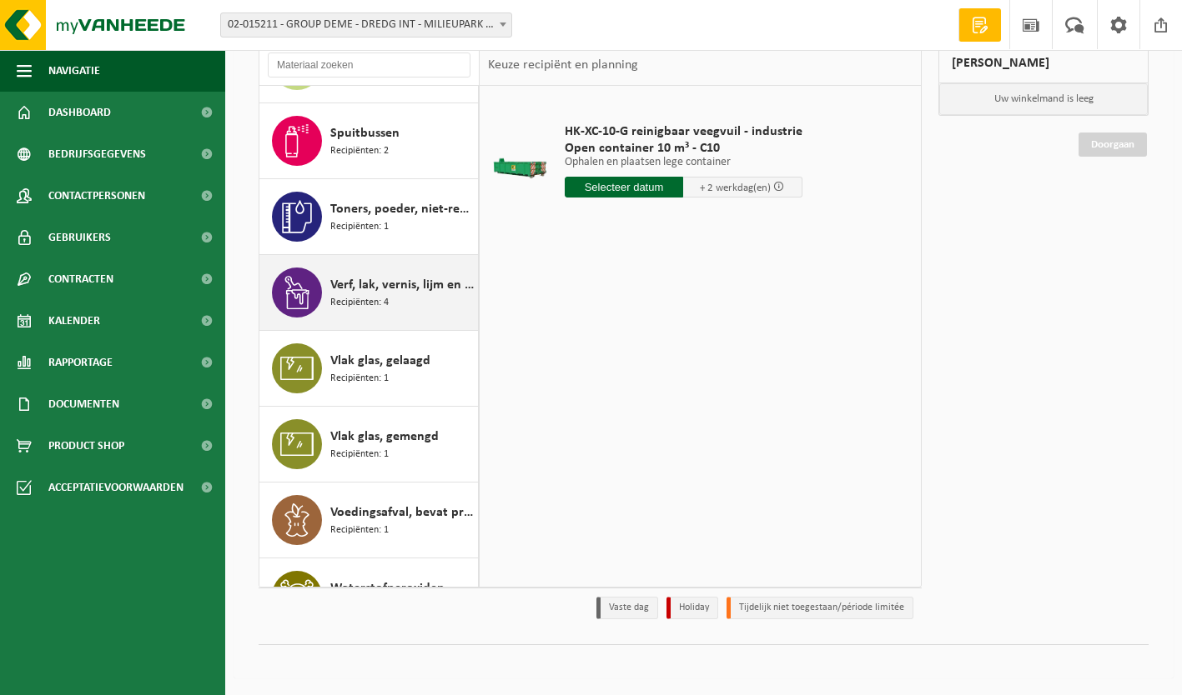
click at [381, 295] on span "Recipiënten: 4" at bounding box center [359, 303] width 58 height 16
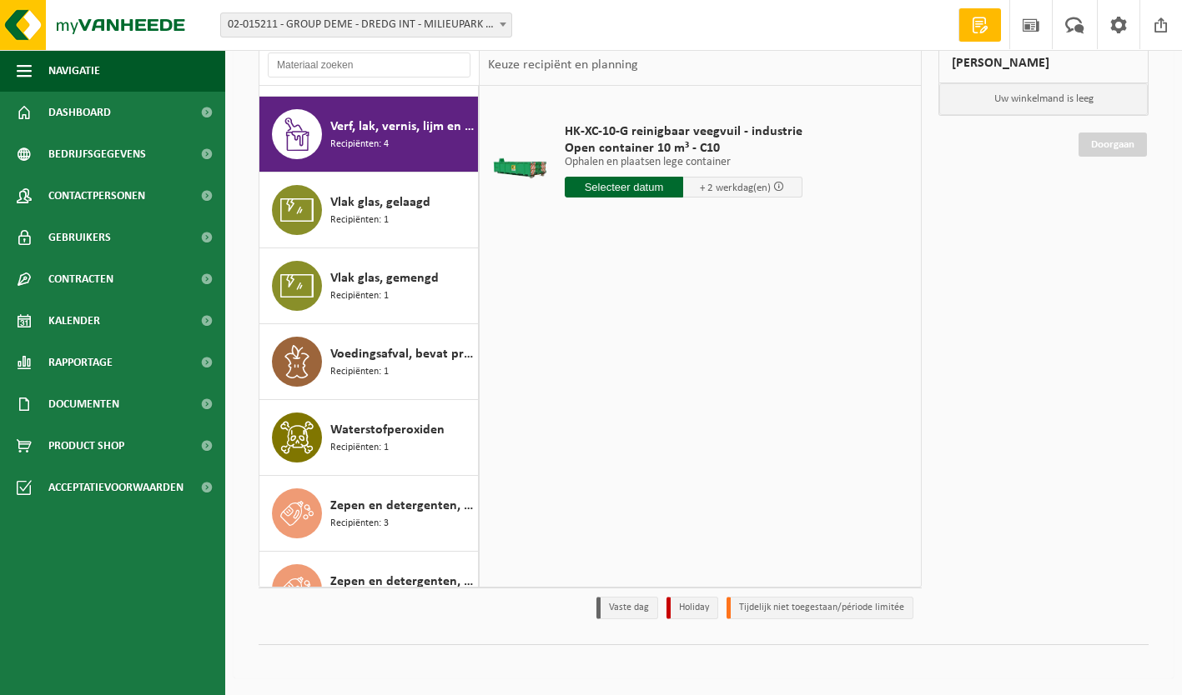
scroll to position [5008, 0]
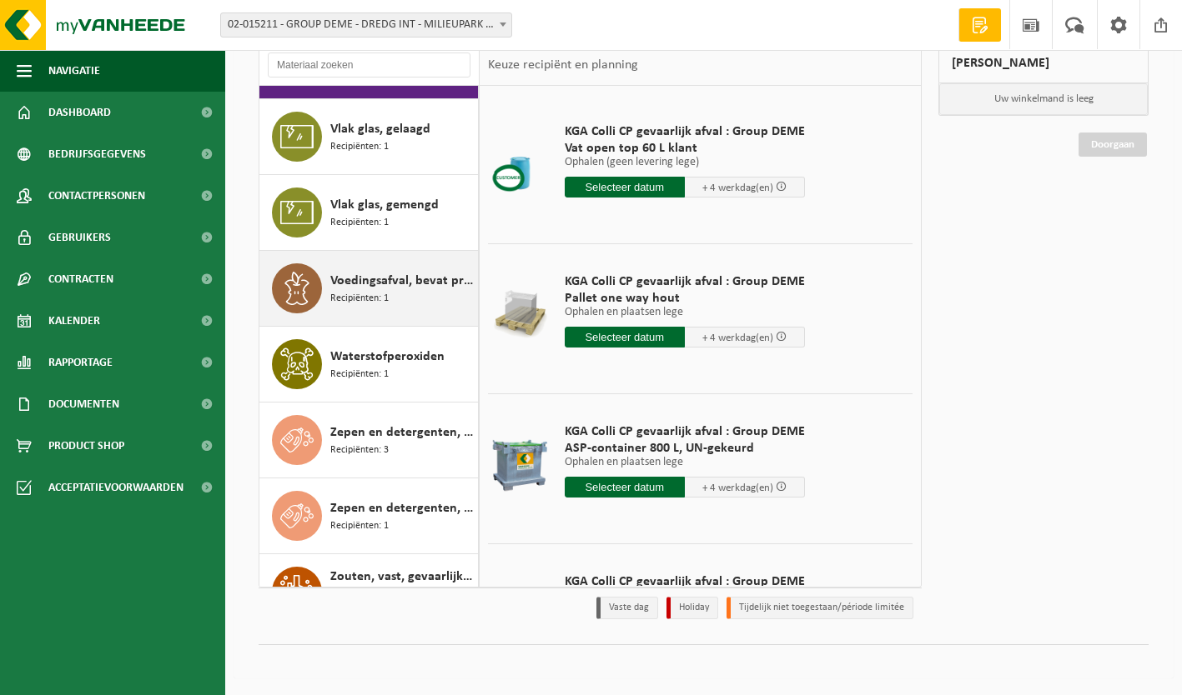
click at [384, 273] on span "Voedingsafval, bevat producten van dierlijke oorsprong, onverpakt, categorie 3" at bounding box center [401, 281] width 143 height 20
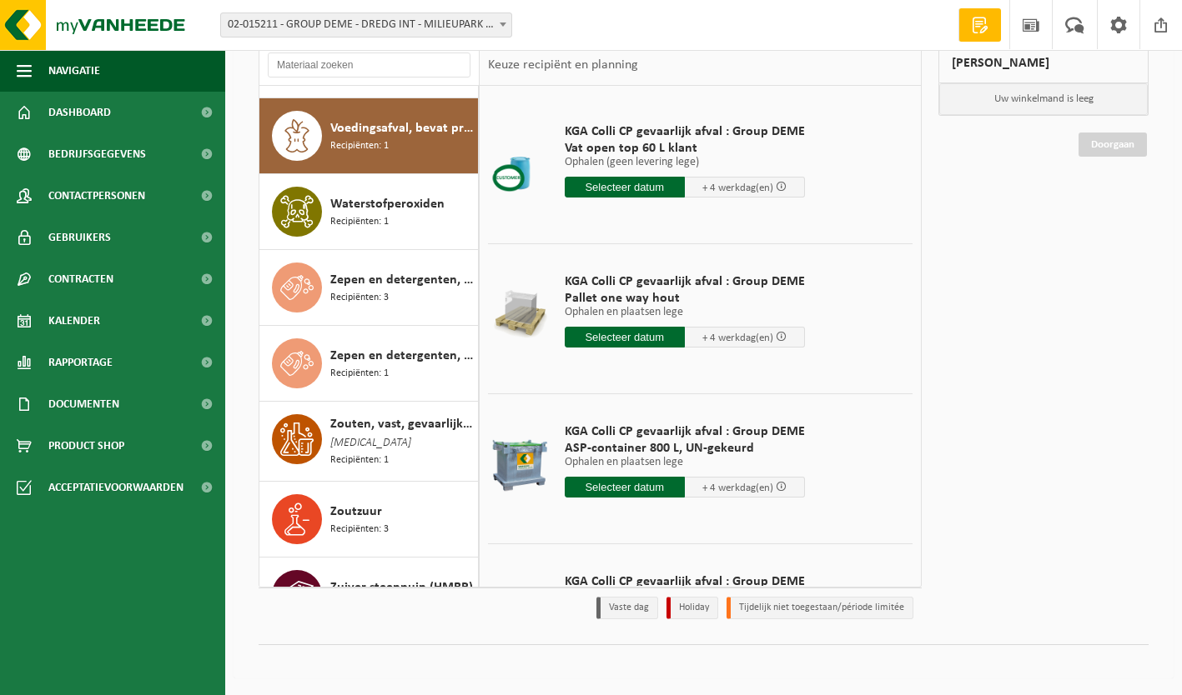
scroll to position [5236, 0]
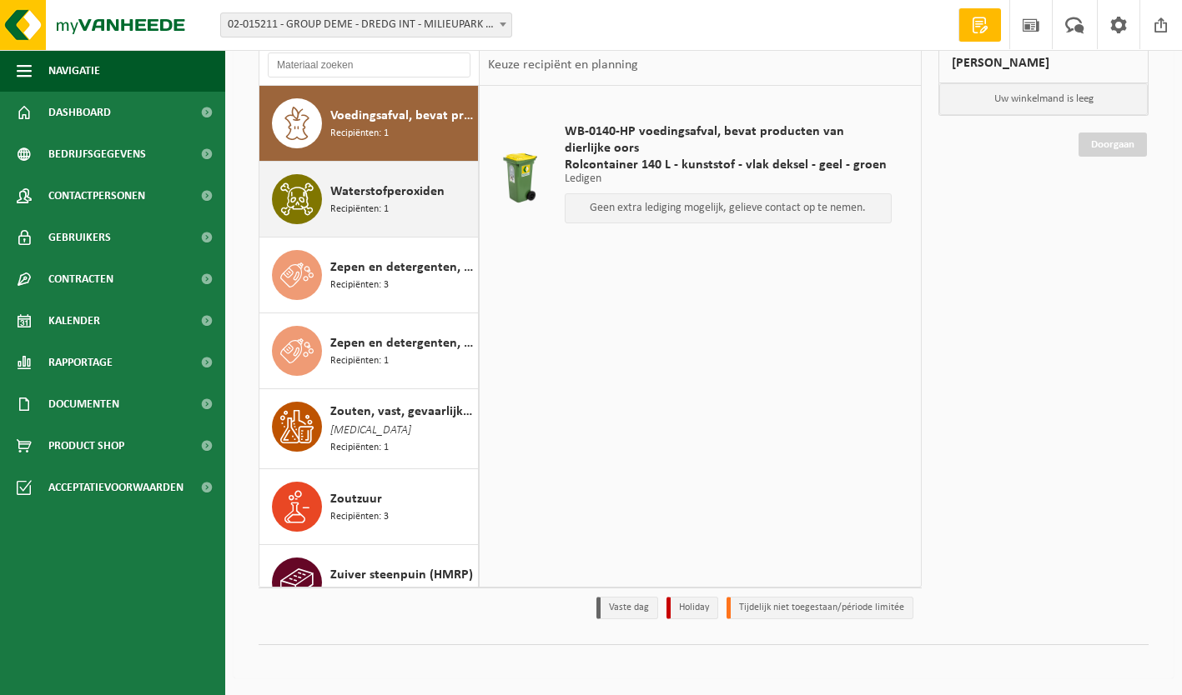
click at [392, 208] on div "Waterstofperoxiden Recipiënten: 1" at bounding box center [401, 199] width 143 height 50
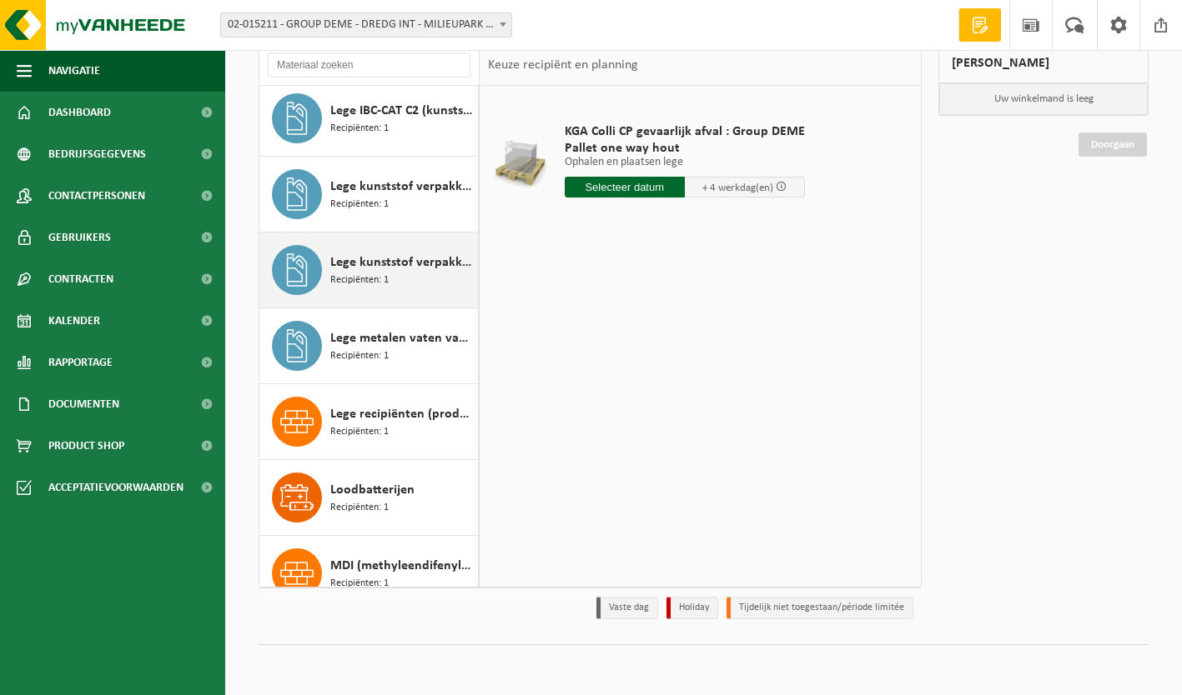
scroll to position [3016, 0]
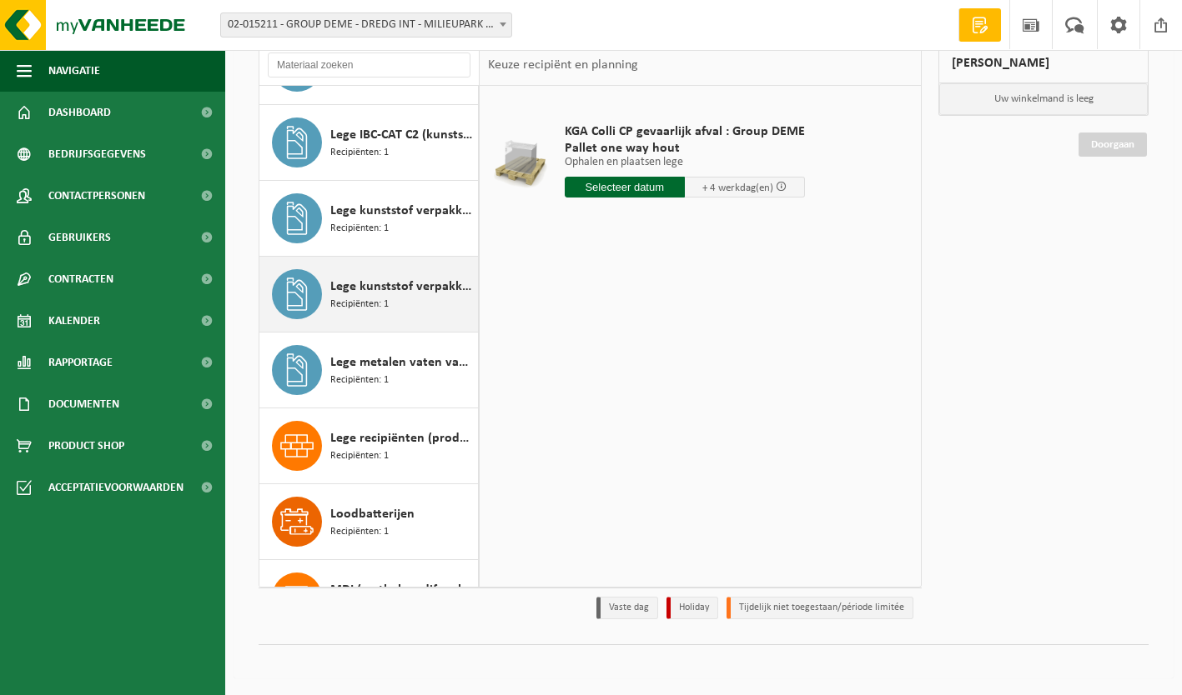
click at [382, 282] on span "Lege kunststof verpakkingen van olie" at bounding box center [401, 287] width 143 height 20
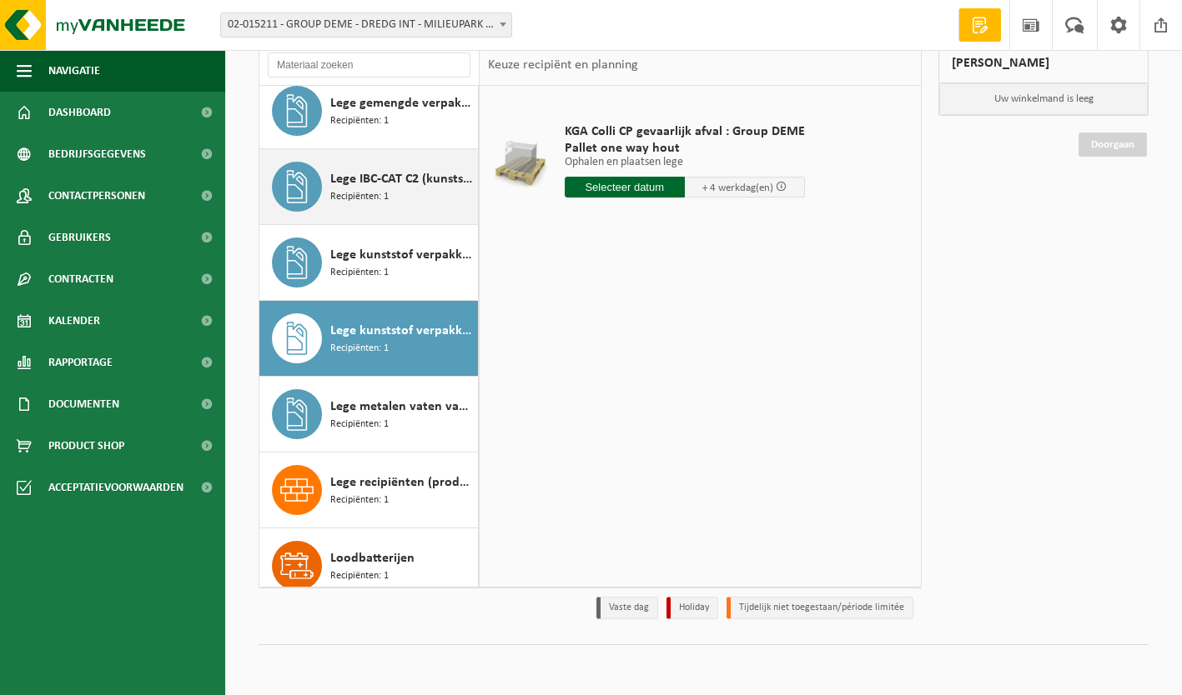
scroll to position [2937, 0]
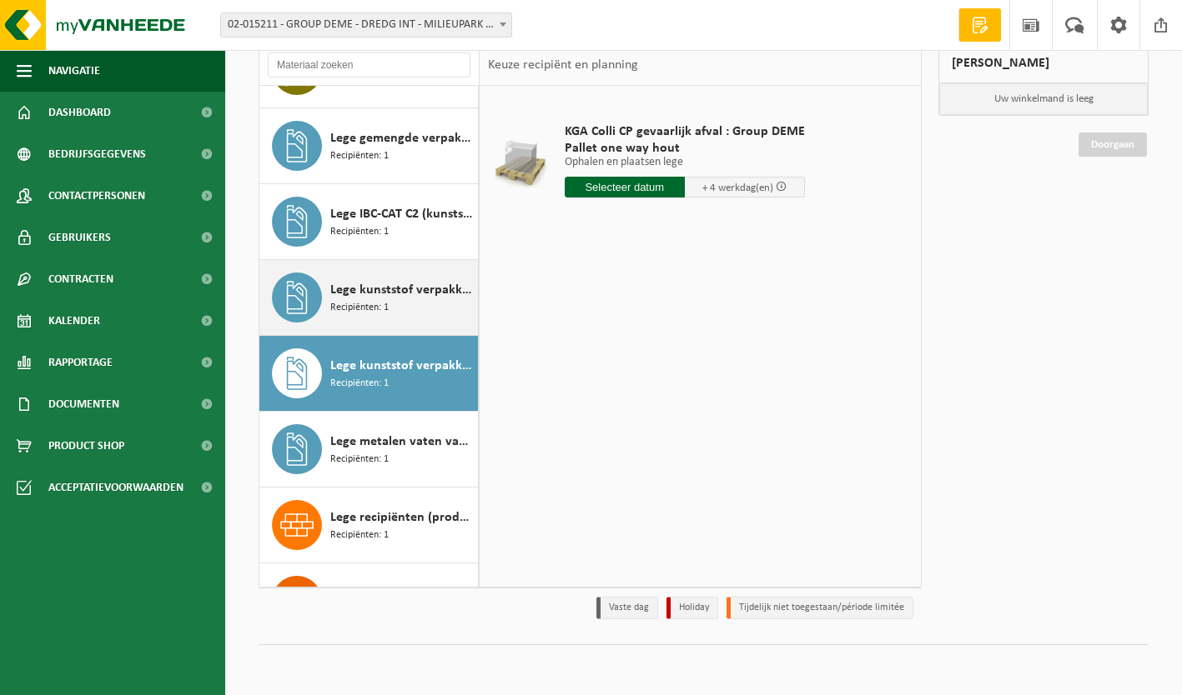
click at [373, 293] on span "Lege kunststof verpakkingen van gevaarlijke stoffen" at bounding box center [401, 290] width 143 height 20
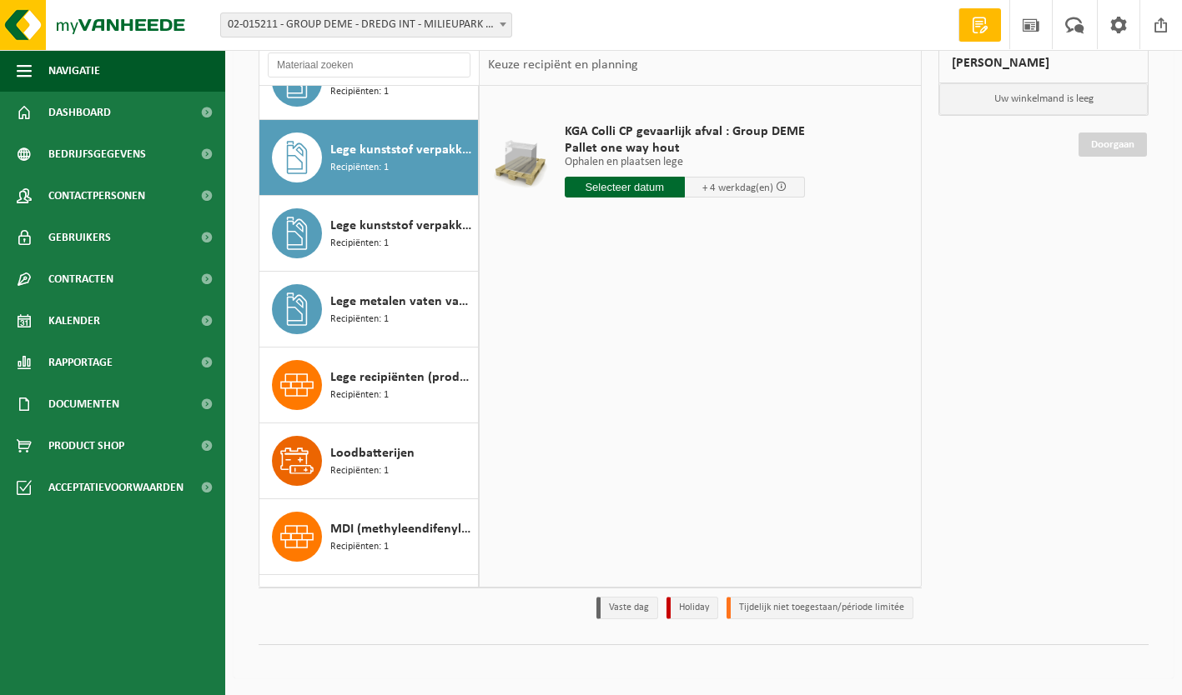
scroll to position [3111, 0]
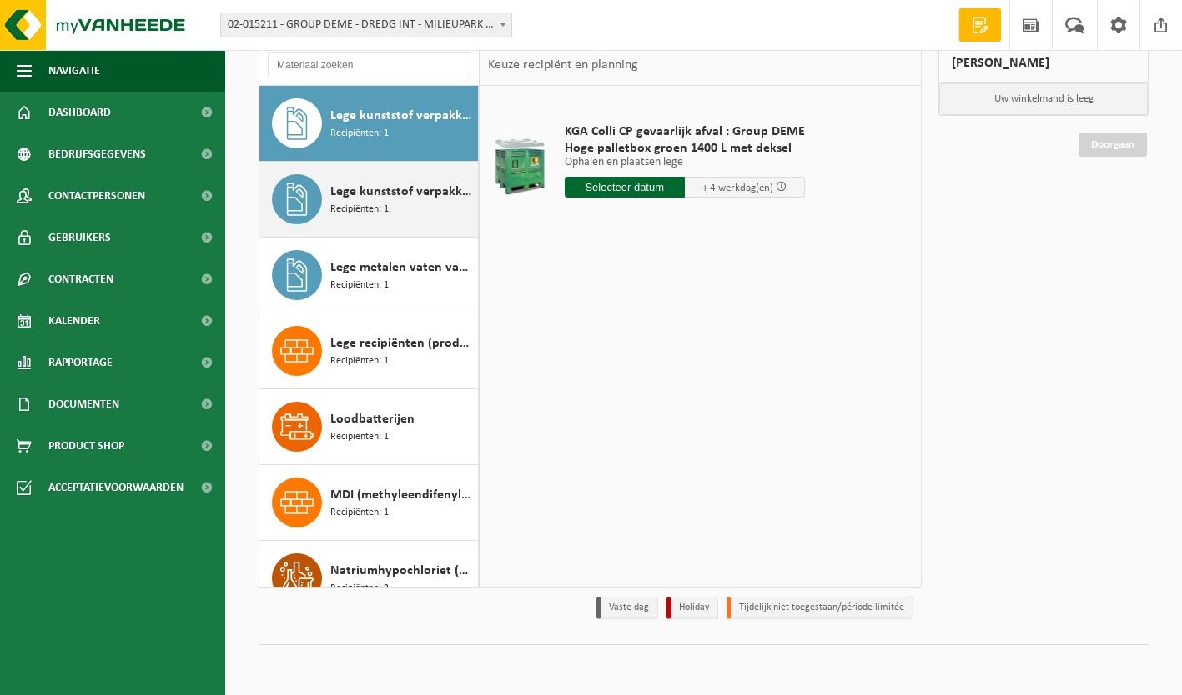
click at [368, 208] on span "Recipiënten: 1" at bounding box center [359, 210] width 58 height 16
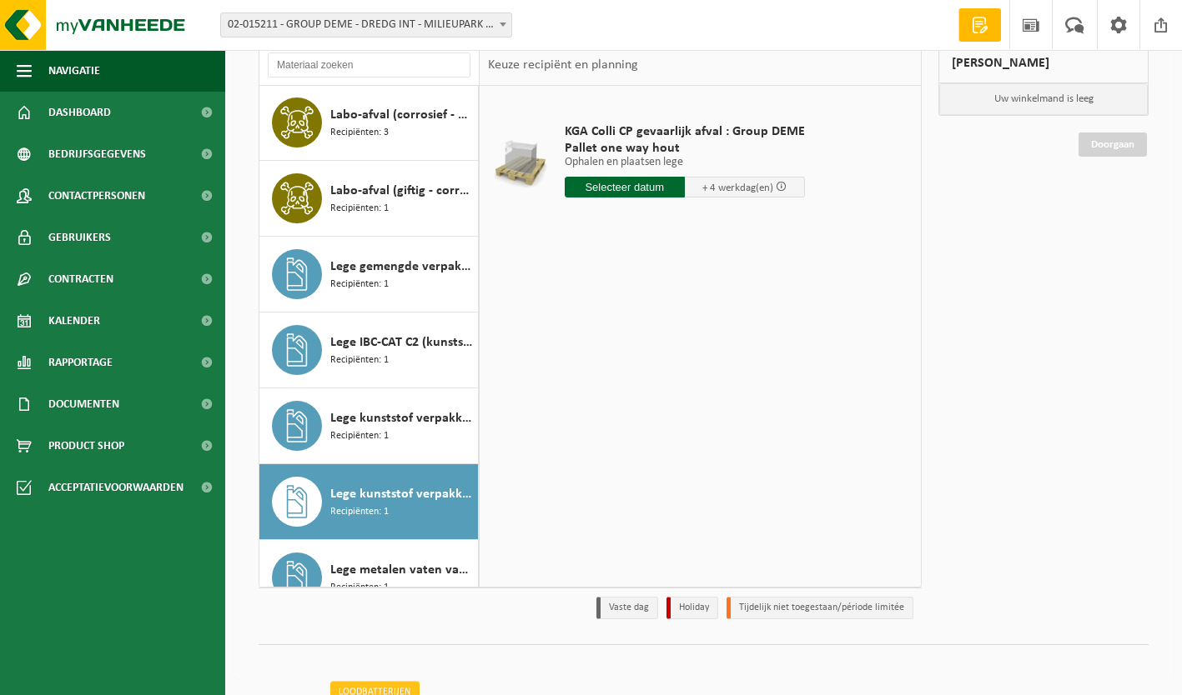
scroll to position [2791, 0]
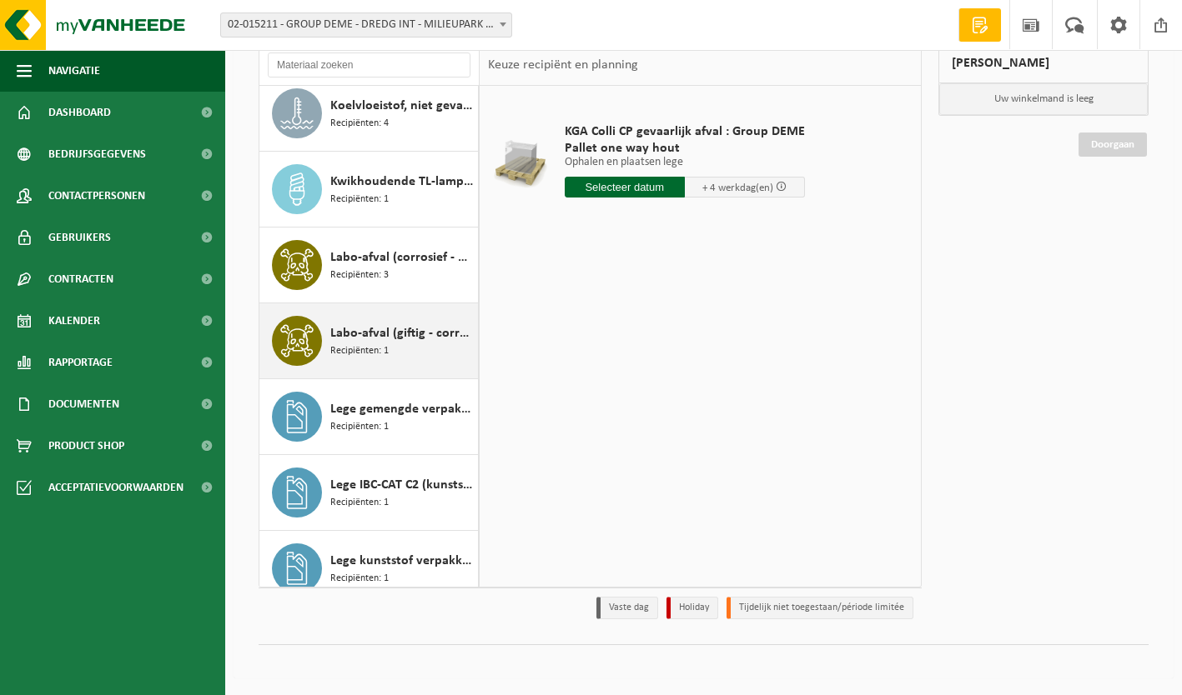
click at [377, 324] on span "Labo-afval (giftig - corrosief)" at bounding box center [401, 334] width 143 height 20
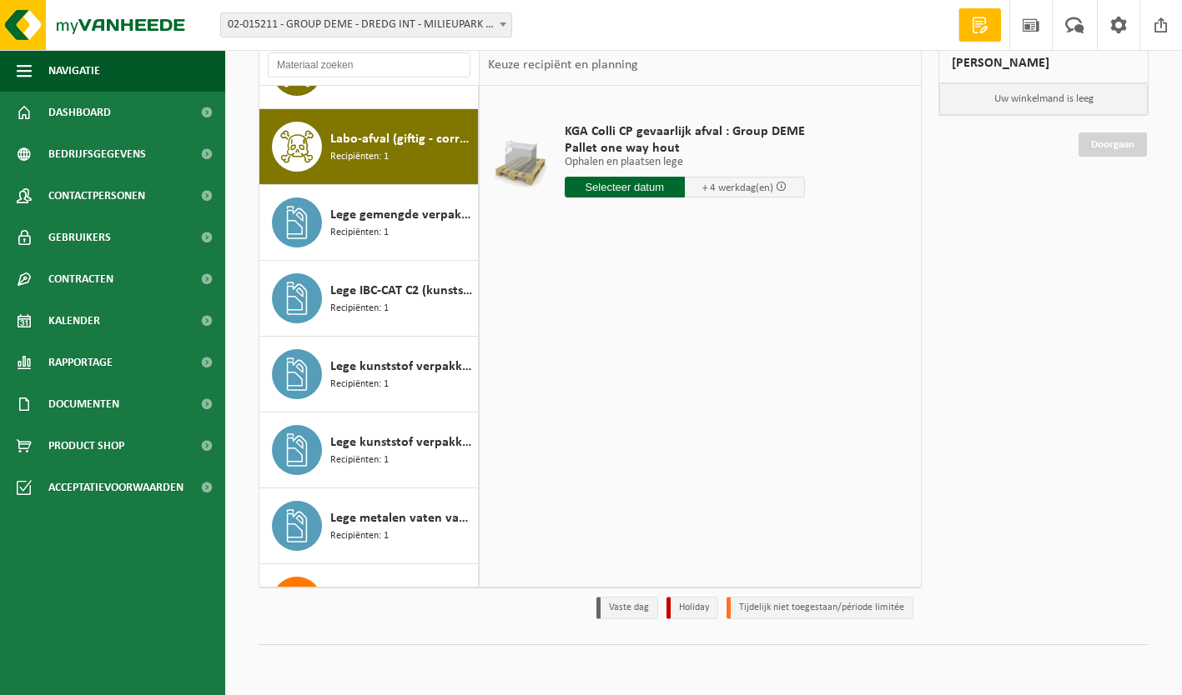
scroll to position [2883, 0]
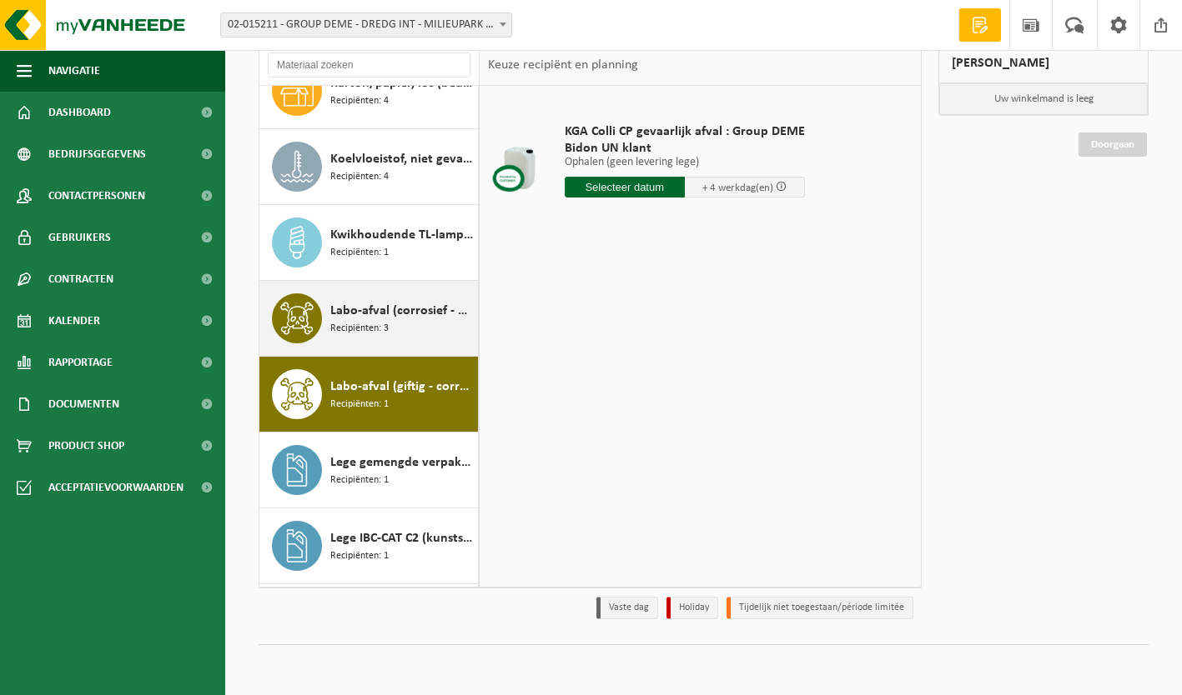
click at [375, 306] on span "Labo-afval (corrosief - ontvlambaar)" at bounding box center [401, 311] width 143 height 20
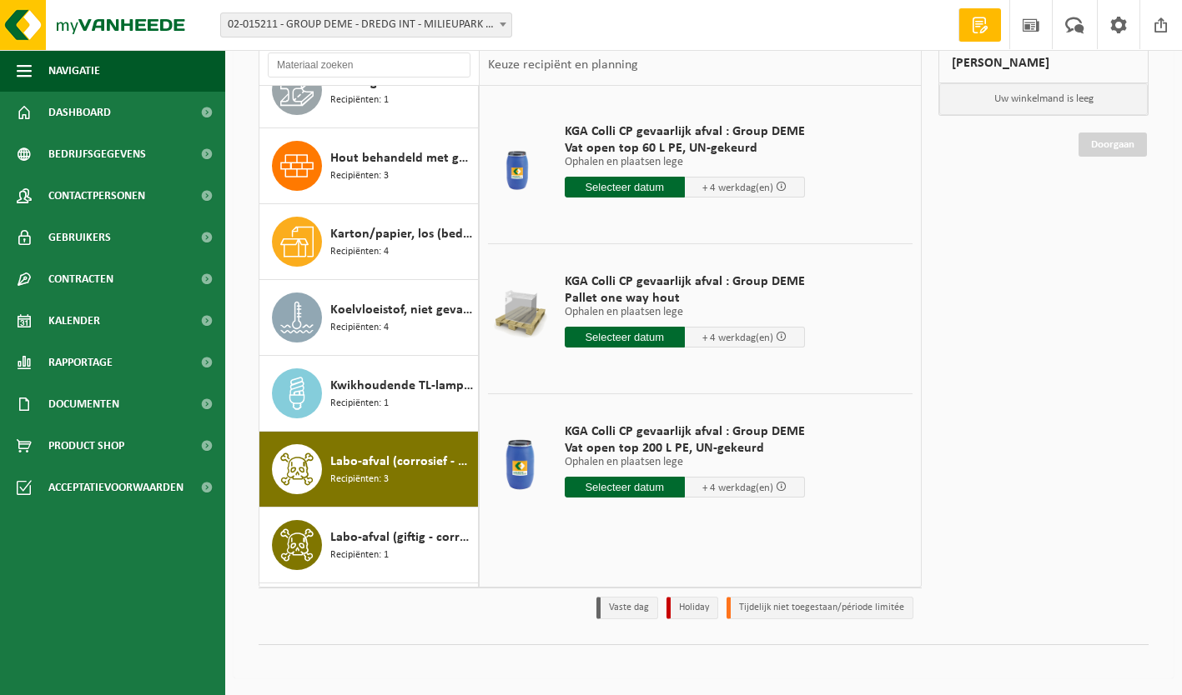
scroll to position [2453, 0]
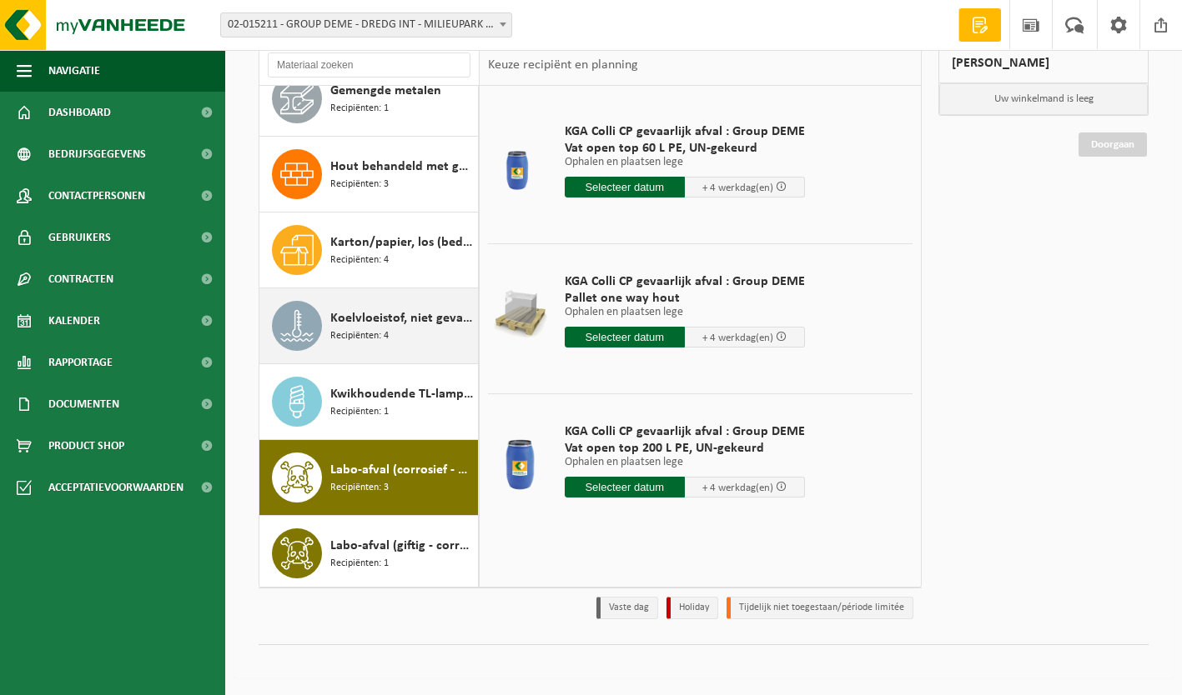
click at [387, 315] on span "Koelvloeistof, niet gevaarlijk" at bounding box center [401, 319] width 143 height 20
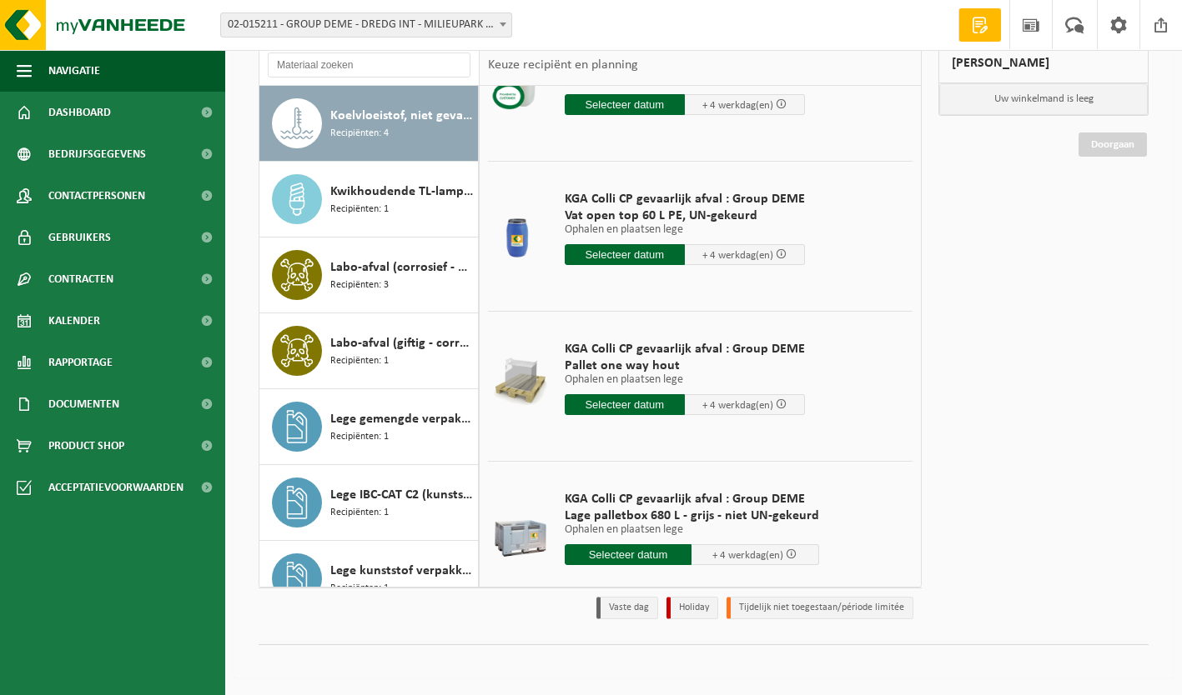
scroll to position [116, 0]
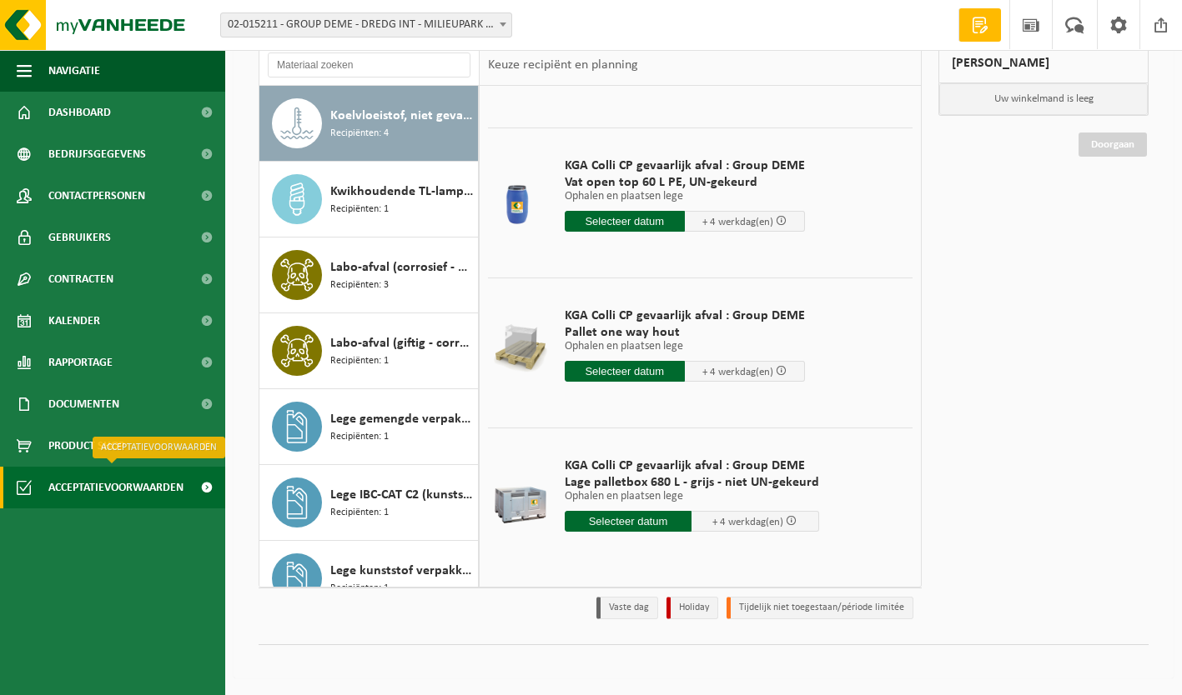
click at [119, 489] on span "Acceptatievoorwaarden" at bounding box center [115, 488] width 135 height 42
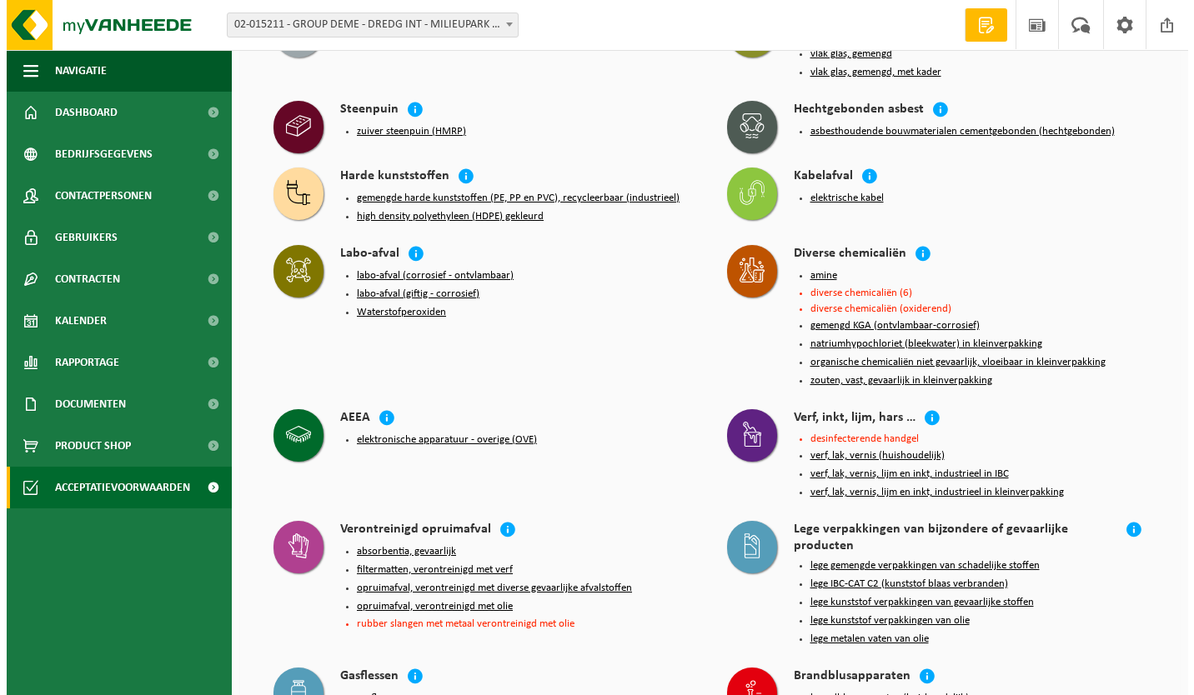
scroll to position [375, 0]
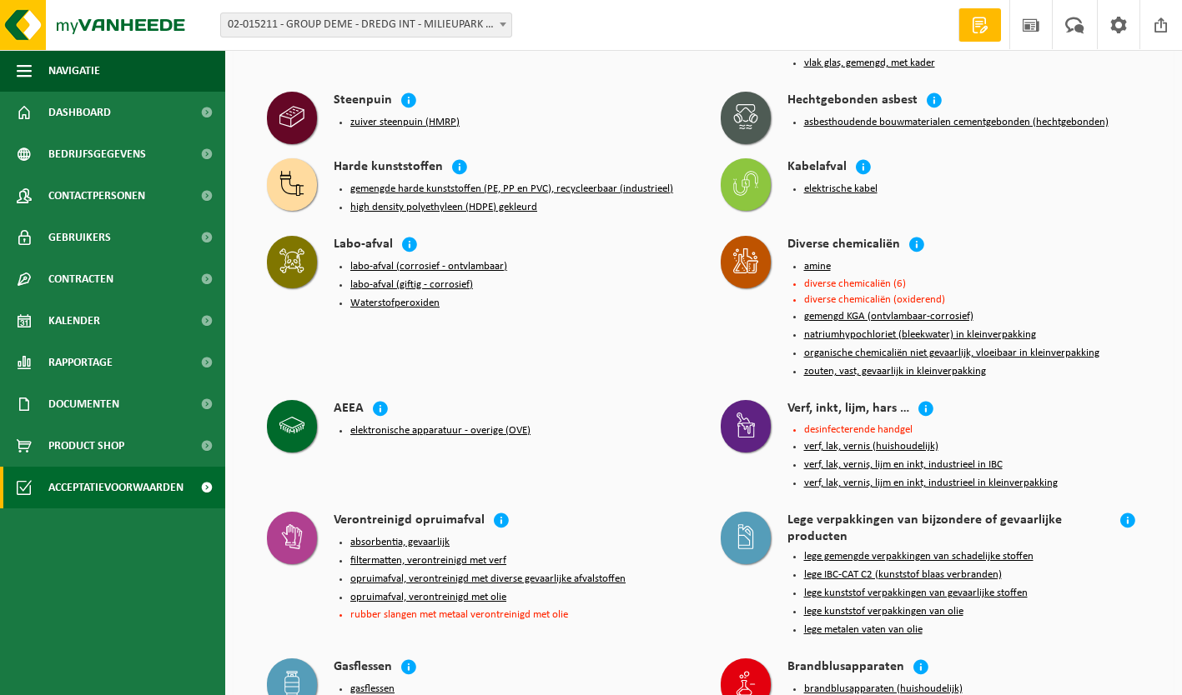
click at [870, 313] on button "gemengd KGA (ontvlambaar-corrosief)" at bounding box center [888, 316] width 169 height 13
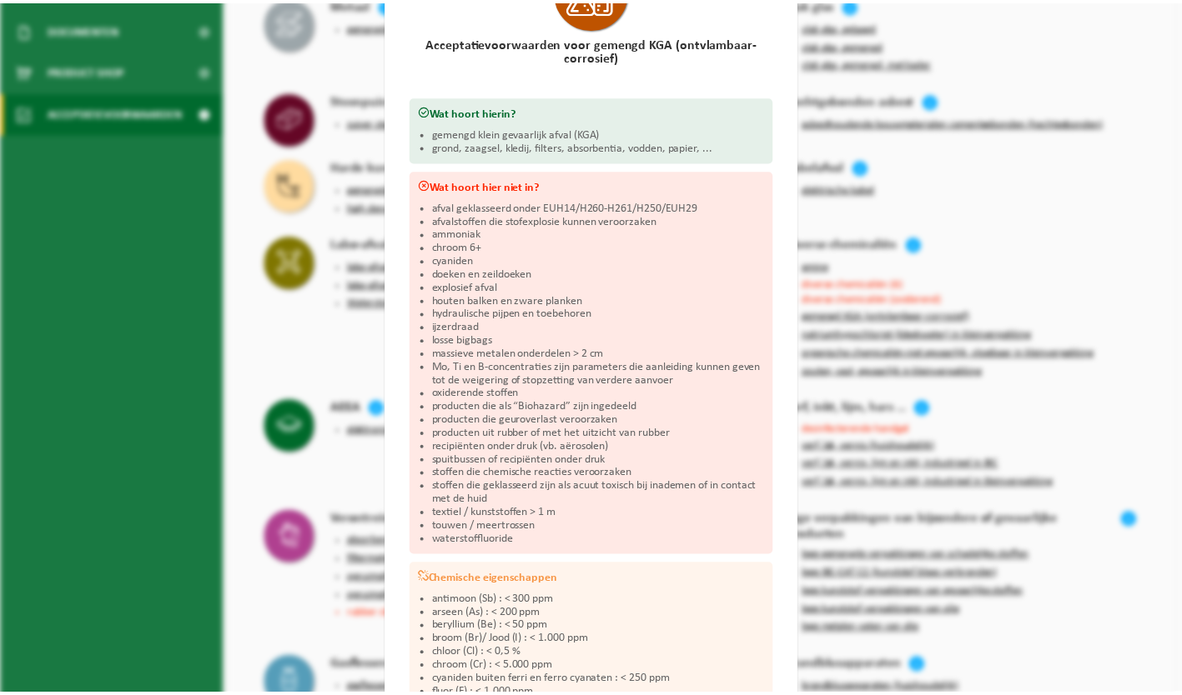
scroll to position [0, 0]
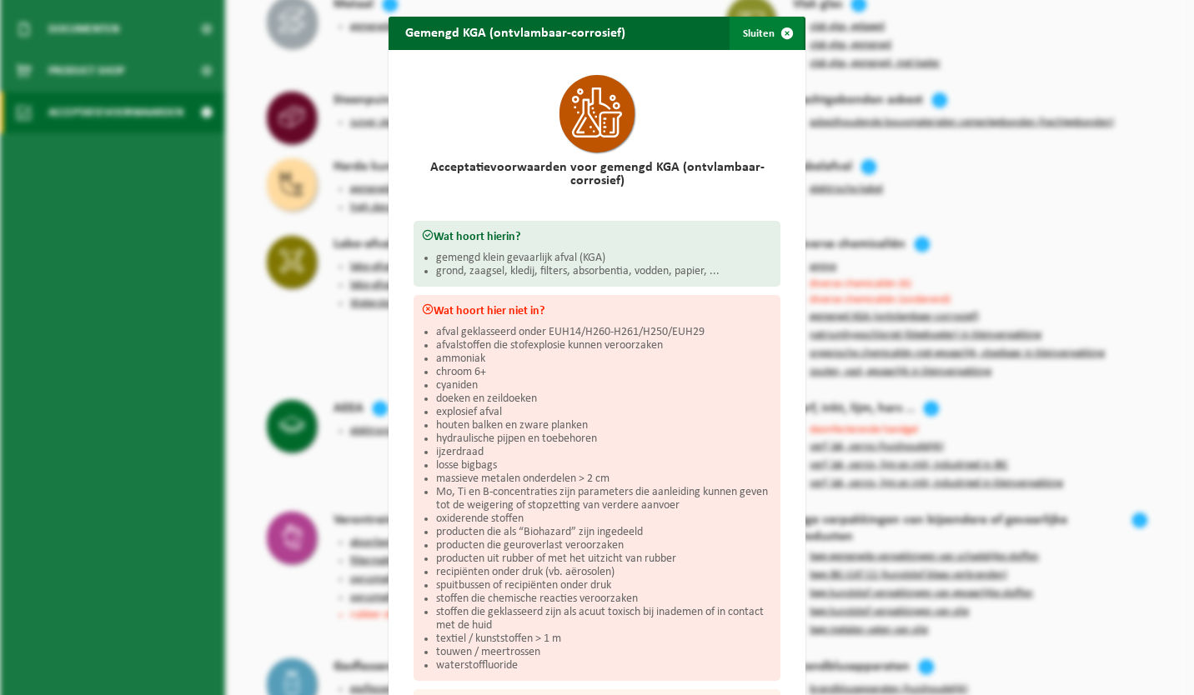
click at [782, 33] on span "button" at bounding box center [786, 33] width 33 height 33
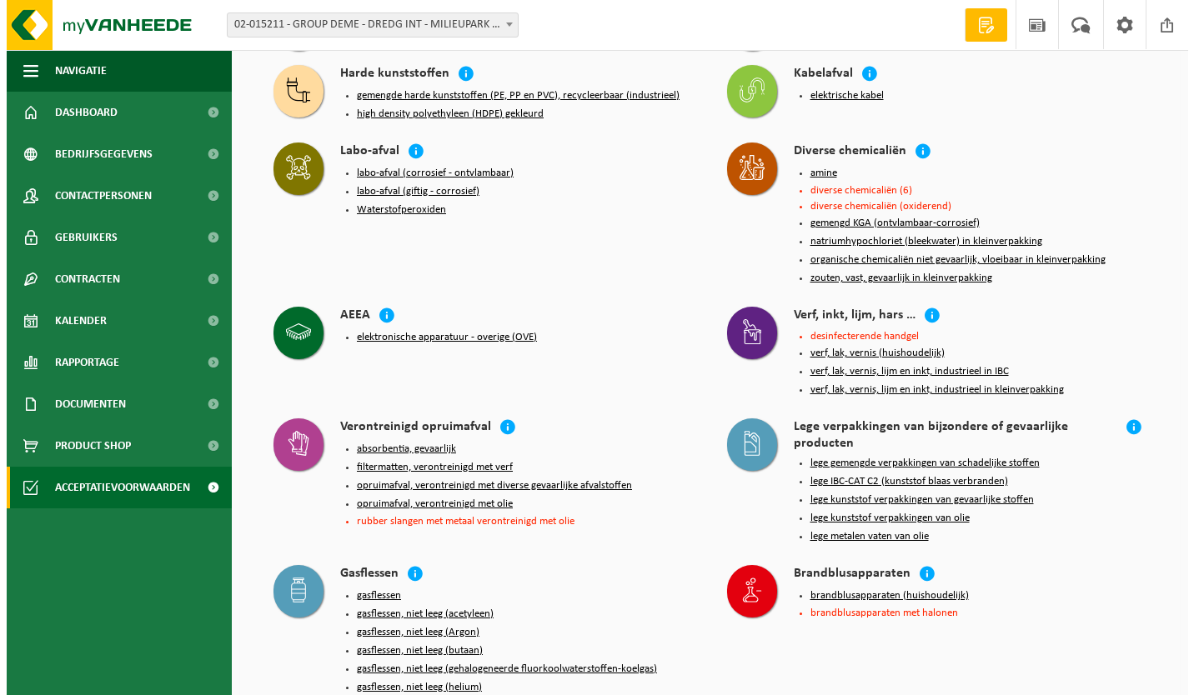
scroll to position [354, 0]
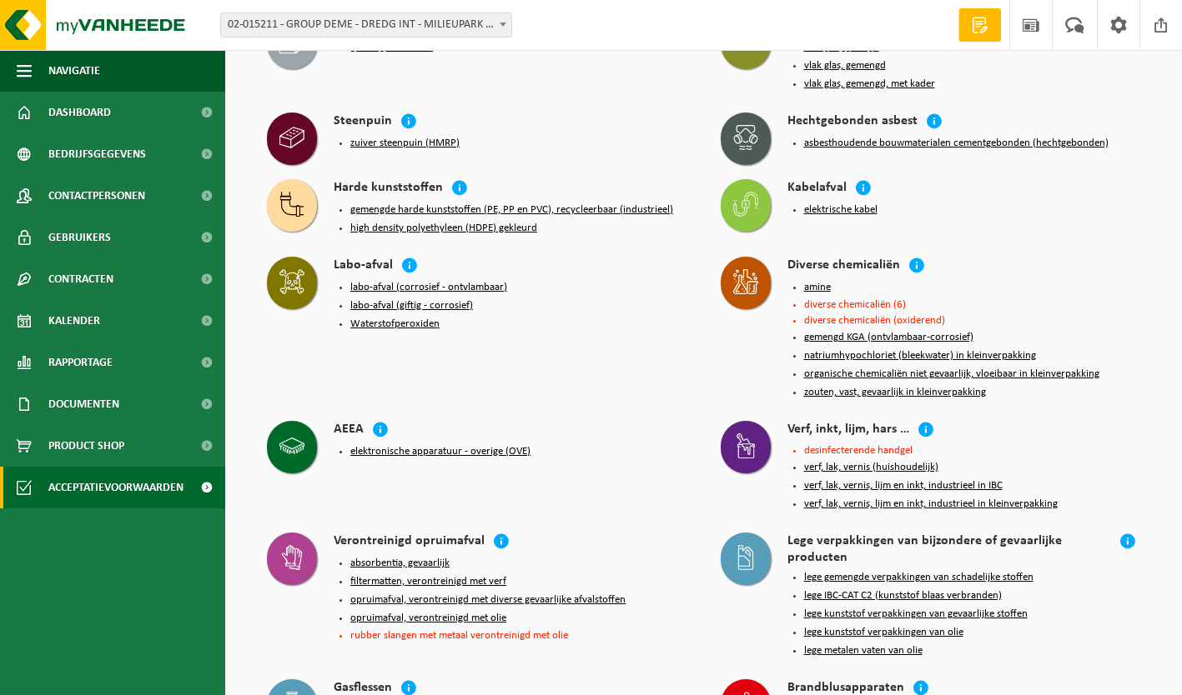
click at [823, 282] on button "amine" at bounding box center [817, 287] width 27 height 13
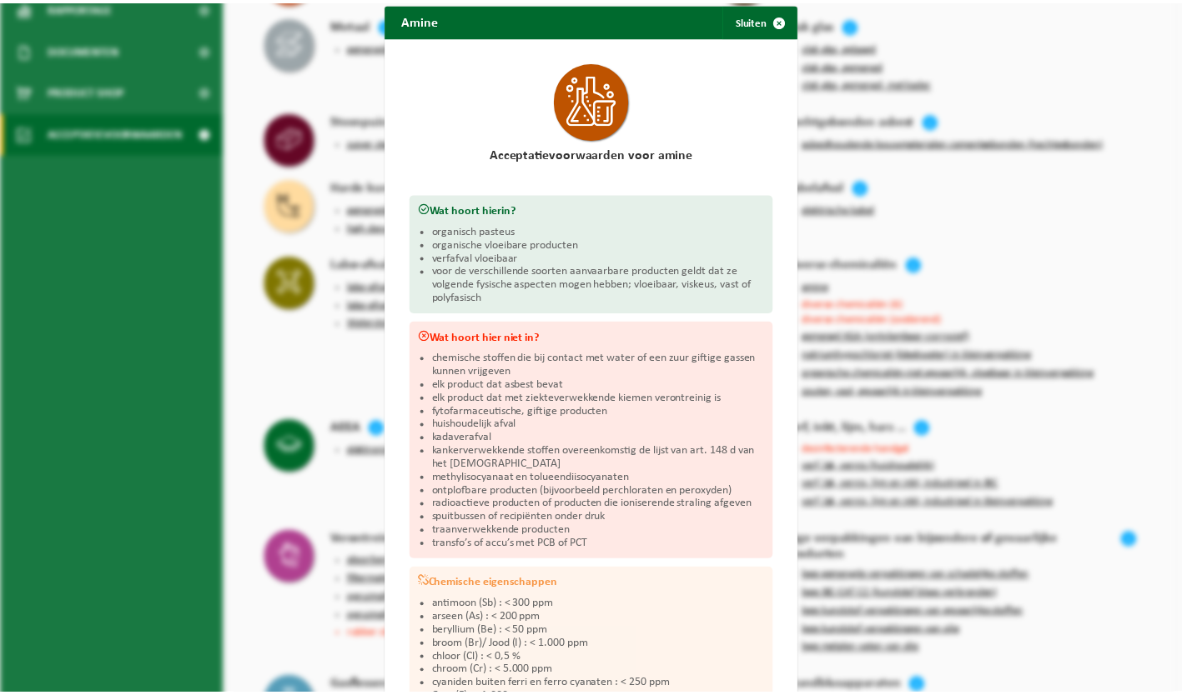
scroll to position [0, 0]
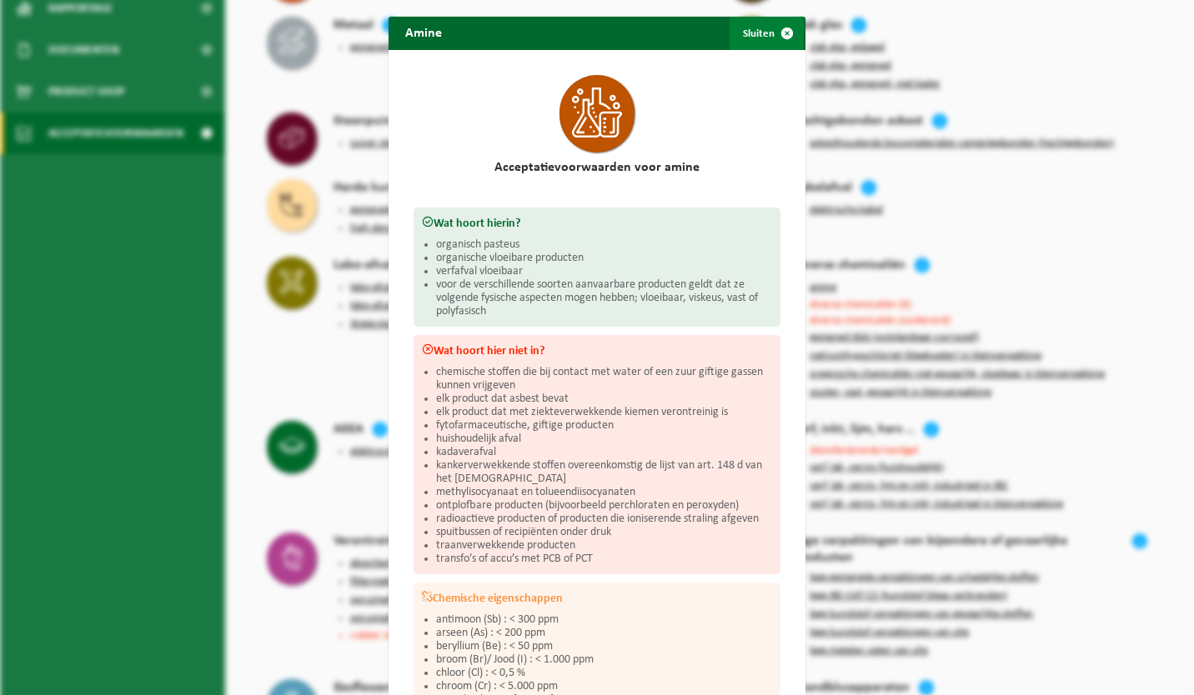
click at [781, 35] on span "button" at bounding box center [786, 33] width 33 height 33
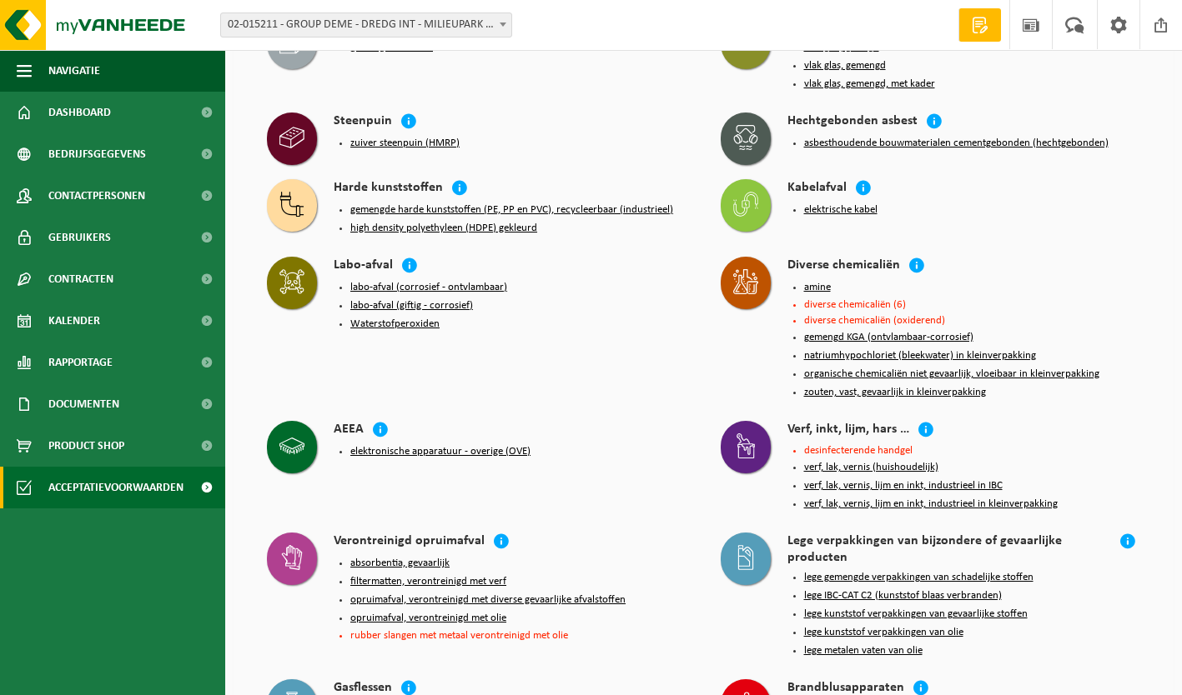
click at [414, 281] on button "labo-afval (corrosief - ontvlambaar)" at bounding box center [428, 287] width 157 height 13
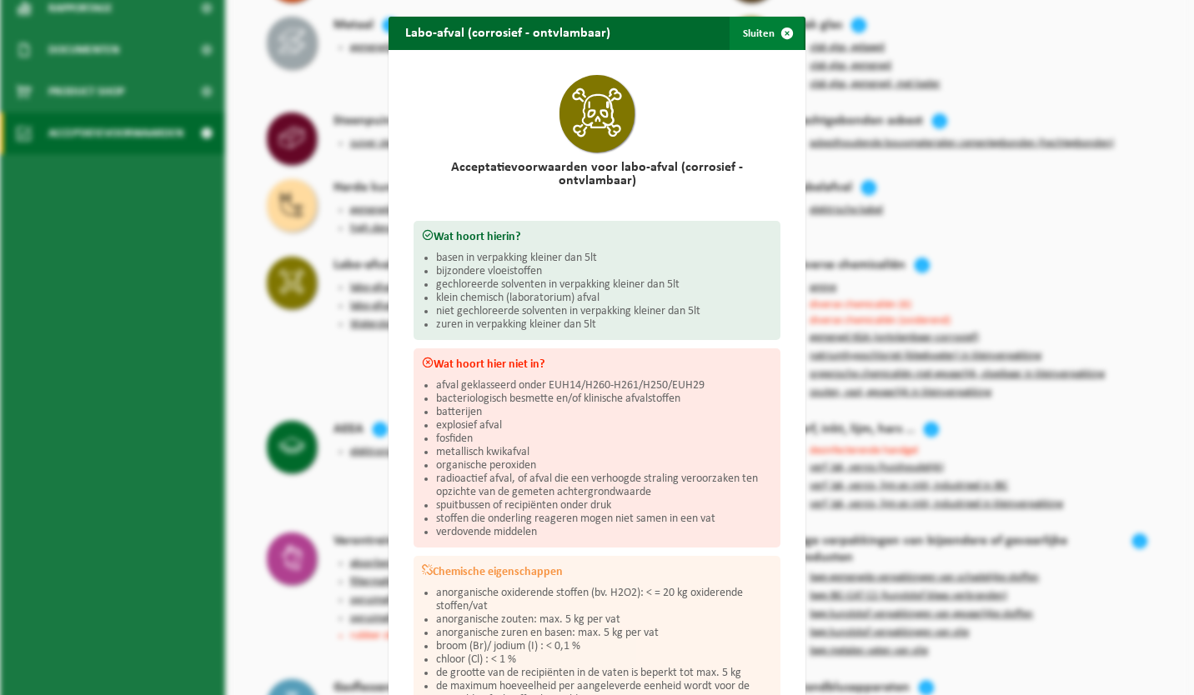
click at [785, 28] on span "button" at bounding box center [786, 33] width 33 height 33
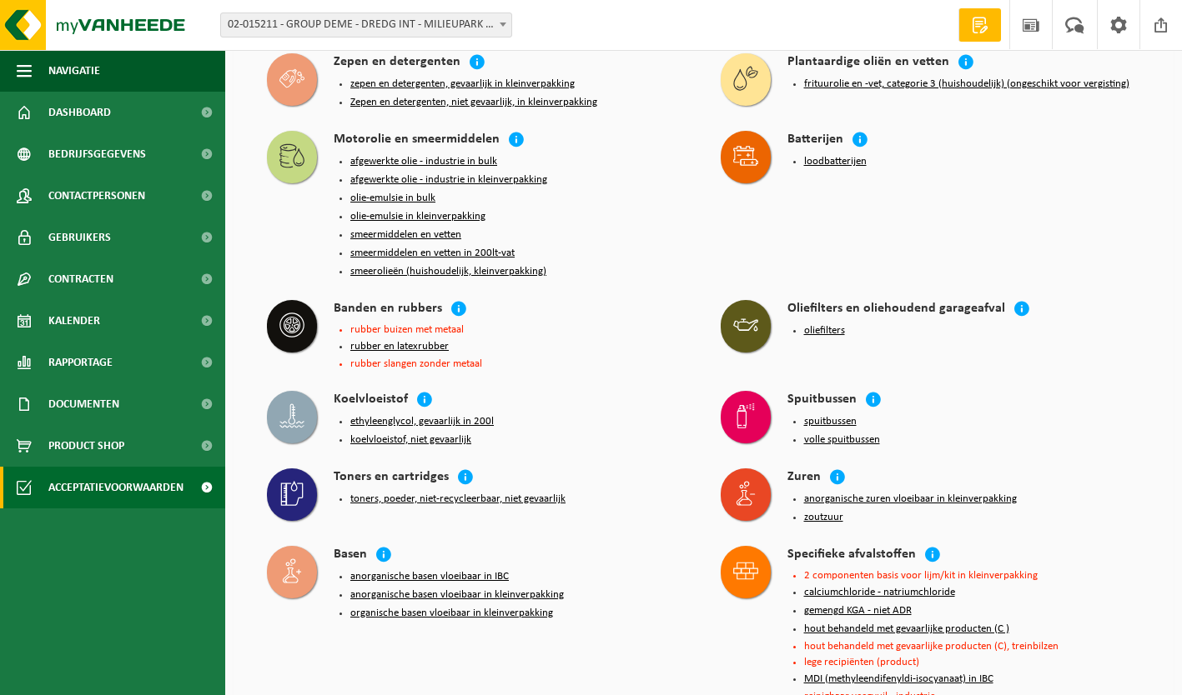
scroll to position [1376, 0]
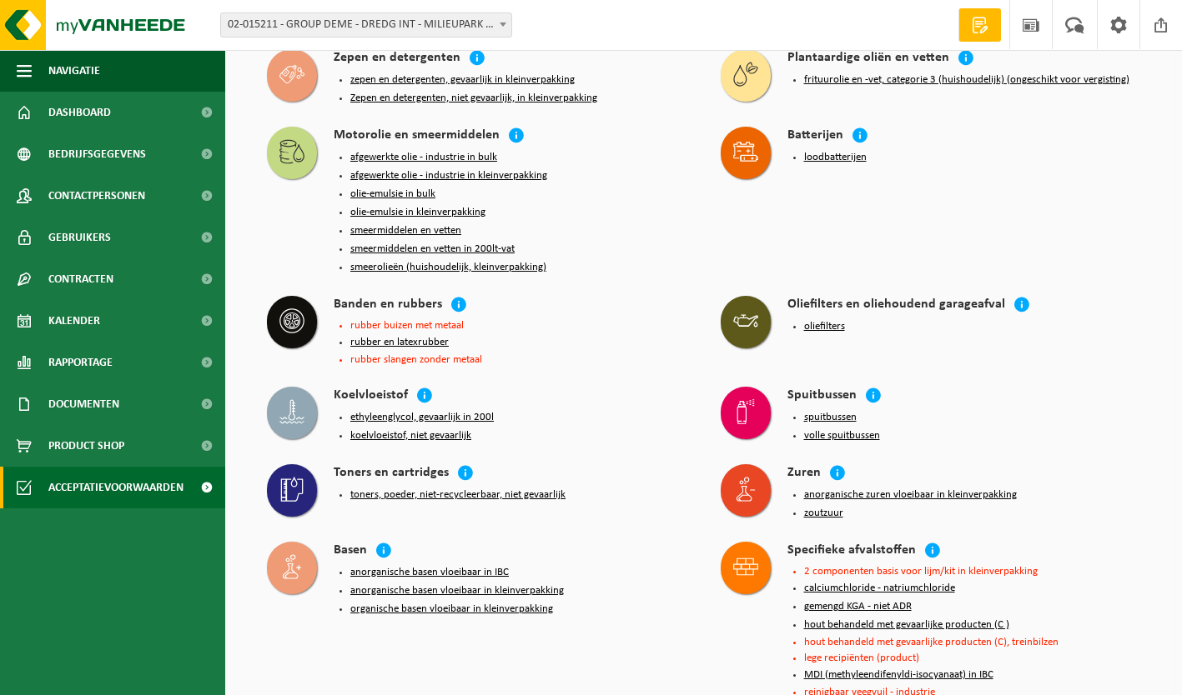
click at [400, 411] on button "ethyleenglycol, gevaarlijk in 200l" at bounding box center [421, 417] width 143 height 13
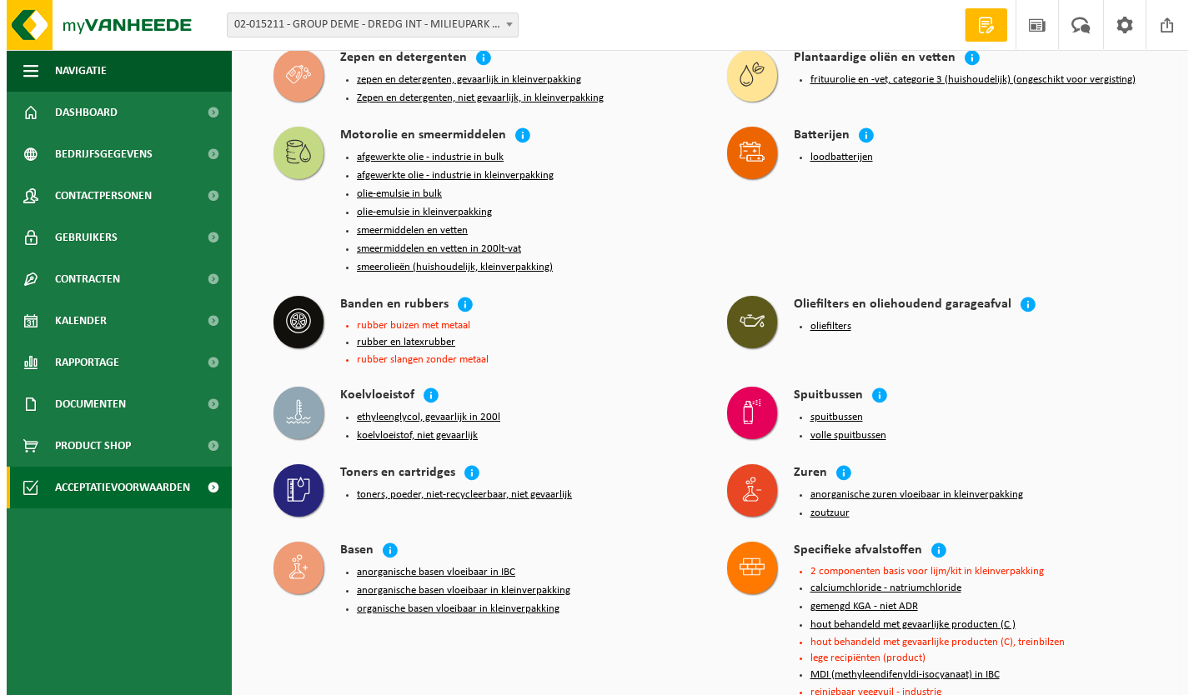
scroll to position [1360, 0]
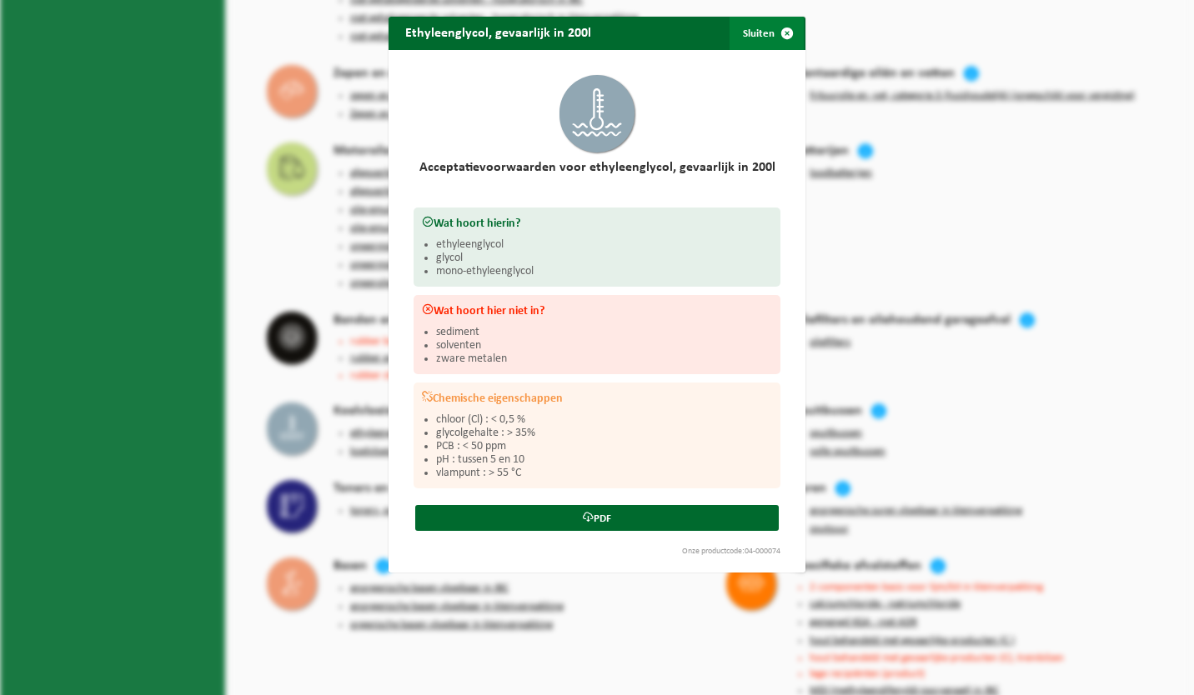
click at [785, 35] on span "button" at bounding box center [786, 33] width 33 height 33
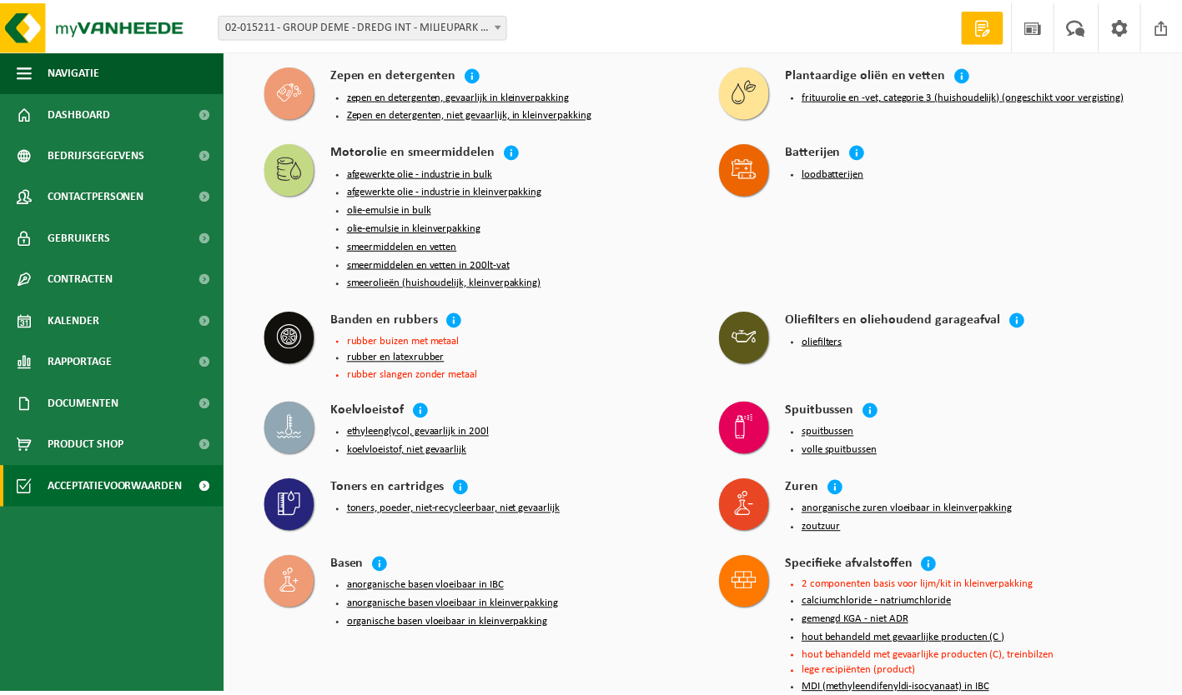
scroll to position [1376, 0]
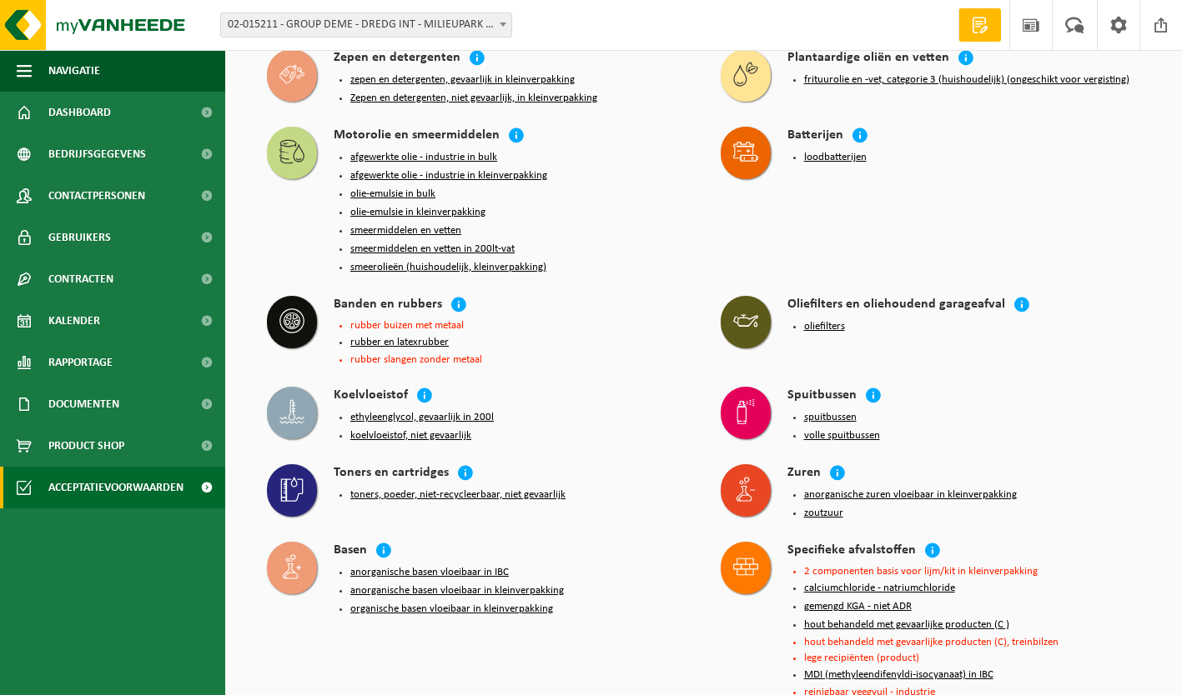
click at [403, 429] on button "koelvloeistof, niet gevaarlijk" at bounding box center [410, 435] width 121 height 13
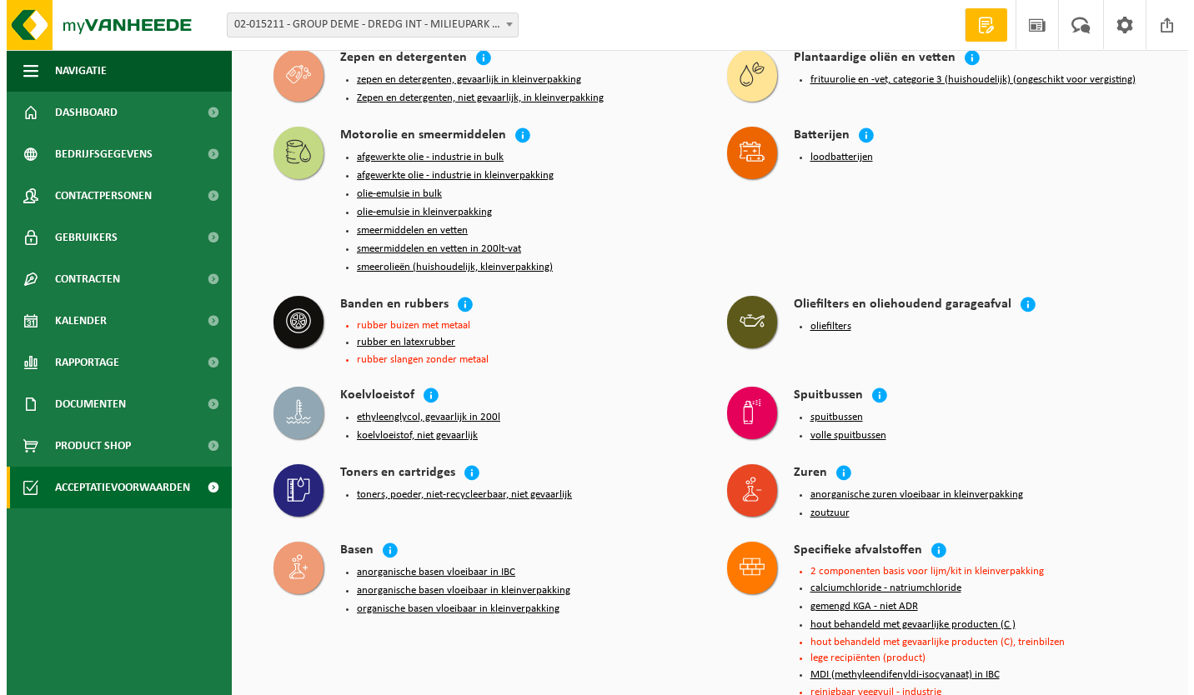
scroll to position [1360, 0]
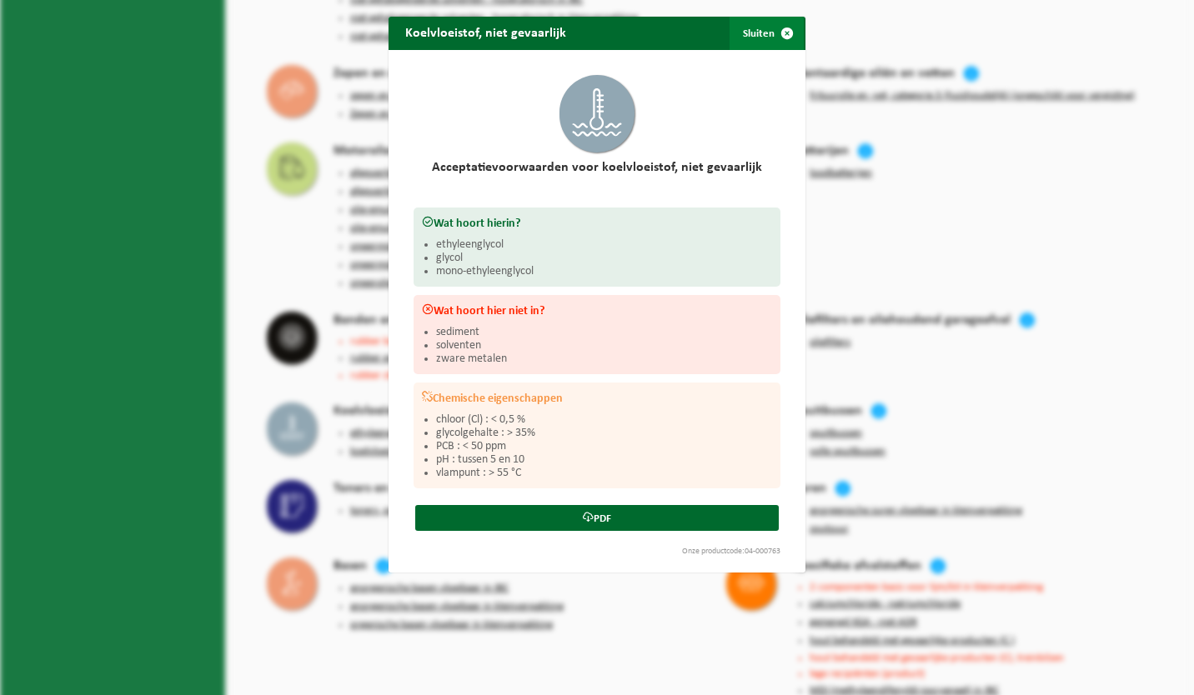
click at [780, 35] on span "button" at bounding box center [786, 33] width 33 height 33
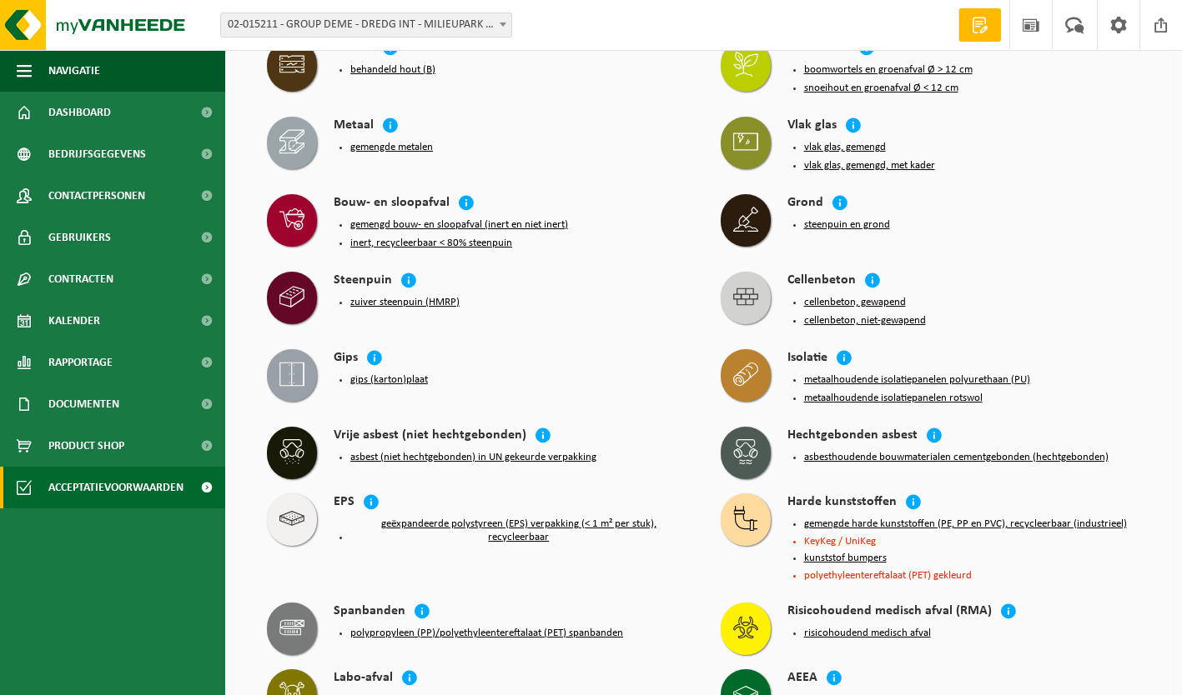
scroll to position [2522, 0]
